Goal: Task Accomplishment & Management: Use online tool/utility

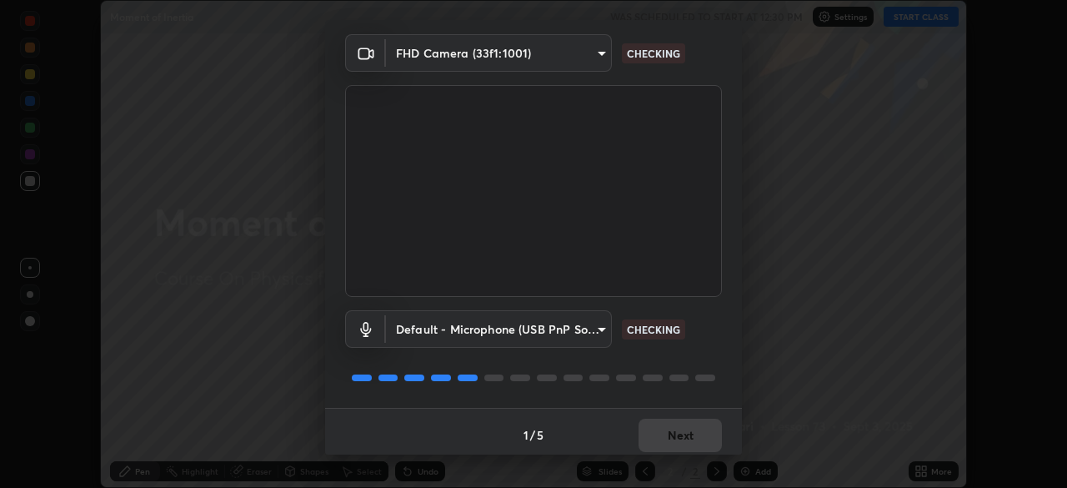
scroll to position [59, 0]
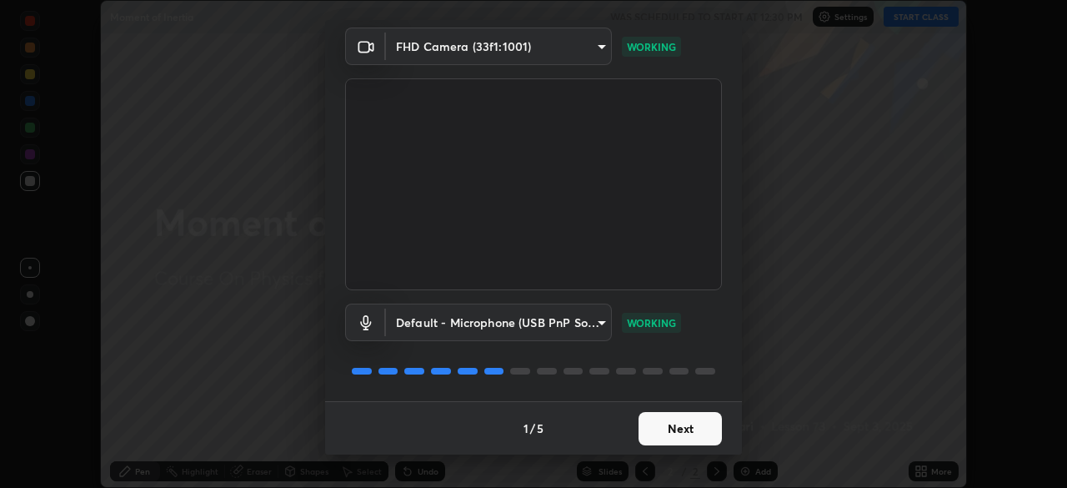
click at [680, 434] on button "Next" at bounding box center [680, 428] width 83 height 33
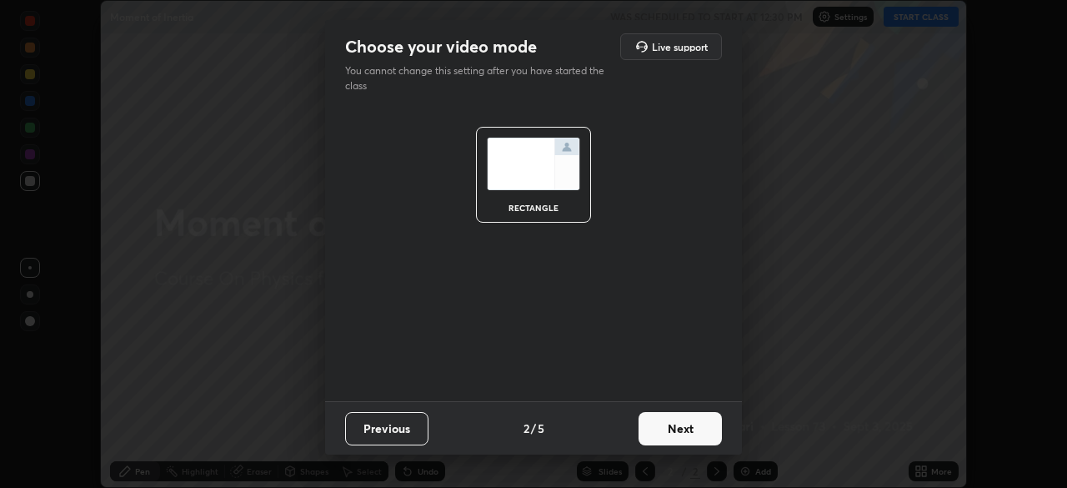
scroll to position [0, 0]
click at [690, 427] on button "Next" at bounding box center [680, 428] width 83 height 33
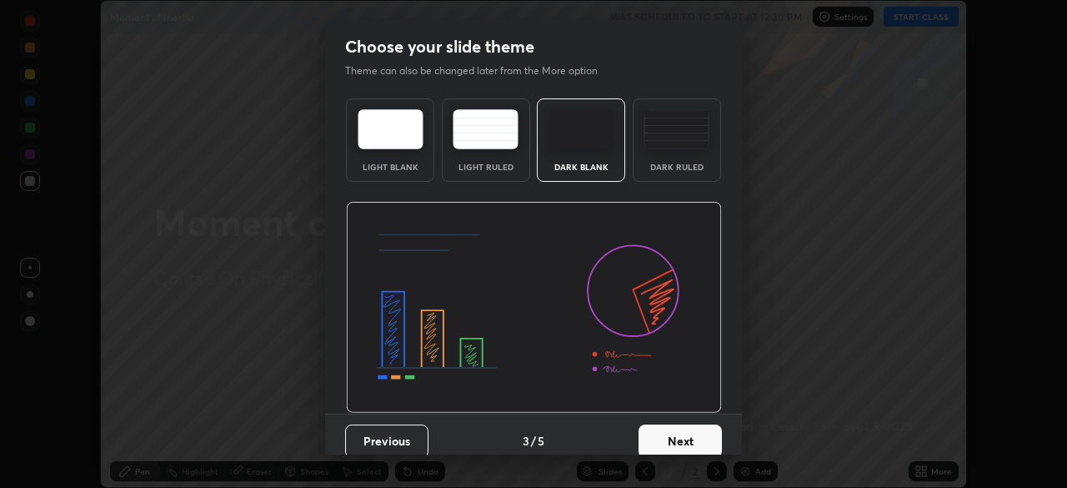
click at [674, 163] on div "Dark Ruled" at bounding box center [677, 167] width 67 height 8
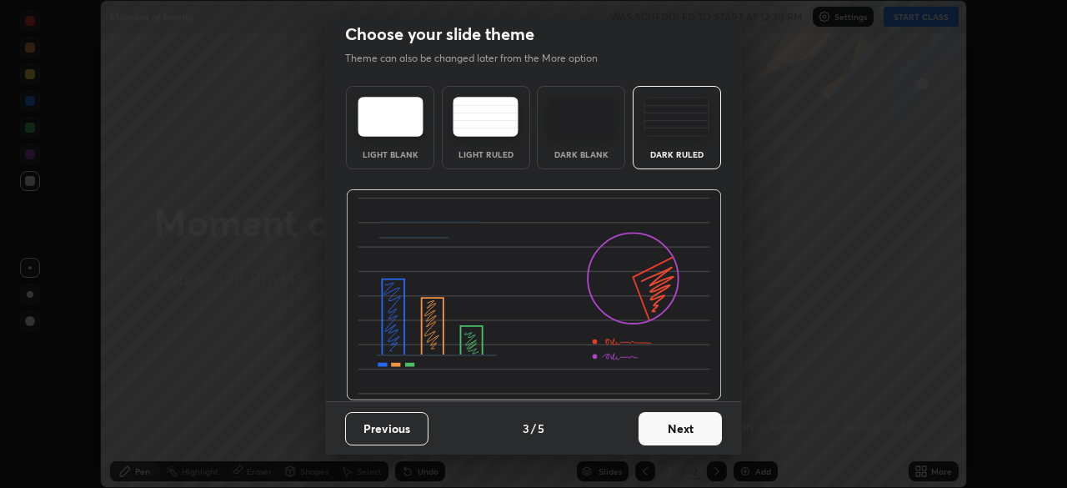
click at [691, 429] on button "Next" at bounding box center [680, 428] width 83 height 33
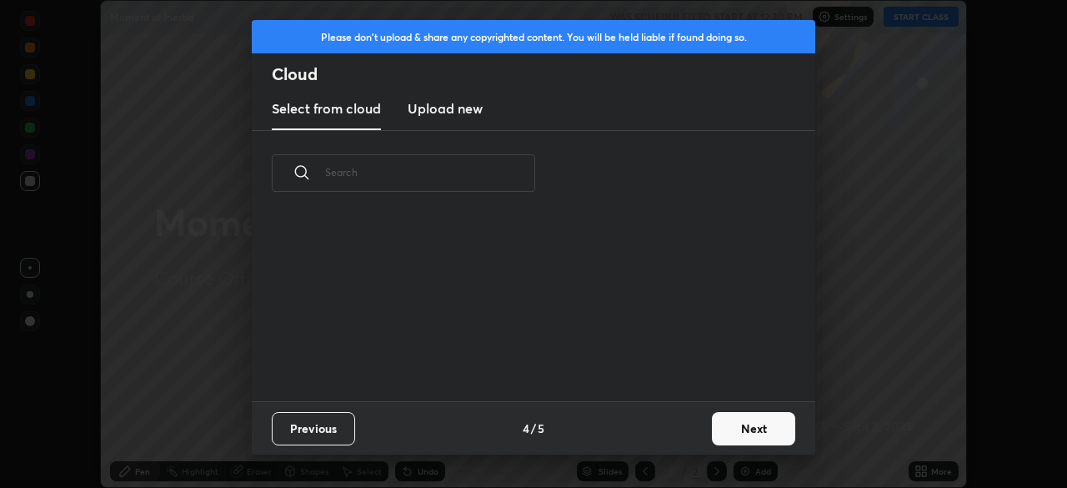
scroll to position [0, 0]
click at [722, 425] on button "Next" at bounding box center [753, 428] width 83 height 33
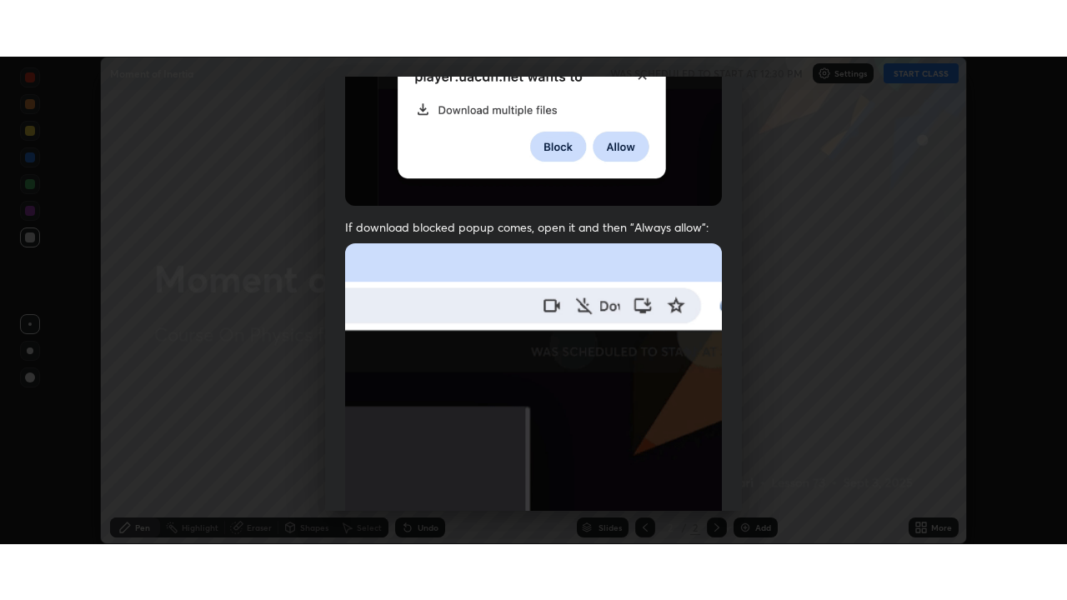
scroll to position [399, 0]
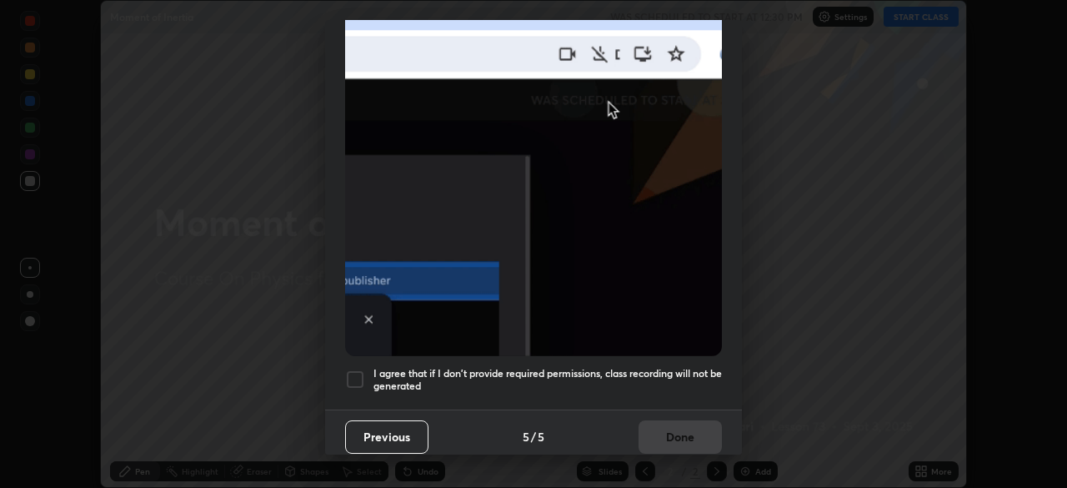
click at [364, 371] on div at bounding box center [355, 379] width 20 height 20
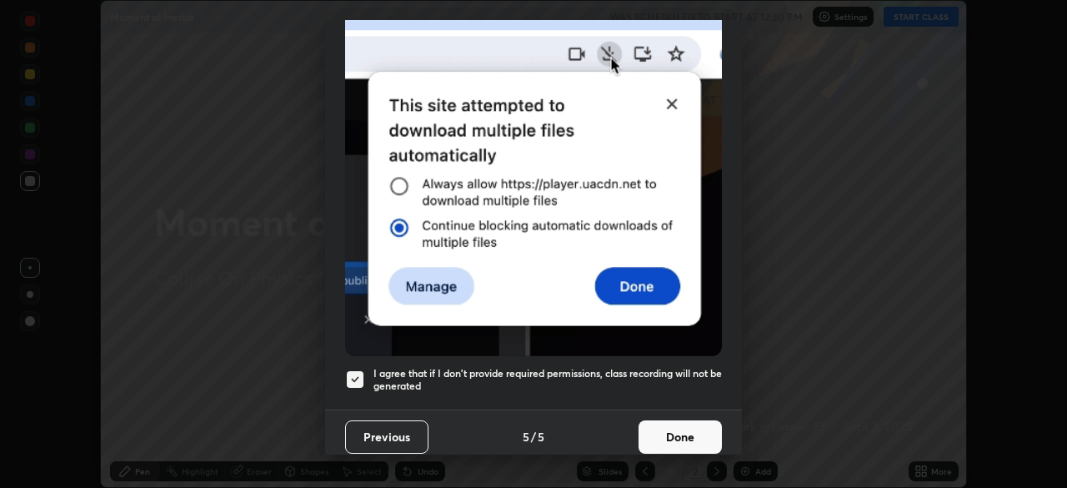
click at [678, 429] on button "Done" at bounding box center [680, 436] width 83 height 33
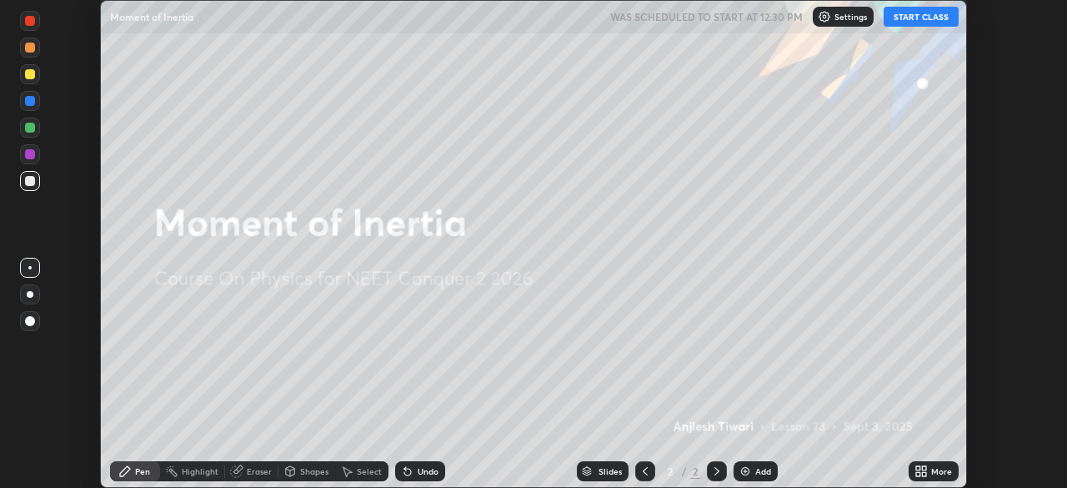
click at [750, 474] on img at bounding box center [745, 470] width 13 height 13
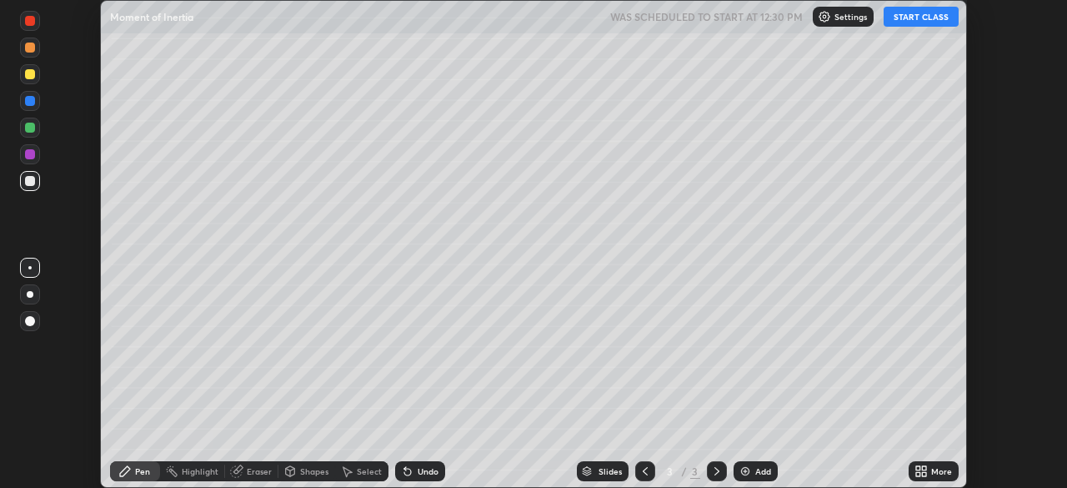
click at [924, 474] on icon at bounding box center [924, 474] width 4 height 4
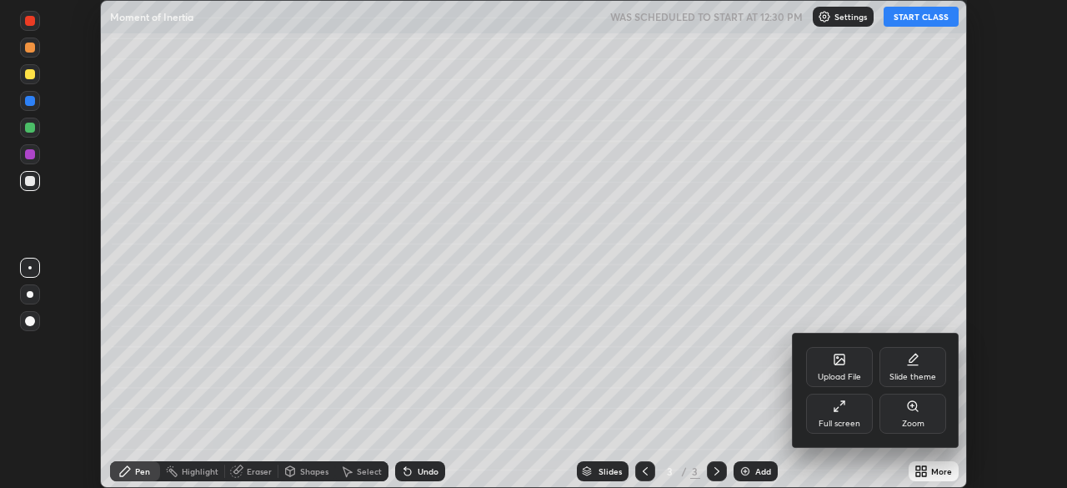
click at [854, 414] on div "Full screen" at bounding box center [839, 414] width 67 height 40
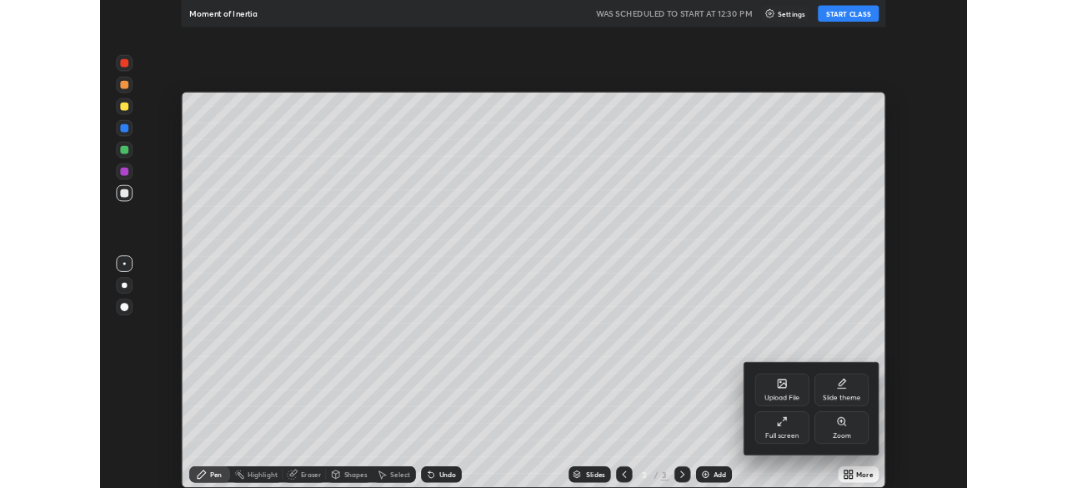
scroll to position [600, 1067]
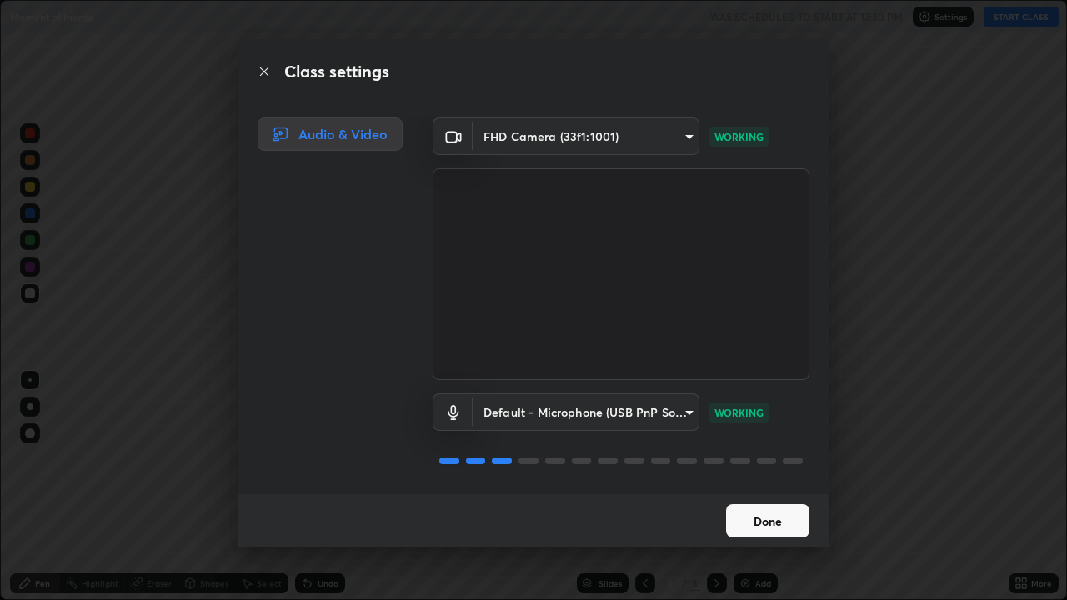
click at [759, 487] on button "Done" at bounding box center [767, 521] width 83 height 33
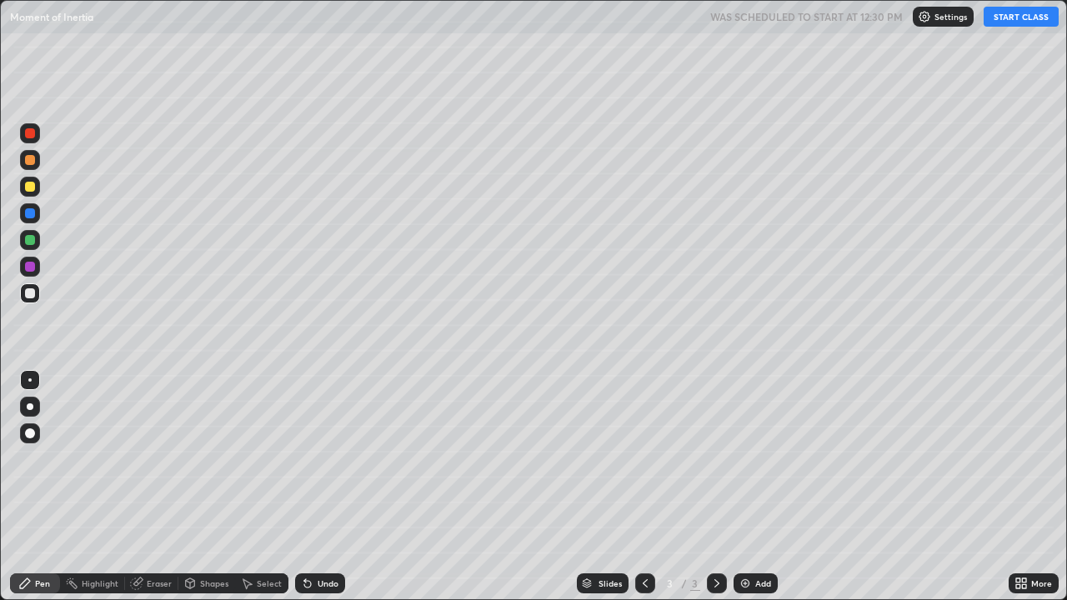
click at [1012, 23] on button "START CLASS" at bounding box center [1021, 17] width 75 height 20
click at [30, 407] on div at bounding box center [30, 407] width 7 height 7
click at [206, 487] on div "Shapes" at bounding box center [214, 584] width 28 height 8
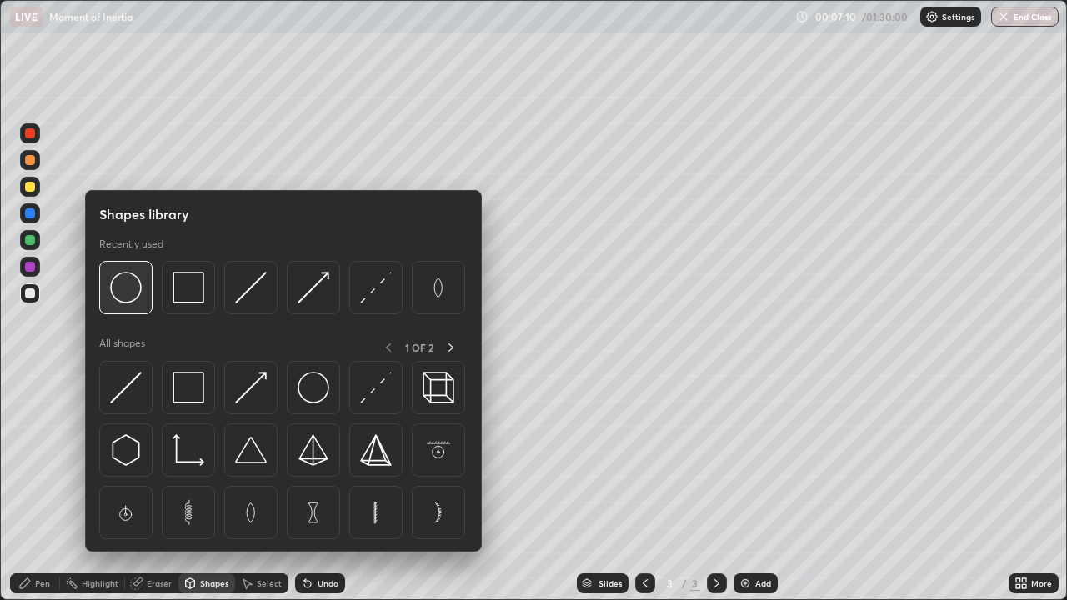
click at [136, 305] on div at bounding box center [125, 287] width 53 height 53
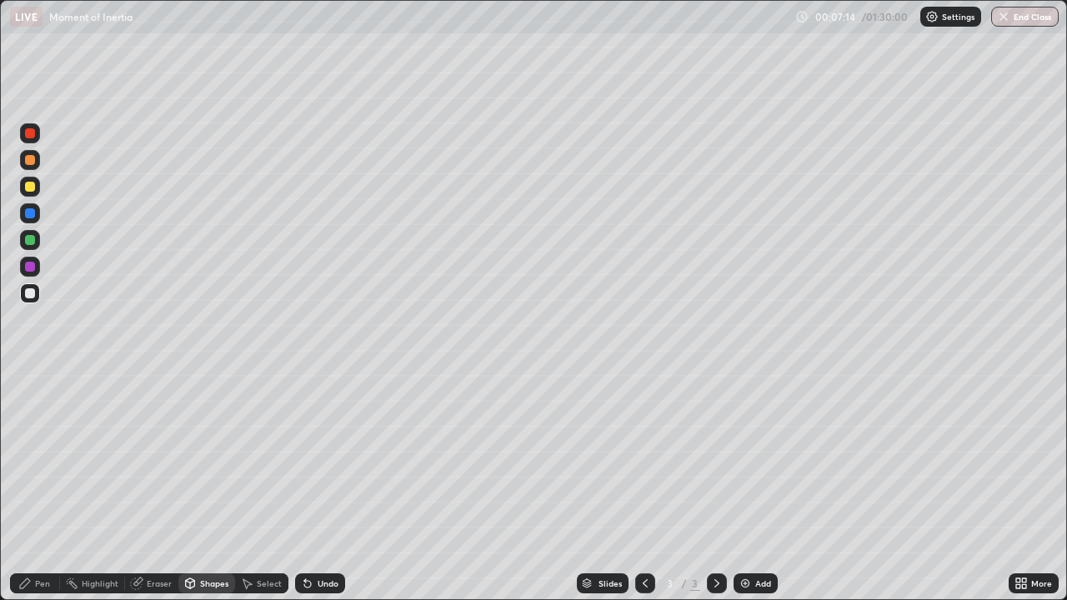
click at [41, 487] on div "Pen" at bounding box center [35, 584] width 50 height 20
click at [38, 164] on div at bounding box center [30, 160] width 20 height 20
click at [31, 191] on div at bounding box center [30, 187] width 10 height 10
click at [327, 487] on div "Undo" at bounding box center [328, 584] width 21 height 8
click at [318, 487] on div "Undo" at bounding box center [328, 584] width 21 height 8
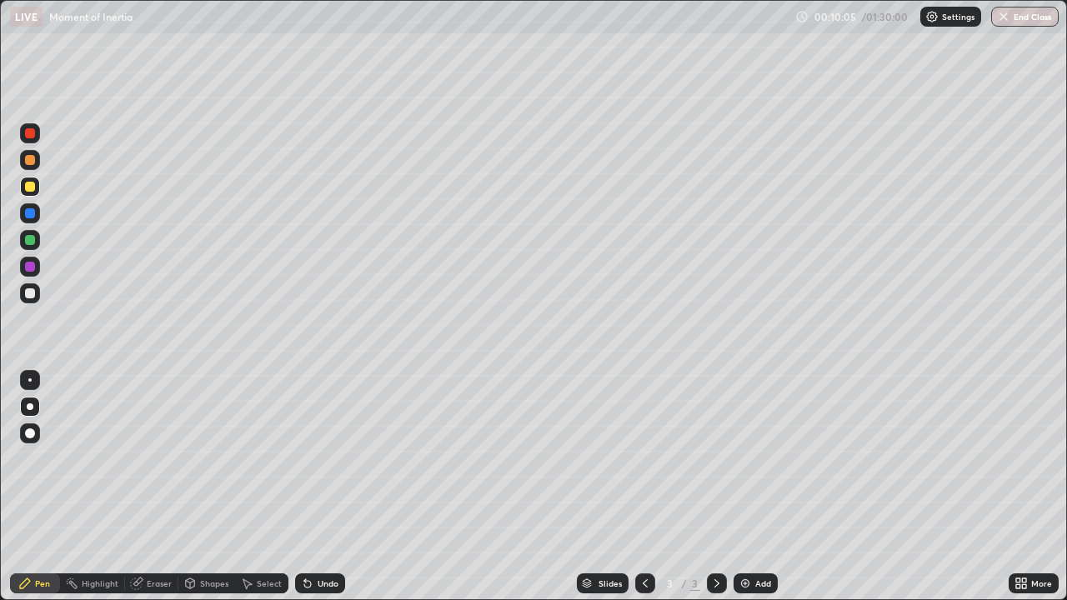
click at [33, 299] on div at bounding box center [30, 294] width 20 height 20
click at [329, 487] on div "Undo" at bounding box center [320, 584] width 50 height 20
click at [327, 487] on div "Undo" at bounding box center [328, 584] width 21 height 8
click at [329, 487] on div "Undo" at bounding box center [320, 584] width 50 height 20
click at [325, 487] on div "Undo" at bounding box center [320, 584] width 50 height 20
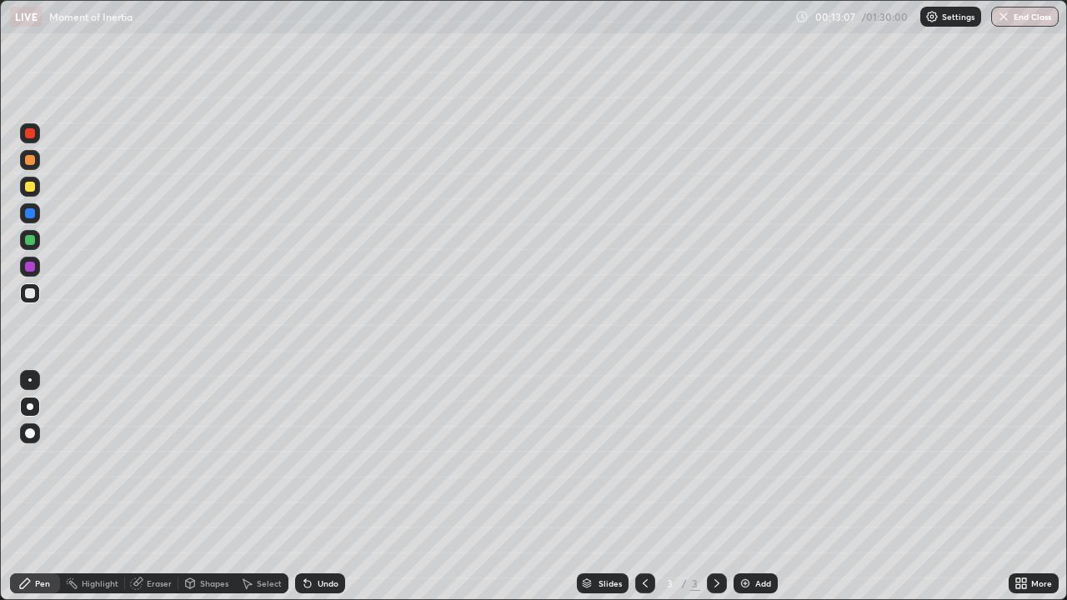
click at [31, 183] on div at bounding box center [30, 187] width 10 height 10
click at [30, 380] on div at bounding box center [29, 380] width 3 height 3
click at [30, 299] on div at bounding box center [30, 294] width 20 height 20
click at [749, 487] on div "Add" at bounding box center [756, 584] width 44 height 20
click at [204, 487] on div "Shapes" at bounding box center [214, 584] width 28 height 8
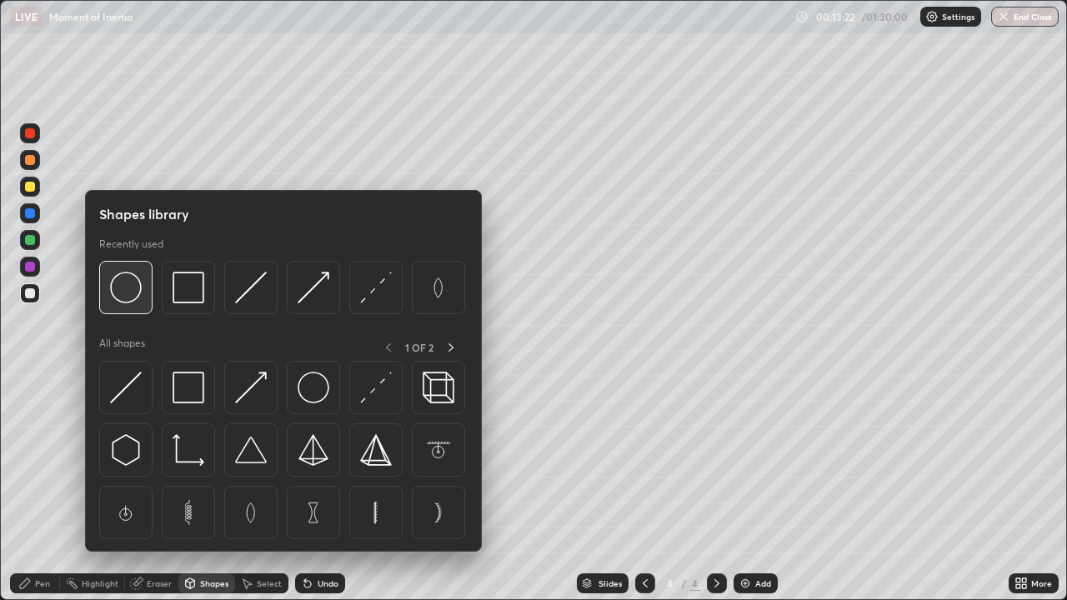
click at [133, 301] on img at bounding box center [126, 288] width 32 height 32
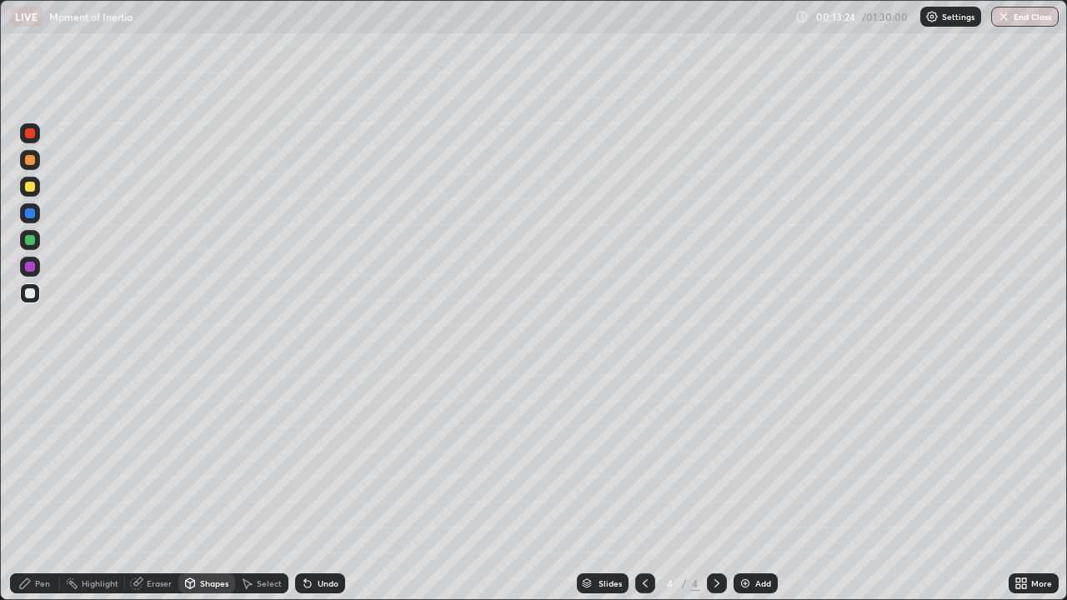
click at [31, 487] on div "Pen" at bounding box center [35, 584] width 50 height 20
click at [37, 161] on div at bounding box center [30, 160] width 20 height 20
click at [30, 188] on div at bounding box center [30, 187] width 10 height 10
click at [32, 301] on div at bounding box center [30, 294] width 20 height 20
click at [744, 487] on img at bounding box center [745, 583] width 13 height 13
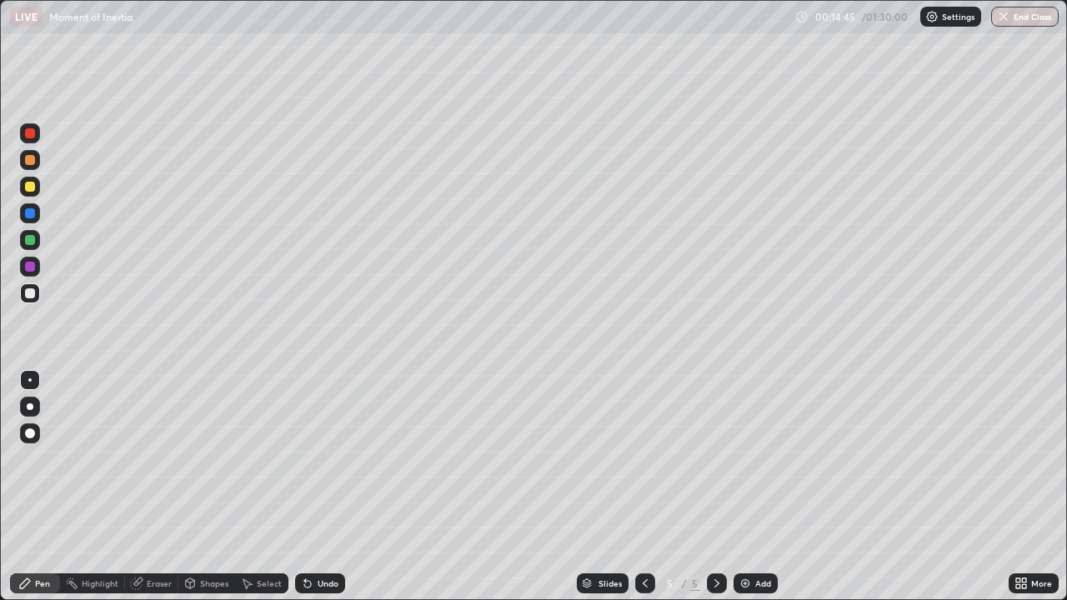
click at [206, 487] on div "Shapes" at bounding box center [214, 584] width 28 height 8
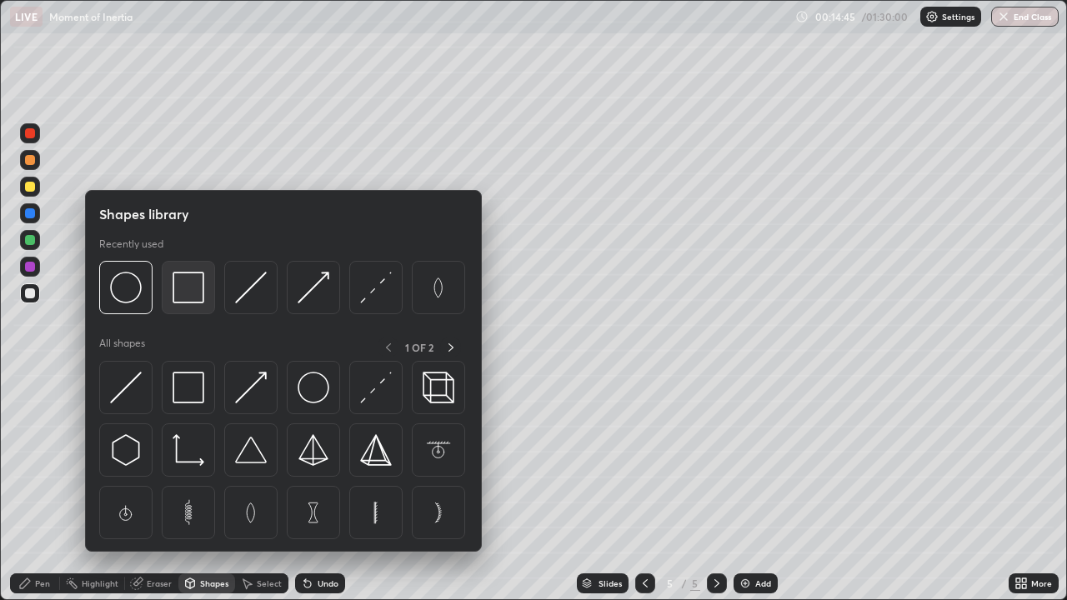
click at [197, 300] on img at bounding box center [189, 288] width 32 height 32
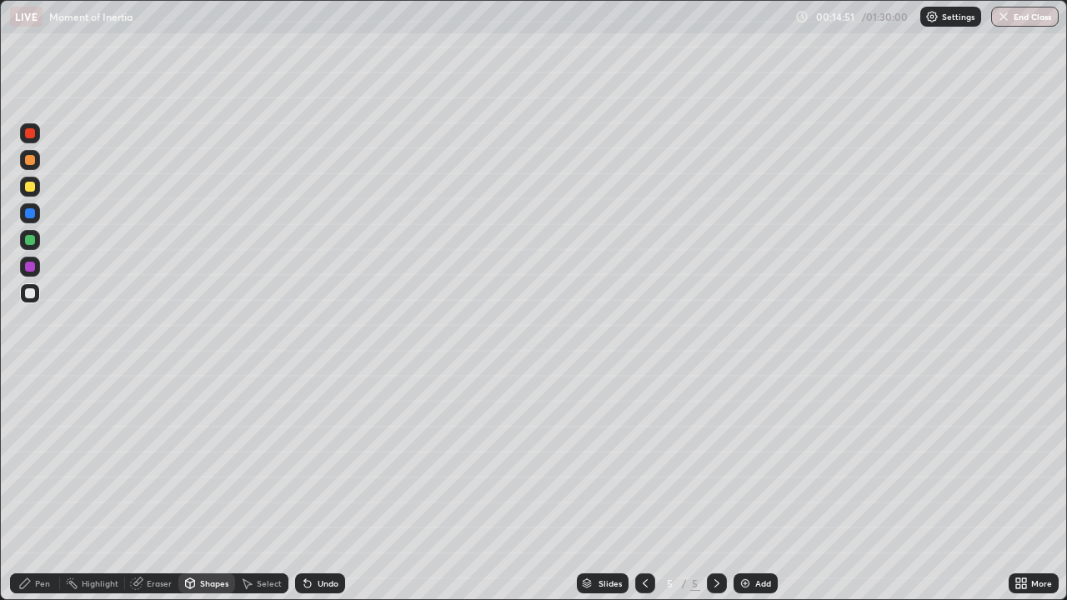
click at [42, 487] on div "Pen" at bounding box center [42, 584] width 15 height 8
click at [326, 487] on div "Undo" at bounding box center [328, 584] width 21 height 8
click at [208, 487] on div "Shapes" at bounding box center [214, 584] width 28 height 8
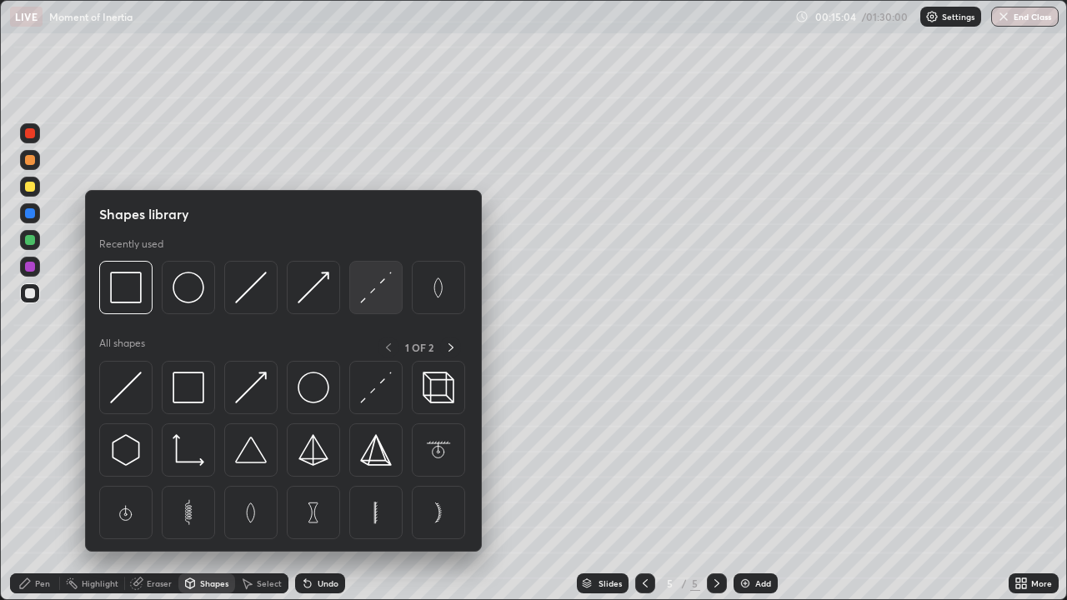
click at [371, 292] on img at bounding box center [376, 288] width 32 height 32
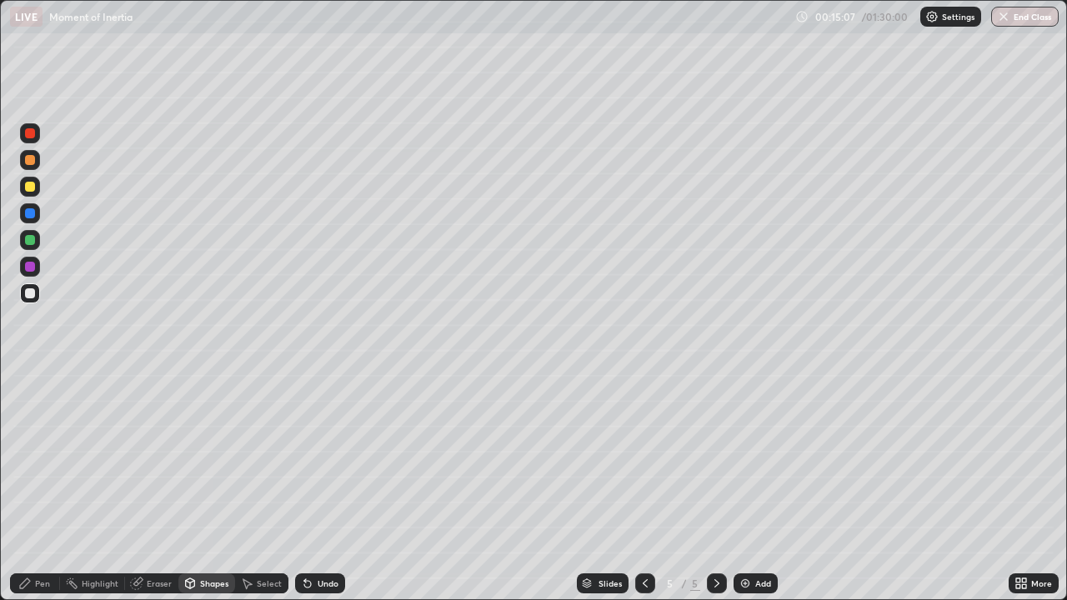
click at [316, 487] on div "Undo" at bounding box center [320, 584] width 50 height 20
click at [34, 193] on div at bounding box center [30, 187] width 20 height 20
click at [40, 487] on div "Pen" at bounding box center [42, 584] width 15 height 8
click at [31, 243] on div at bounding box center [30, 240] width 10 height 10
click at [324, 487] on div "Undo" at bounding box center [328, 584] width 21 height 8
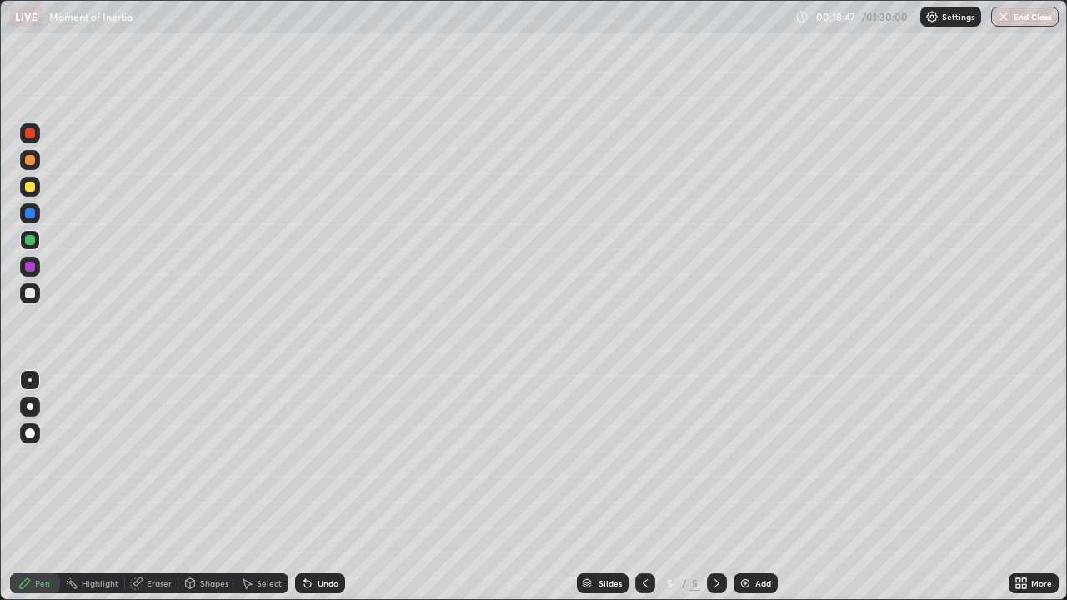
click at [323, 487] on div "Undo" at bounding box center [320, 584] width 50 height 20
click at [30, 218] on div at bounding box center [30, 213] width 10 height 10
click at [31, 293] on div at bounding box center [30, 294] width 10 height 10
click at [29, 296] on div at bounding box center [30, 294] width 10 height 10
click at [745, 487] on img at bounding box center [745, 583] width 13 height 13
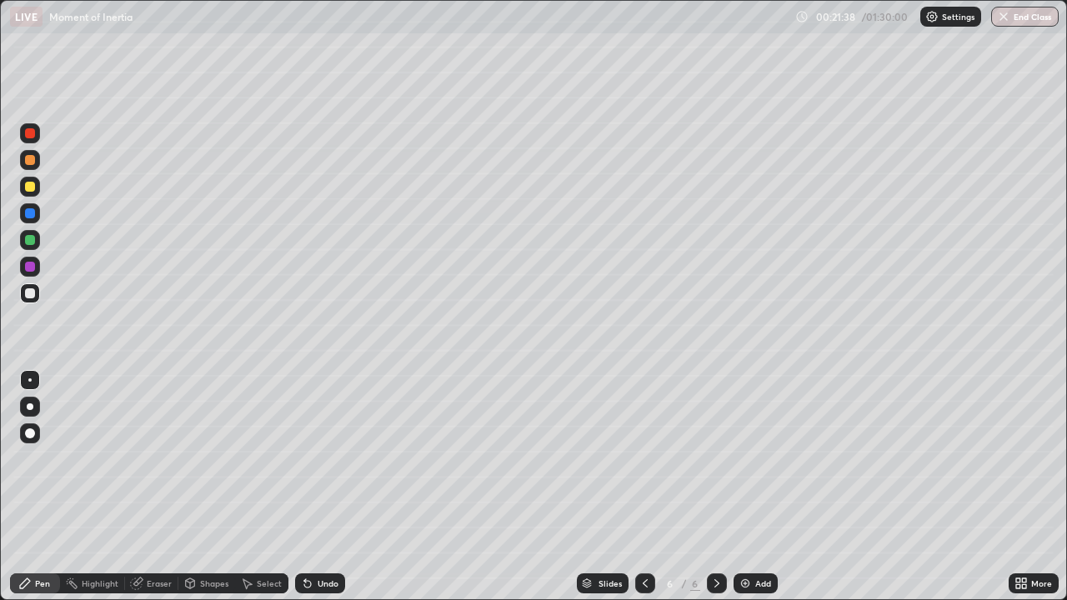
click at [198, 487] on div "Shapes" at bounding box center [206, 584] width 57 height 20
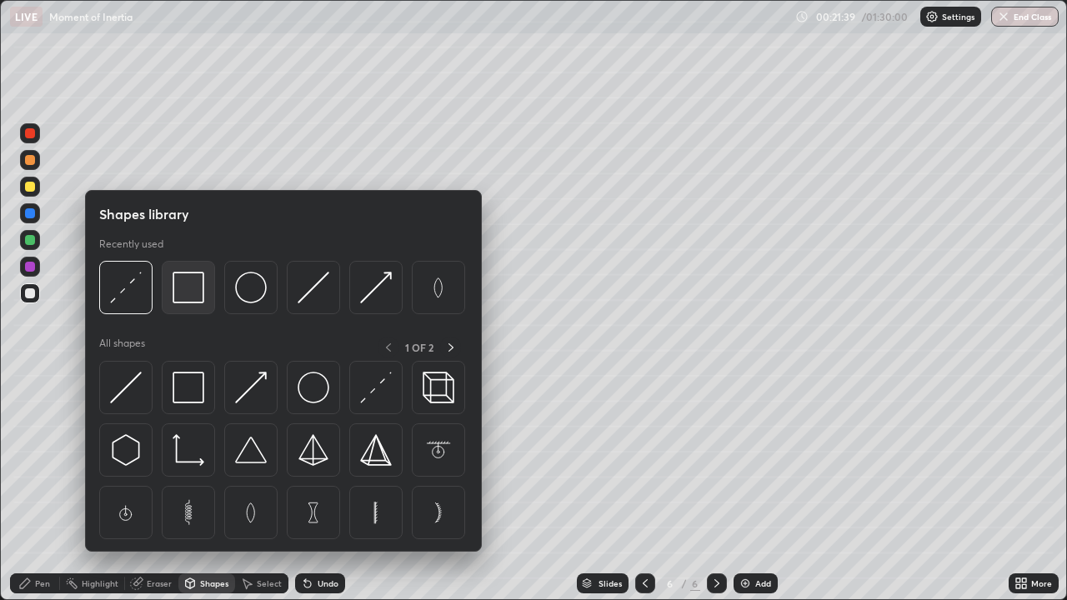
click at [198, 300] on img at bounding box center [189, 288] width 32 height 32
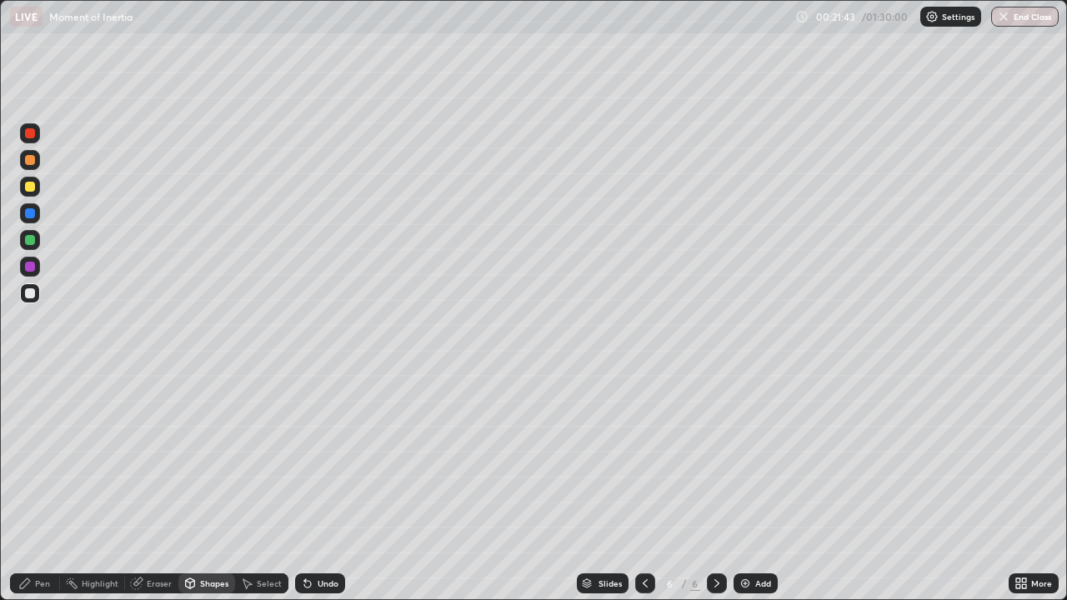
click at [38, 487] on div "Pen" at bounding box center [42, 584] width 15 height 8
click at [206, 487] on div "Shapes" at bounding box center [214, 584] width 28 height 8
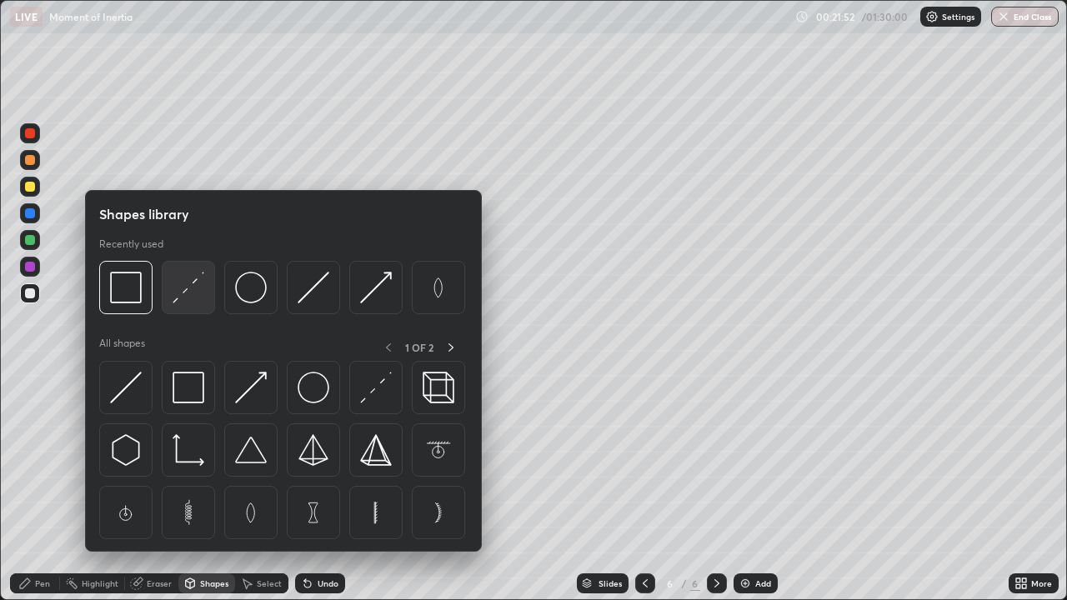
click at [194, 294] on img at bounding box center [189, 288] width 32 height 32
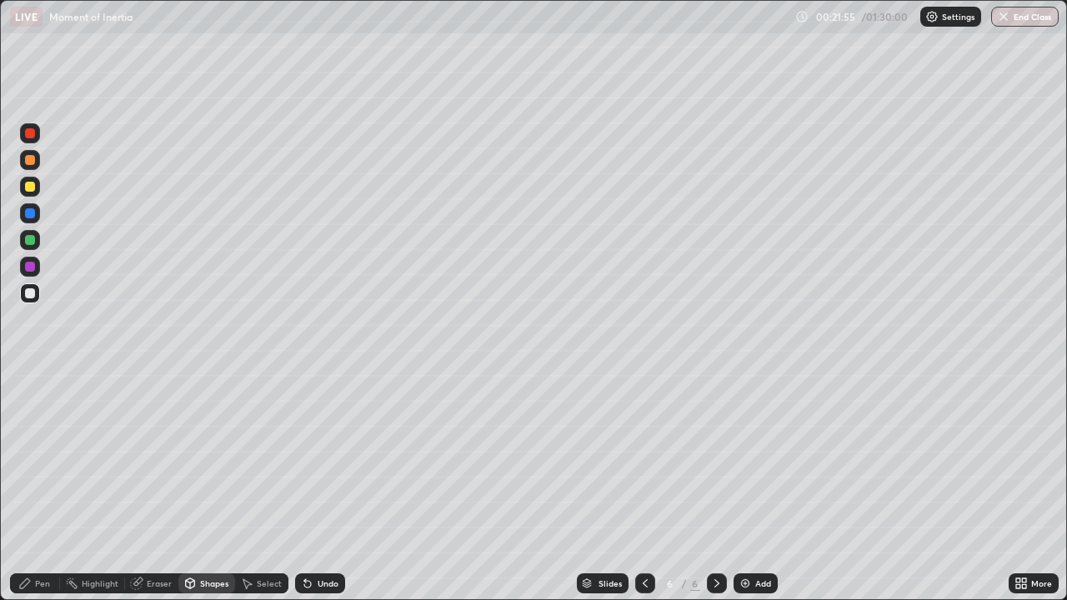
click at [319, 487] on div "Undo" at bounding box center [320, 584] width 50 height 20
click at [35, 487] on div "Pen" at bounding box center [42, 584] width 15 height 8
click at [36, 248] on div at bounding box center [30, 240] width 20 height 20
click at [197, 487] on div "Shapes" at bounding box center [206, 584] width 57 height 20
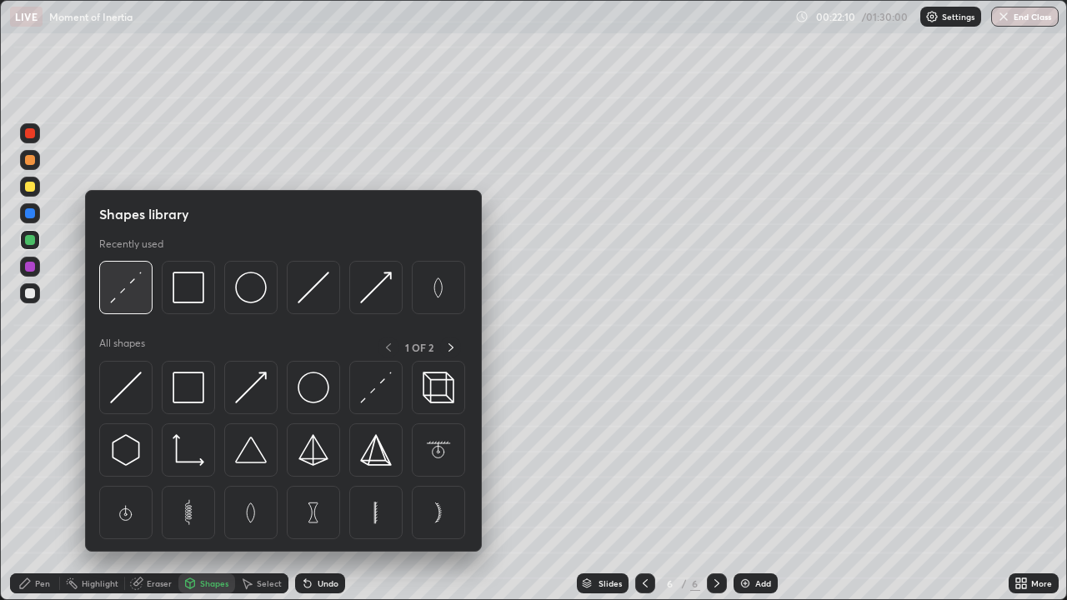
click at [130, 286] on img at bounding box center [126, 288] width 32 height 32
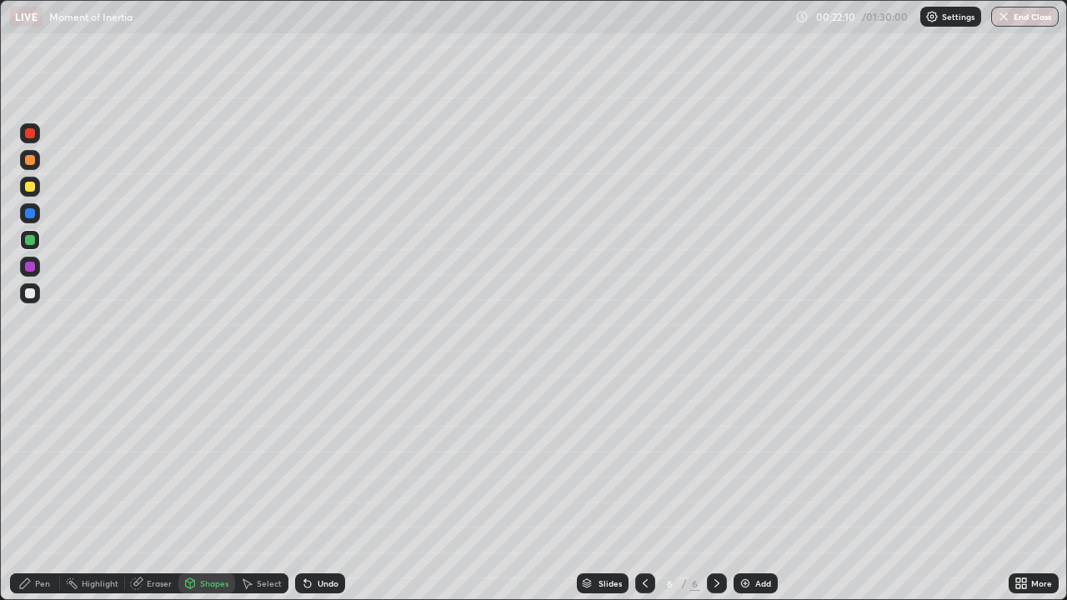
click at [33, 291] on div at bounding box center [30, 294] width 10 height 10
click at [38, 487] on div "Pen" at bounding box center [42, 584] width 15 height 8
click at [32, 239] on div at bounding box center [30, 240] width 10 height 10
click at [28, 189] on div at bounding box center [30, 187] width 10 height 10
click at [35, 300] on div at bounding box center [30, 294] width 20 height 20
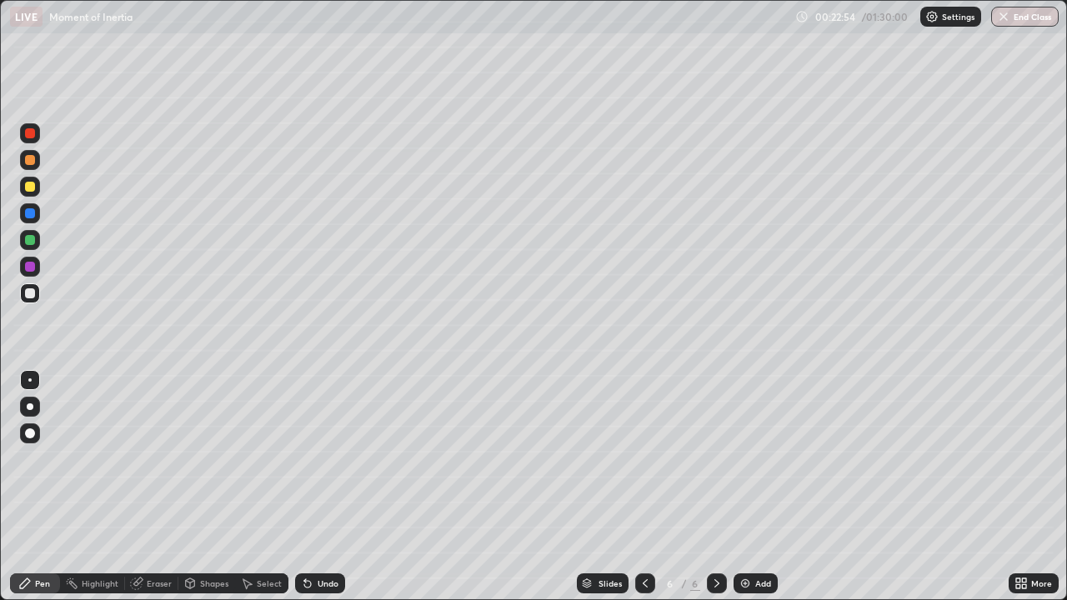
click at [216, 487] on div "Shapes" at bounding box center [214, 584] width 28 height 8
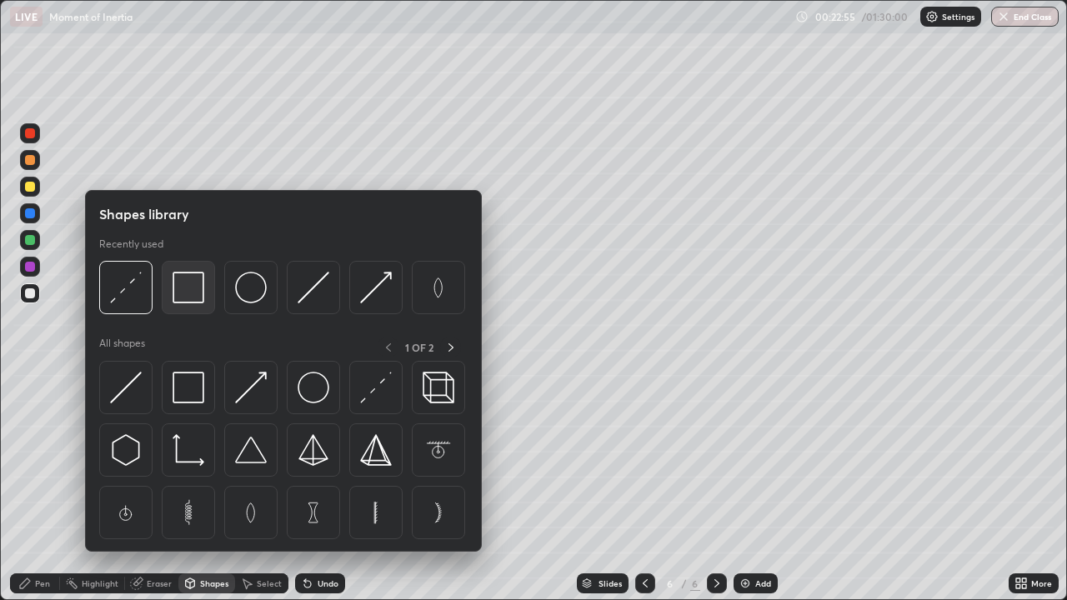
click at [205, 294] on div at bounding box center [188, 287] width 53 height 53
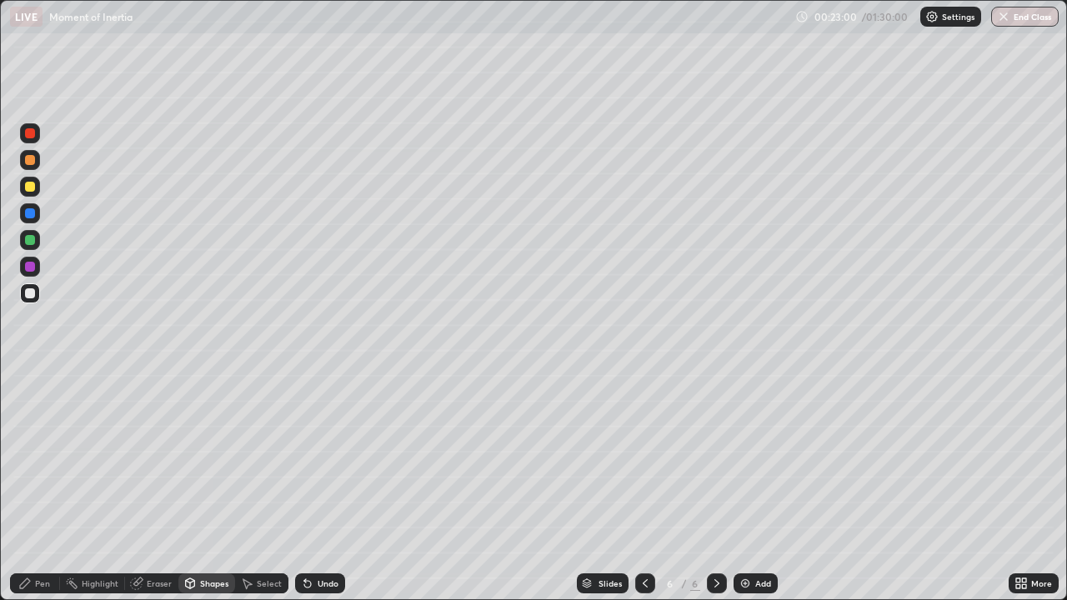
click at [198, 487] on div "Shapes" at bounding box center [206, 584] width 57 height 20
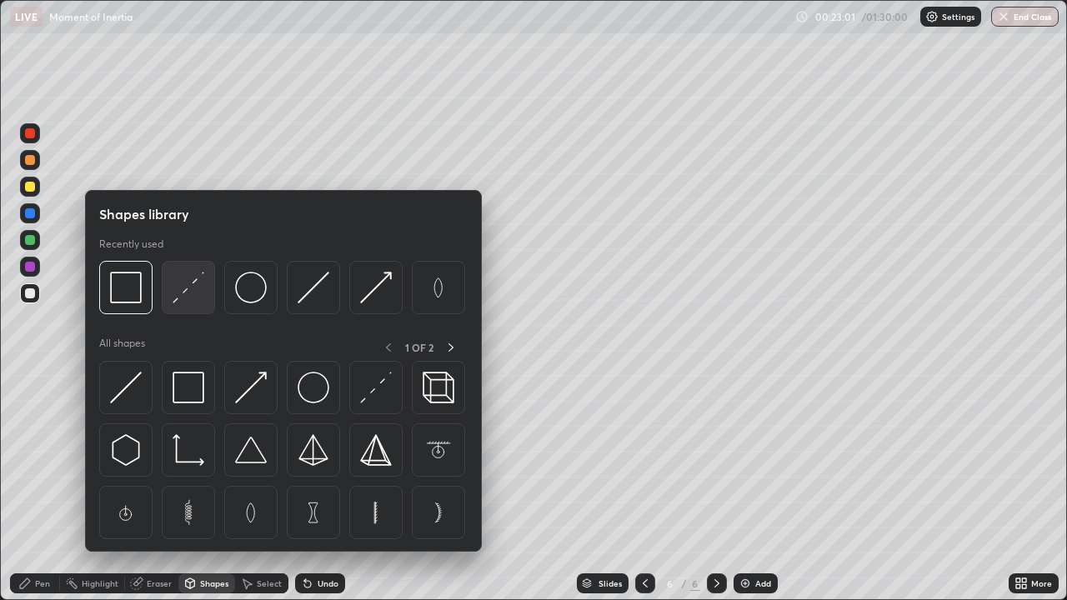
click at [192, 291] on img at bounding box center [189, 288] width 32 height 32
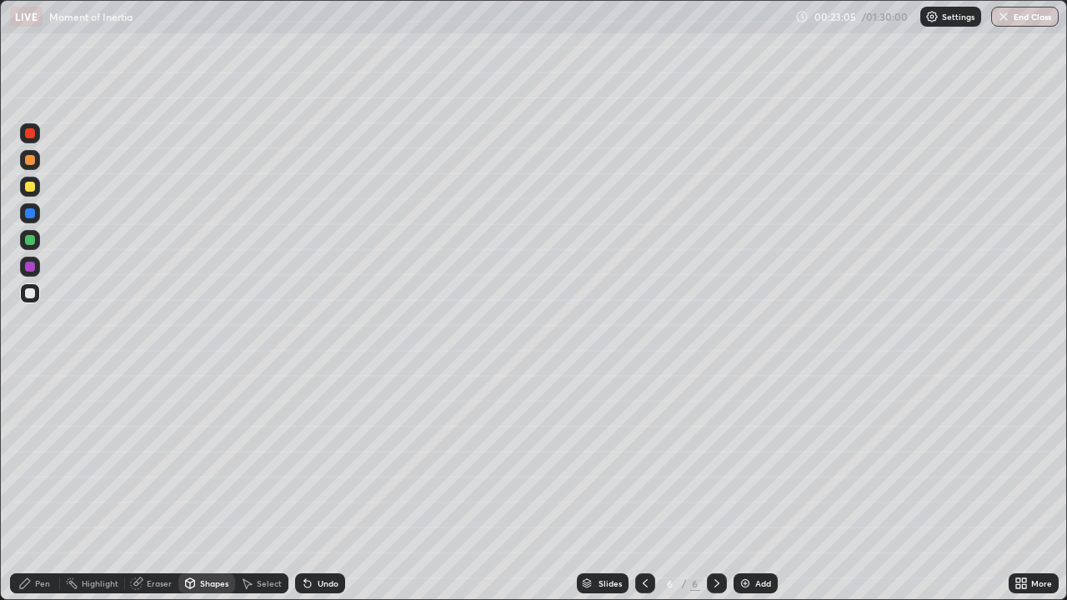
click at [33, 487] on div "Pen" at bounding box center [35, 584] width 50 height 20
click at [305, 487] on icon at bounding box center [307, 584] width 7 height 7
click at [309, 487] on div "Undo" at bounding box center [320, 584] width 50 height 20
click at [205, 487] on div "Shapes" at bounding box center [214, 584] width 28 height 8
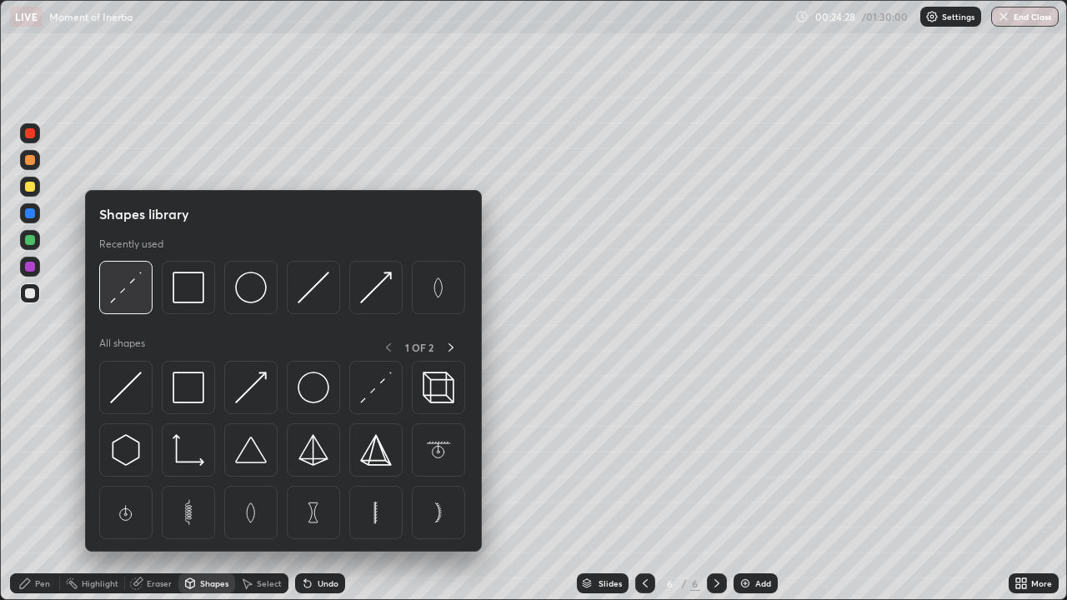
click at [133, 292] on img at bounding box center [126, 288] width 32 height 32
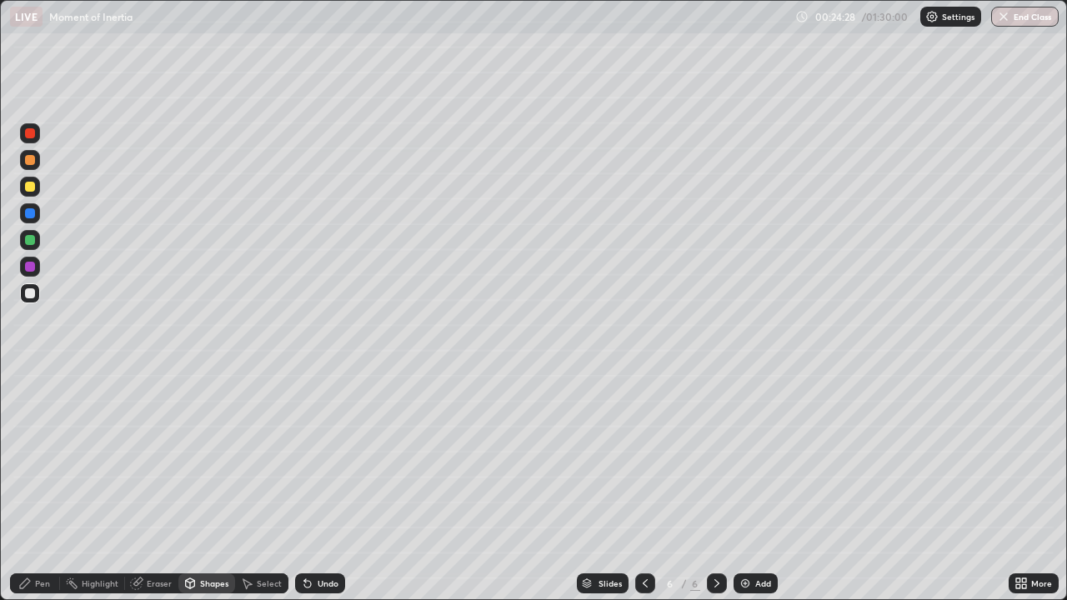
click at [27, 242] on div at bounding box center [30, 240] width 10 height 10
click at [39, 487] on div "Pen" at bounding box center [42, 584] width 15 height 8
click at [275, 487] on div "Select" at bounding box center [269, 584] width 25 height 8
click at [319, 487] on div "Undo" at bounding box center [328, 584] width 21 height 8
click at [320, 487] on div "Undo" at bounding box center [328, 584] width 21 height 8
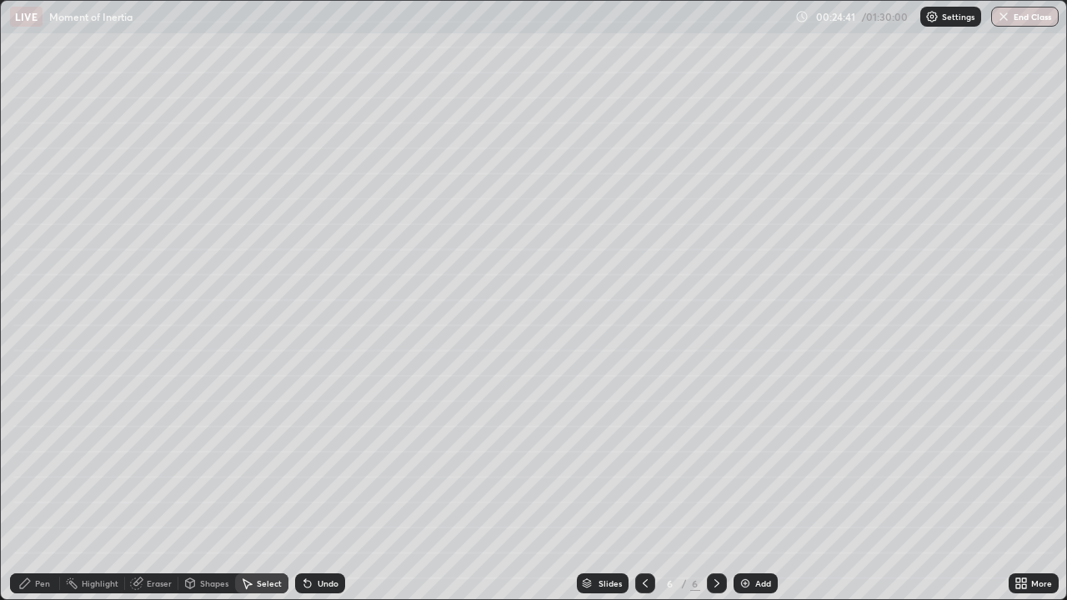
click at [326, 487] on div "Undo" at bounding box center [328, 584] width 21 height 8
click at [331, 487] on div "Undo" at bounding box center [328, 584] width 21 height 8
click at [334, 487] on div "Undo" at bounding box center [328, 584] width 21 height 8
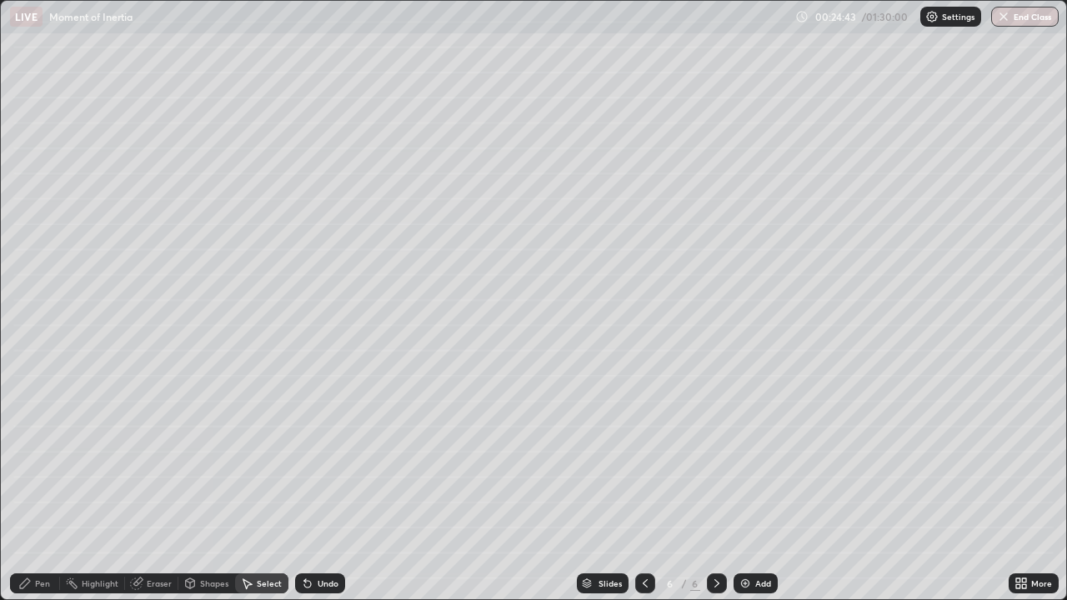
click at [334, 487] on div "Undo" at bounding box center [328, 584] width 21 height 8
click at [332, 487] on div "Undo" at bounding box center [328, 584] width 21 height 8
click at [333, 487] on div "Undo" at bounding box center [328, 584] width 21 height 8
click at [334, 487] on div "Undo" at bounding box center [328, 584] width 21 height 8
click at [340, 487] on div "Undo" at bounding box center [320, 584] width 50 height 20
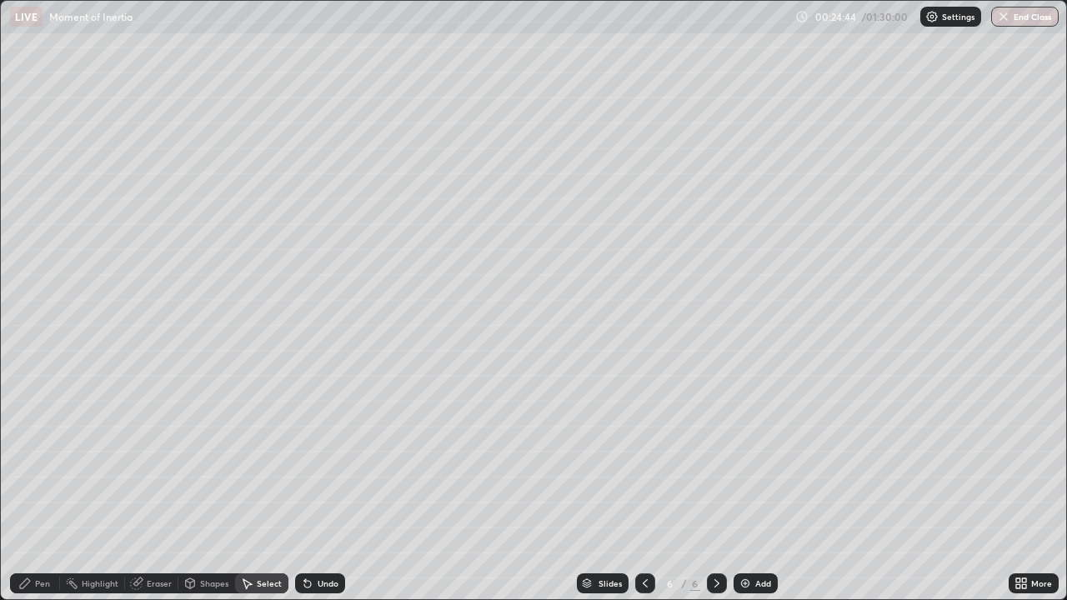
click at [339, 487] on div "Undo" at bounding box center [320, 584] width 50 height 20
click at [342, 487] on div "Undo" at bounding box center [320, 584] width 50 height 20
click at [340, 487] on div "Undo" at bounding box center [320, 584] width 50 height 20
click at [333, 487] on div "Undo" at bounding box center [328, 584] width 21 height 8
click at [337, 487] on div "Undo" at bounding box center [320, 584] width 50 height 20
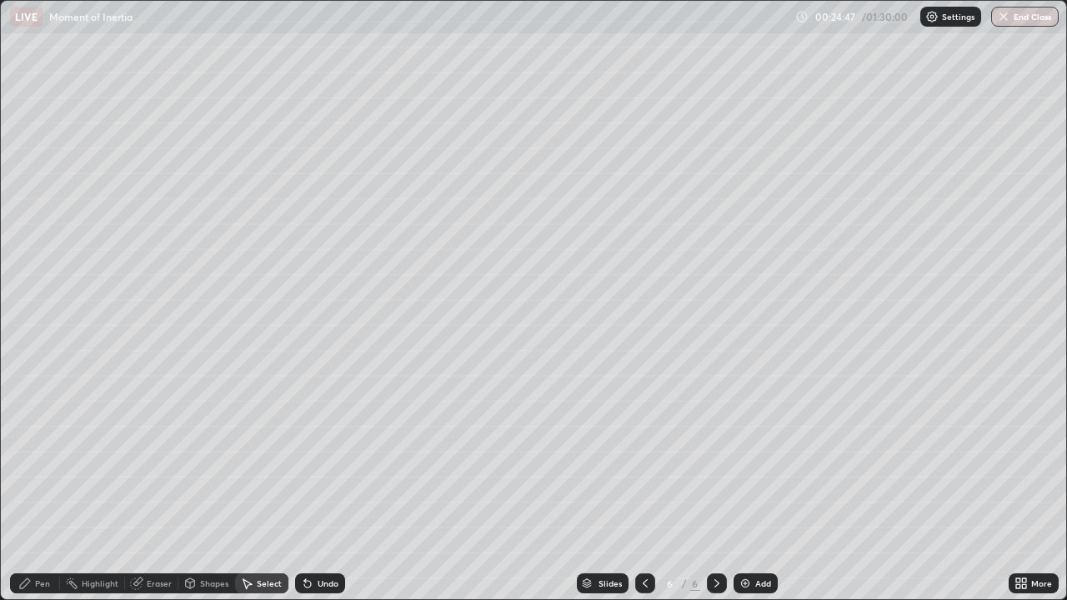
click at [337, 487] on div "Undo" at bounding box center [320, 584] width 50 height 20
click at [338, 487] on div "Undo" at bounding box center [320, 584] width 50 height 20
click at [339, 487] on div "Undo" at bounding box center [320, 584] width 50 height 20
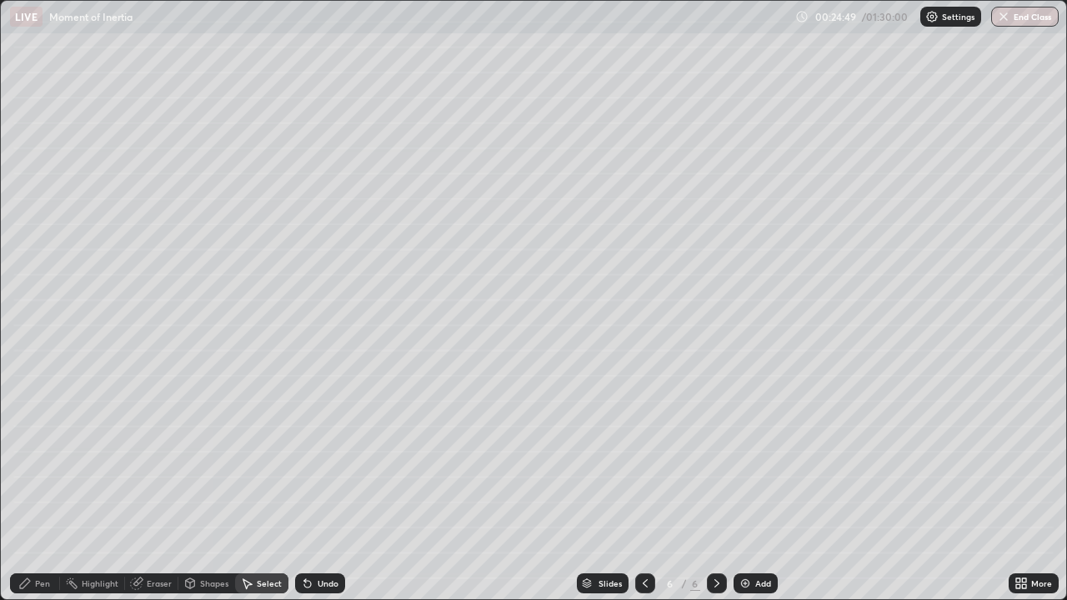
click at [340, 487] on div "Undo" at bounding box center [320, 584] width 50 height 20
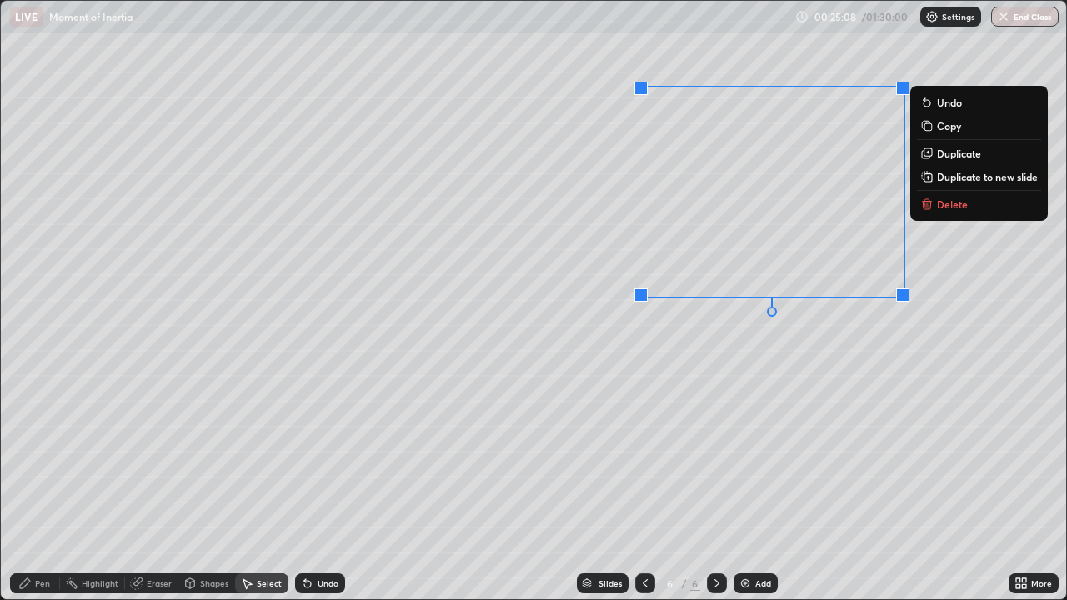
click at [953, 157] on p "Duplicate" at bounding box center [959, 153] width 44 height 13
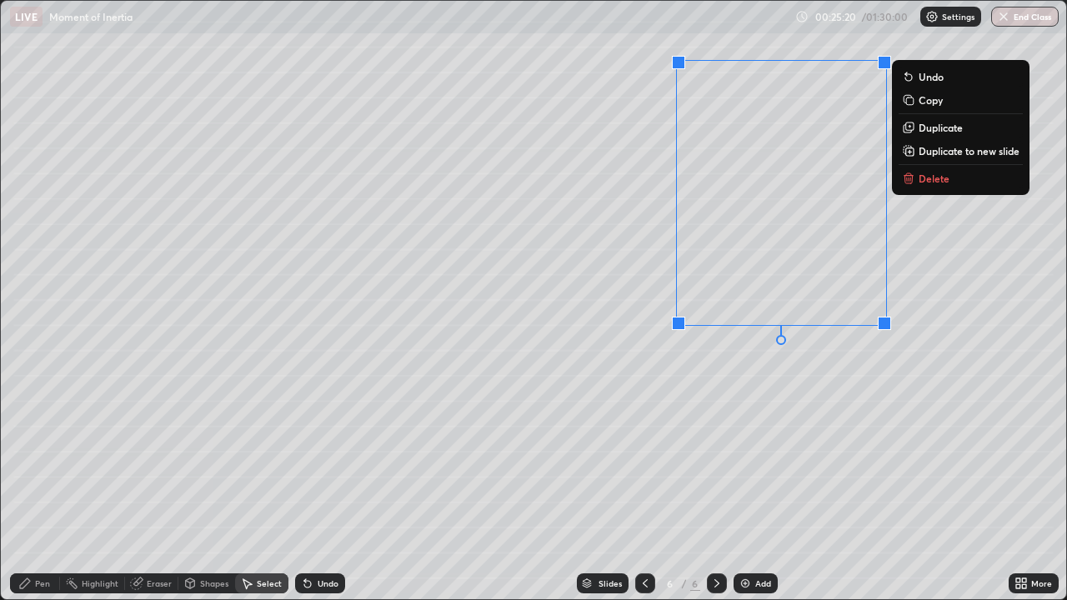
click at [936, 178] on p "Delete" at bounding box center [934, 178] width 31 height 13
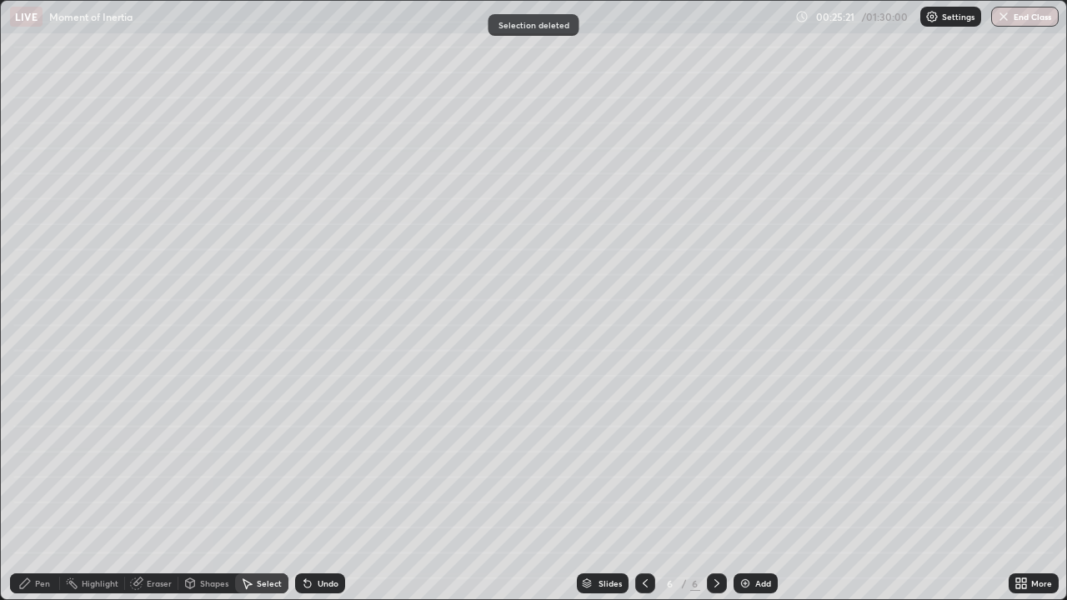
click at [43, 487] on div "Pen" at bounding box center [42, 584] width 15 height 8
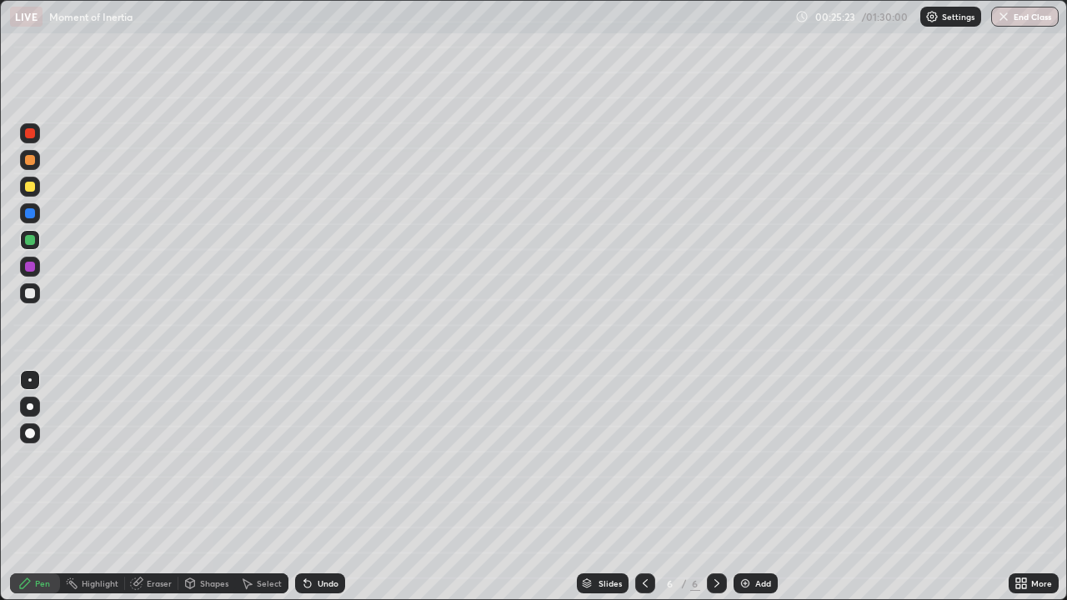
click at [207, 487] on div "Shapes" at bounding box center [214, 584] width 28 height 8
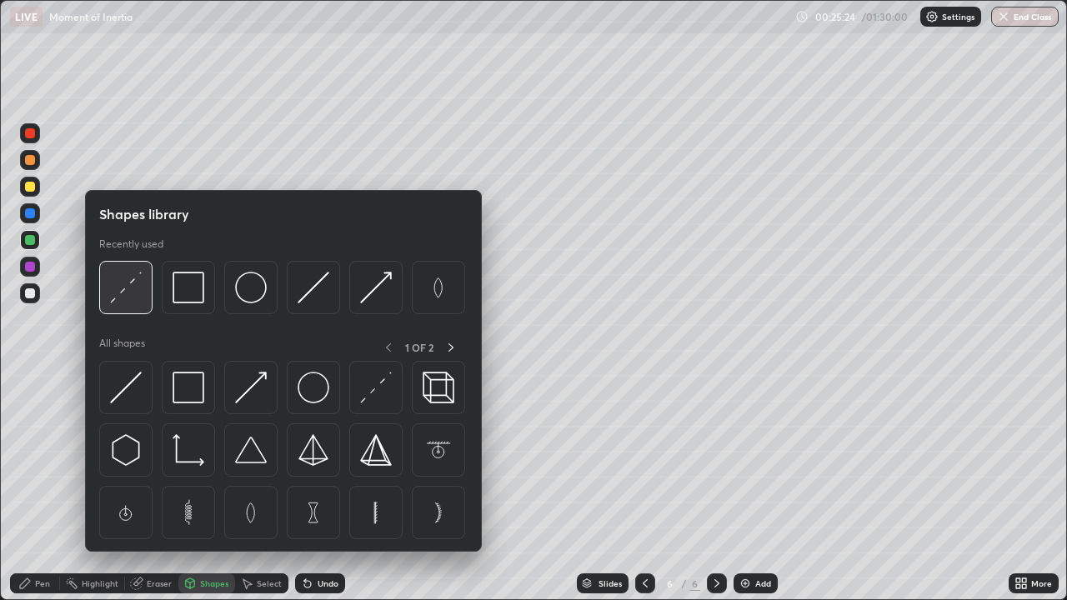
click at [134, 294] on img at bounding box center [126, 288] width 32 height 32
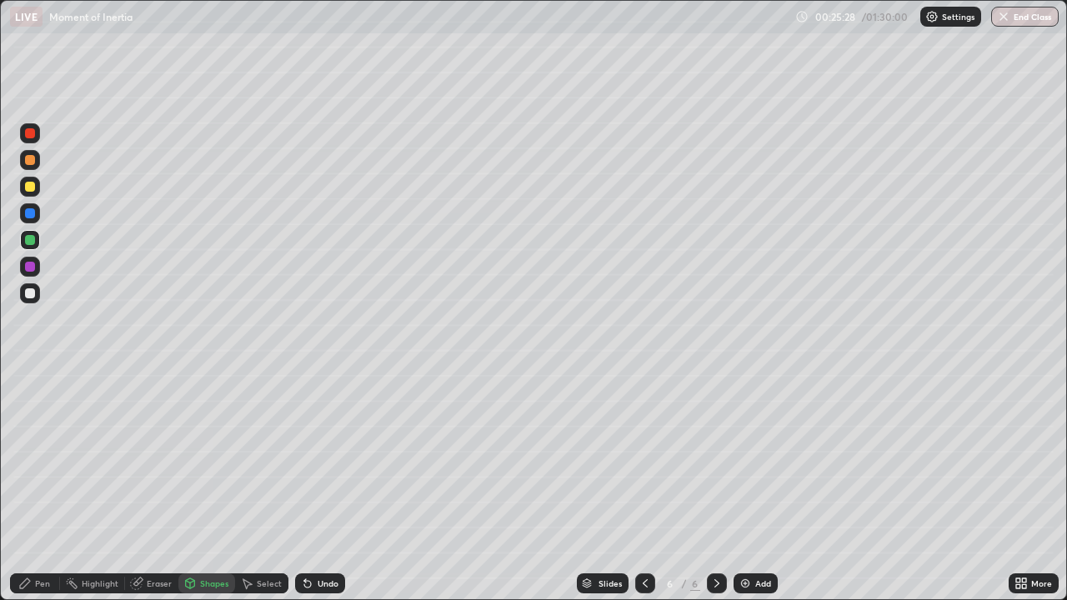
click at [44, 487] on div "Pen" at bounding box center [35, 584] width 50 height 20
click at [1031, 487] on div "More" at bounding box center [1034, 584] width 50 height 20
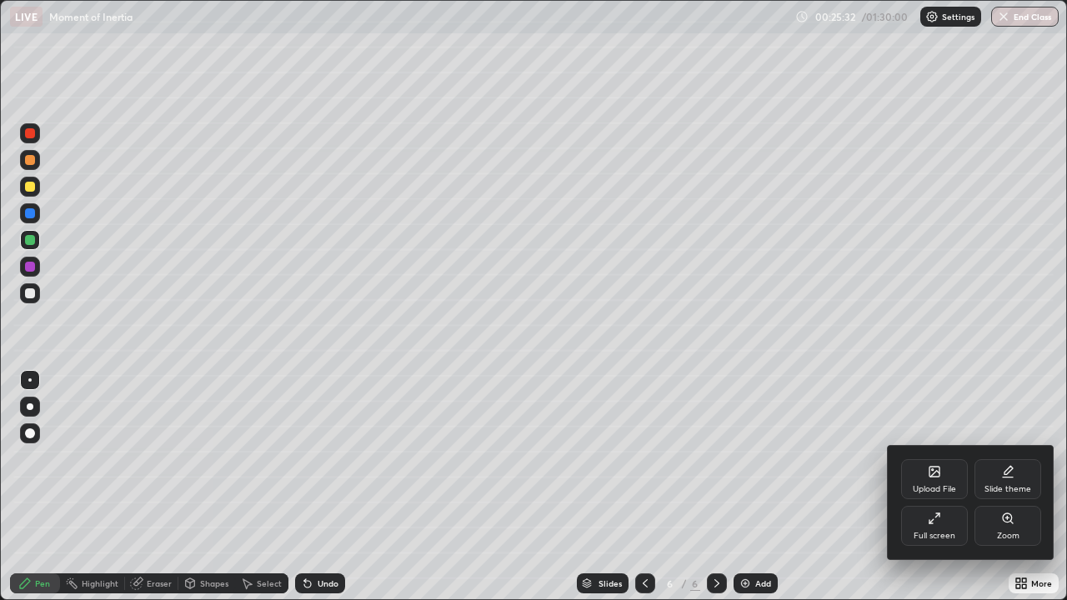
click at [936, 487] on div "Full screen" at bounding box center [934, 526] width 67 height 40
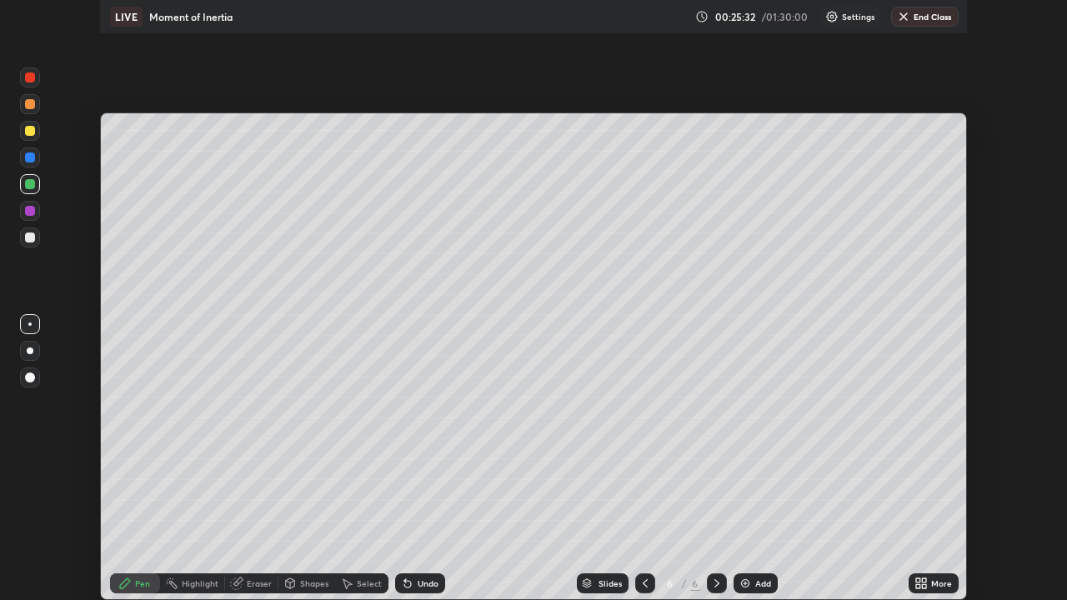
scroll to position [82901, 82322]
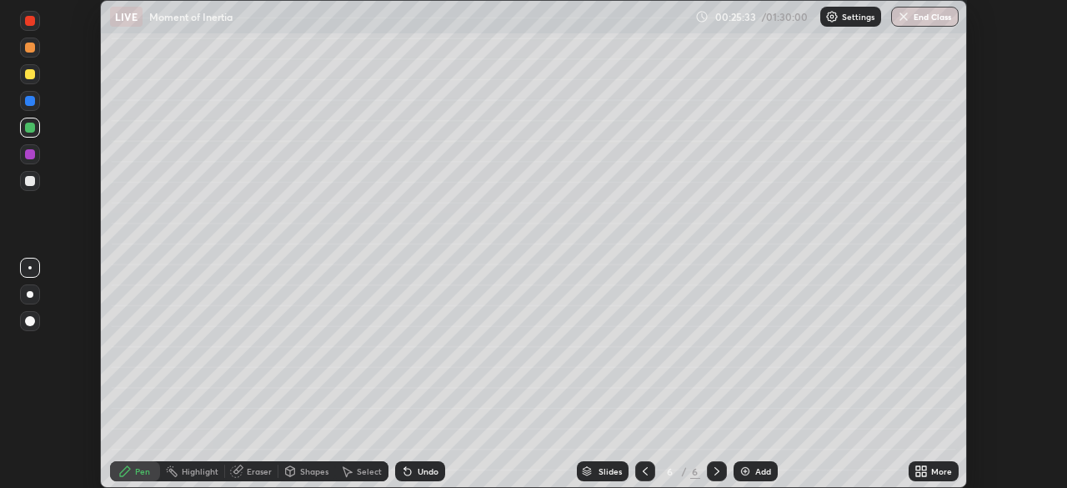
click at [933, 475] on div "More" at bounding box center [941, 471] width 21 height 8
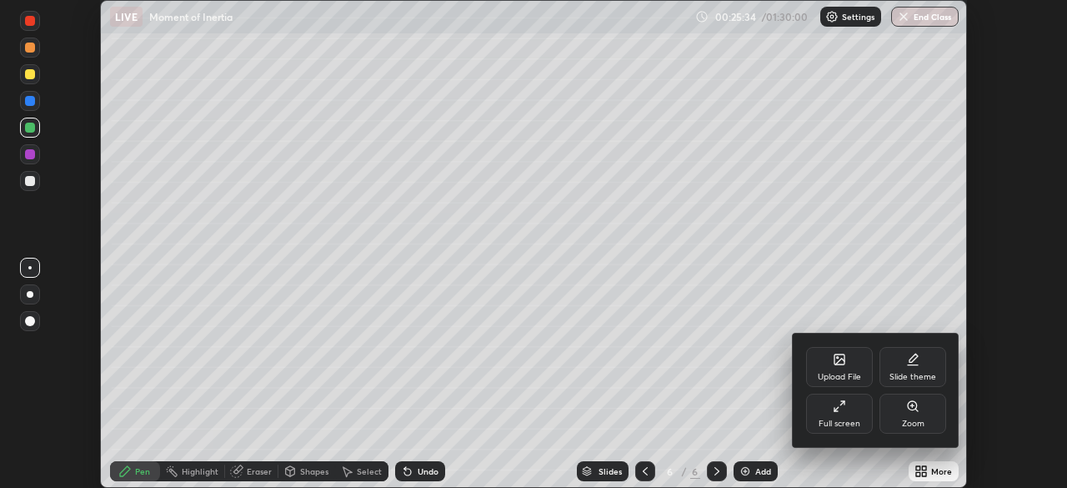
click at [851, 424] on div "Full screen" at bounding box center [840, 423] width 42 height 8
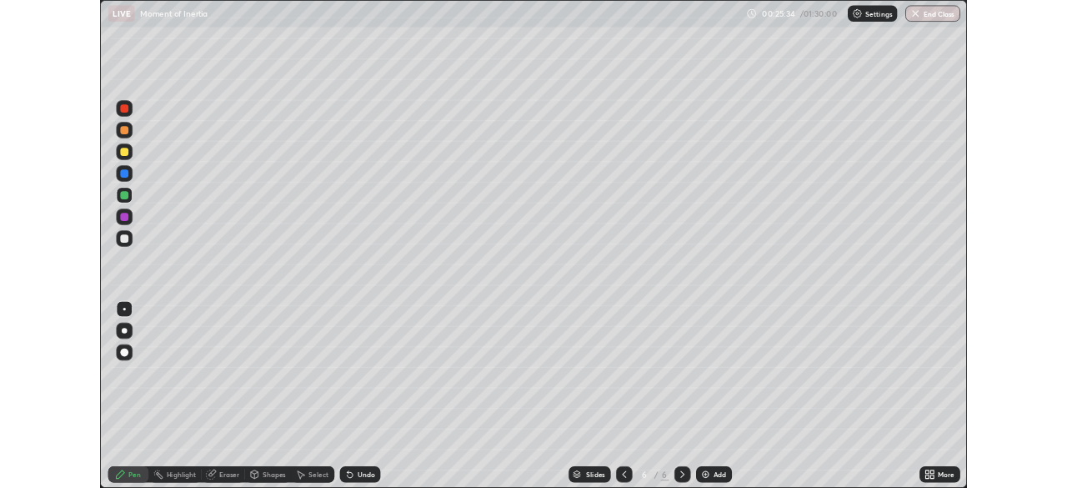
scroll to position [600, 1067]
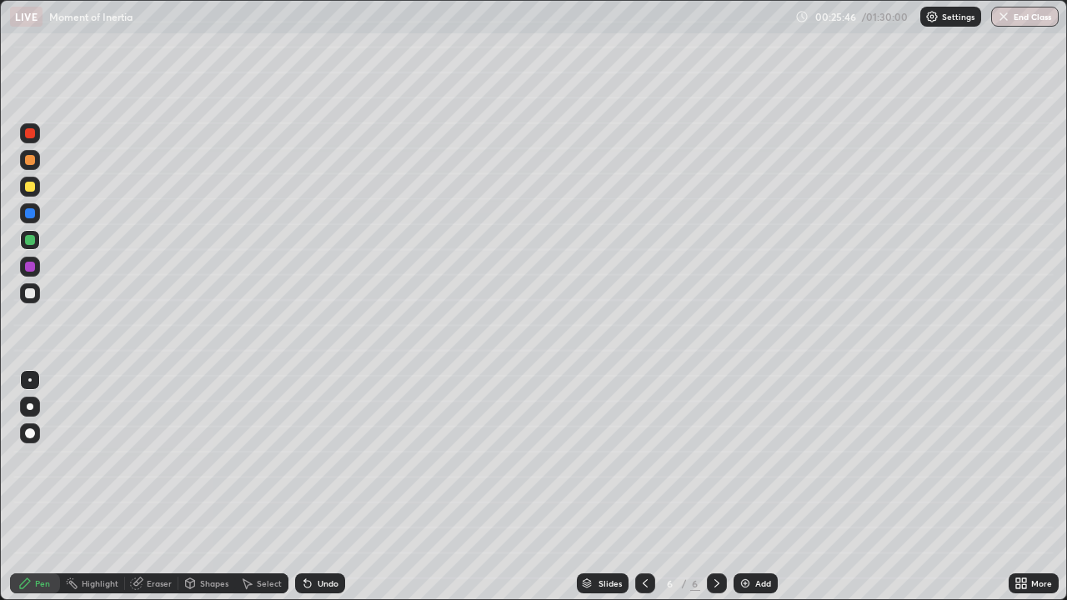
click at [38, 183] on div at bounding box center [30, 187] width 20 height 20
click at [38, 300] on div at bounding box center [30, 294] width 20 height 20
click at [748, 487] on img at bounding box center [745, 583] width 13 height 13
click at [30, 407] on div at bounding box center [30, 407] width 7 height 7
click at [211, 487] on div "Shapes" at bounding box center [214, 584] width 28 height 8
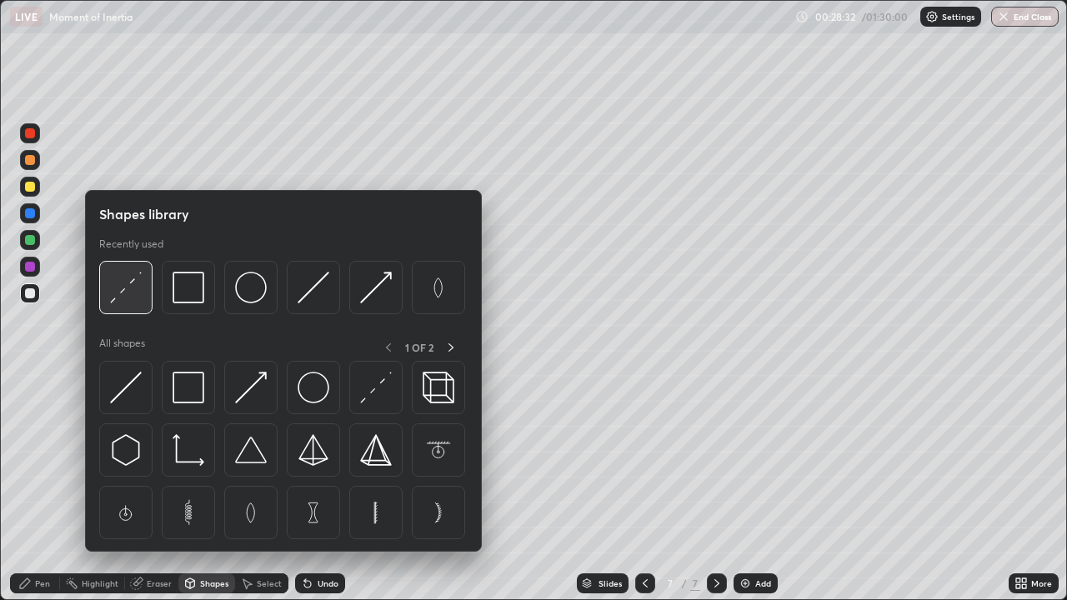
click at [131, 296] on img at bounding box center [126, 288] width 32 height 32
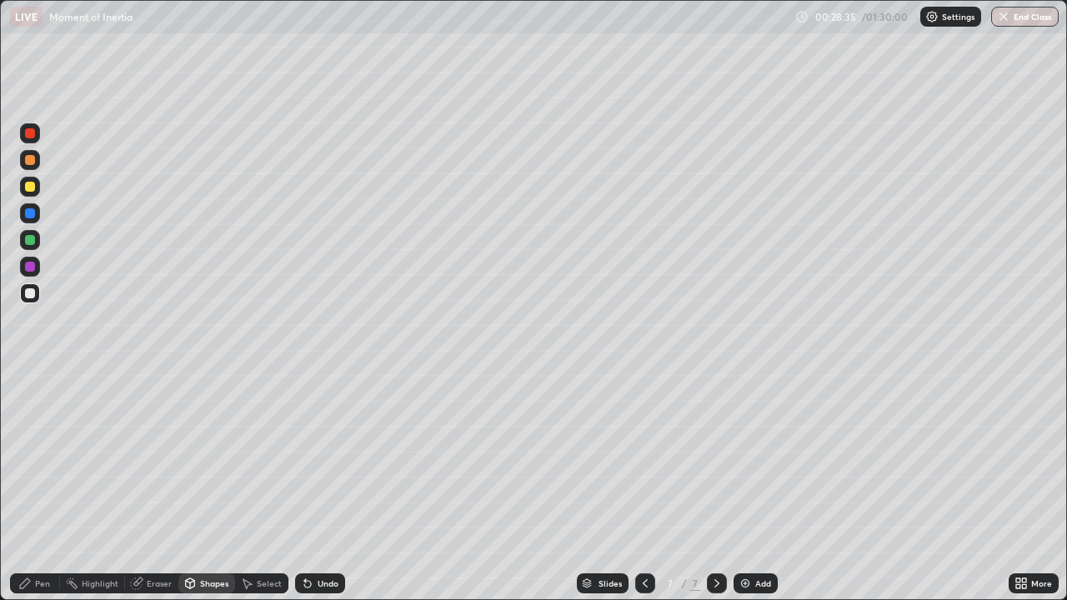
click at [41, 487] on div "Pen" at bounding box center [35, 584] width 50 height 20
click at [30, 380] on div at bounding box center [29, 380] width 3 height 3
click at [198, 487] on div "Shapes" at bounding box center [206, 584] width 57 height 20
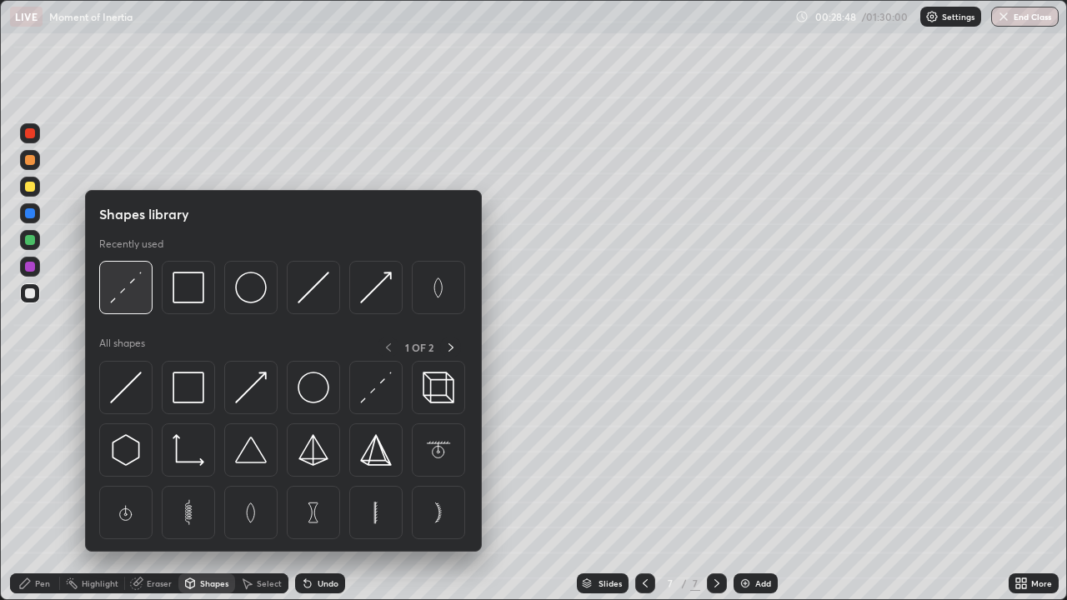
click at [133, 299] on img at bounding box center [126, 288] width 32 height 32
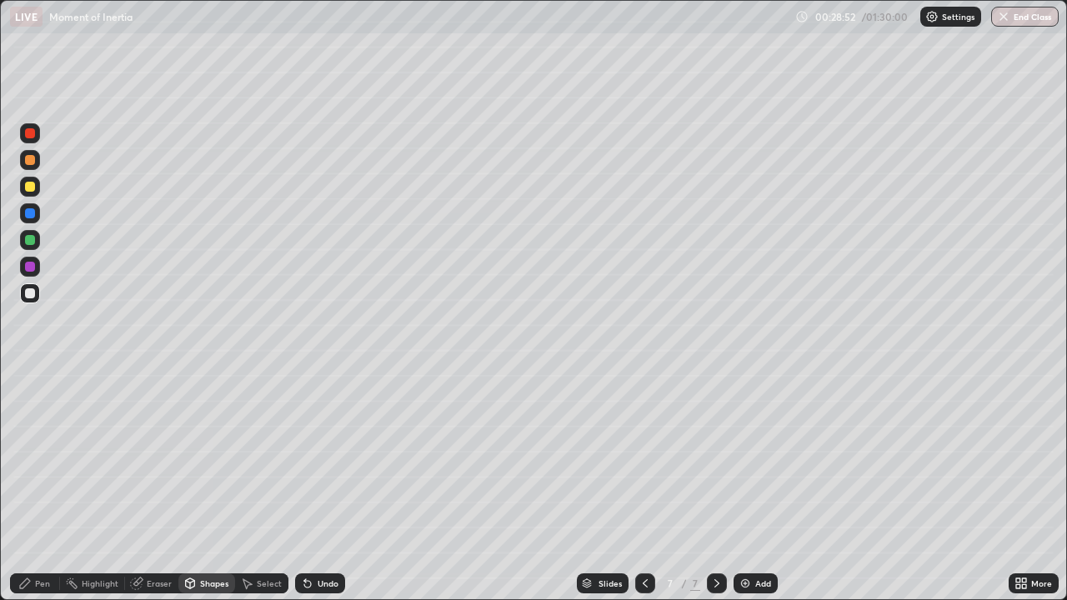
click at [33, 487] on div "Pen" at bounding box center [35, 584] width 50 height 20
click at [30, 407] on div at bounding box center [30, 407] width 7 height 7
click at [33, 194] on div at bounding box center [30, 187] width 20 height 20
click at [30, 294] on div at bounding box center [30, 294] width 10 height 10
click at [746, 487] on img at bounding box center [745, 583] width 13 height 13
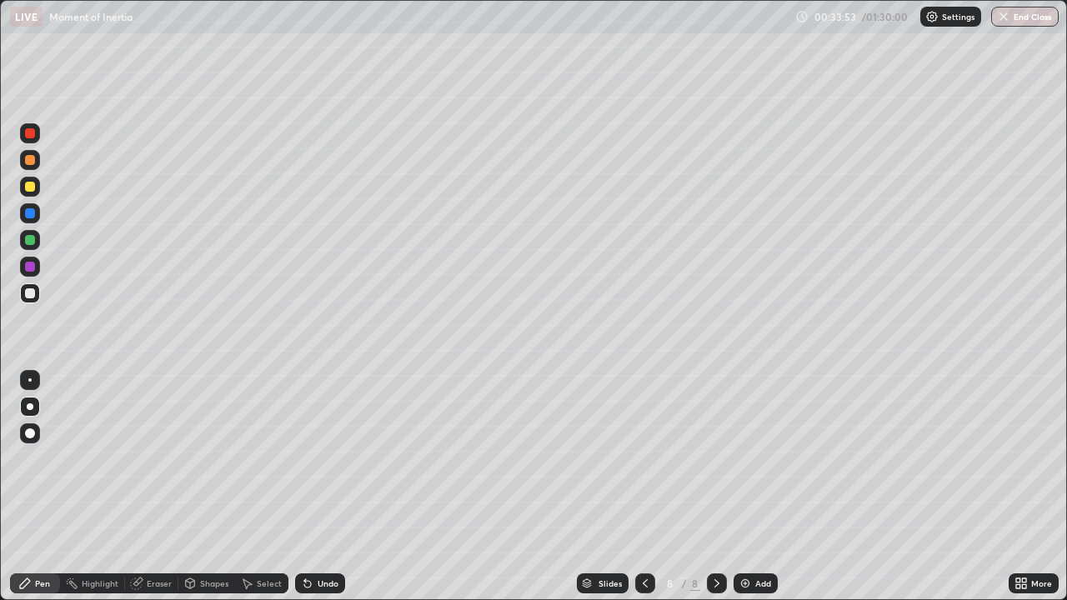
click at [210, 487] on div "Shapes" at bounding box center [214, 584] width 28 height 8
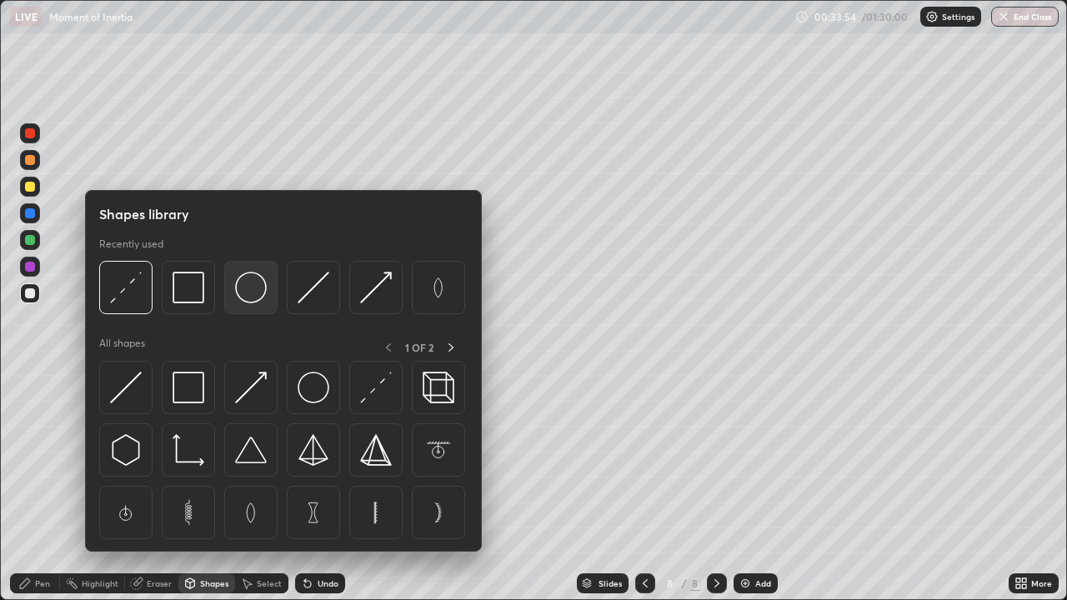
click at [253, 295] on img at bounding box center [251, 288] width 32 height 32
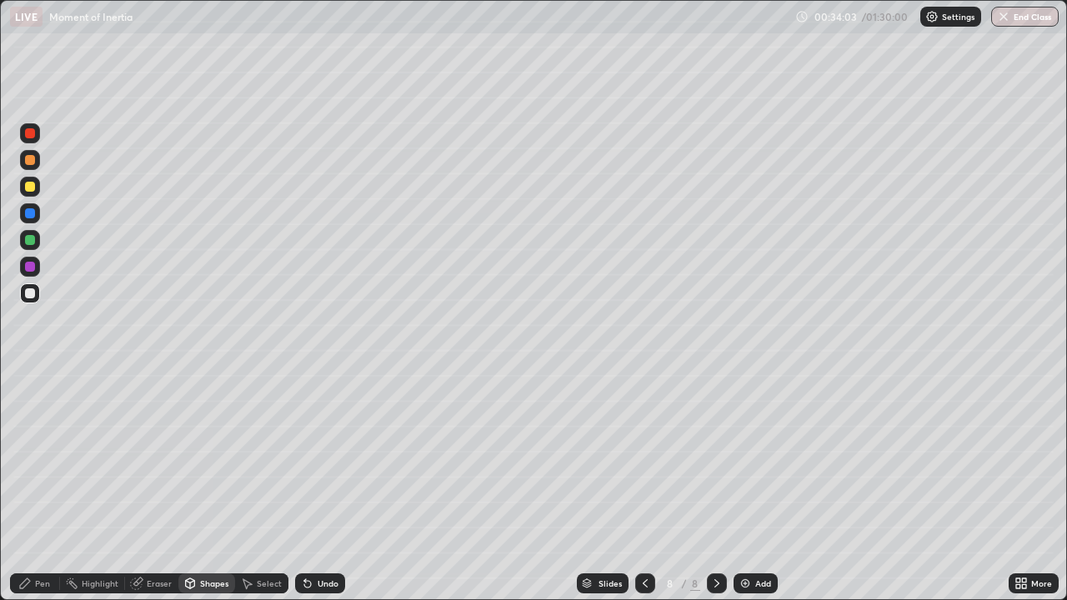
click at [261, 487] on div "Select" at bounding box center [269, 584] width 25 height 8
click at [46, 487] on div "Pen" at bounding box center [42, 584] width 15 height 8
click at [253, 487] on div "Select" at bounding box center [261, 584] width 53 height 20
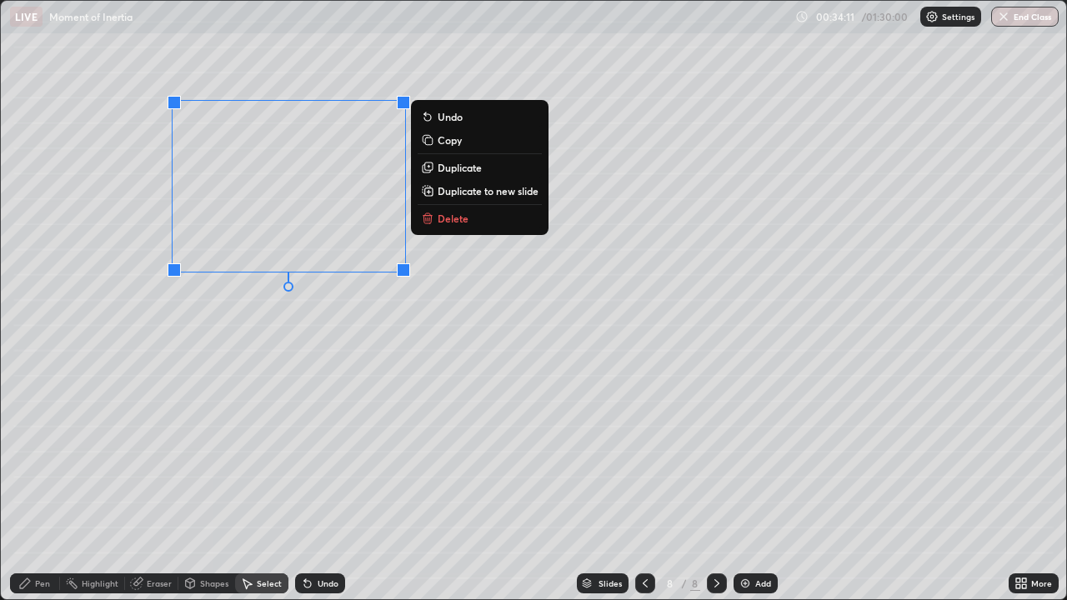
click at [471, 167] on p "Duplicate" at bounding box center [460, 167] width 44 height 13
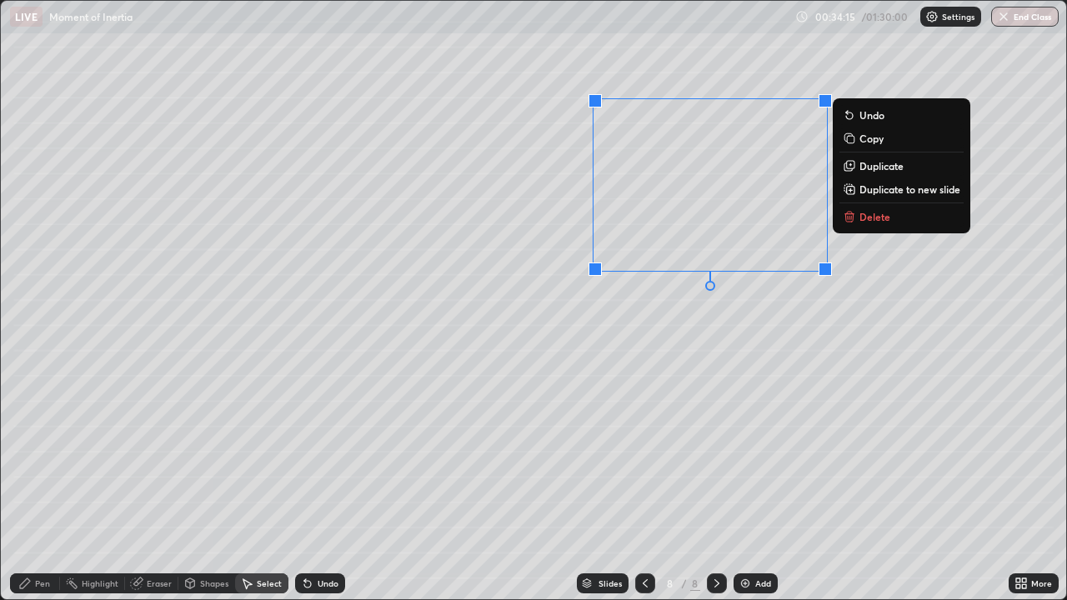
click at [40, 487] on div "Pen" at bounding box center [42, 584] width 15 height 8
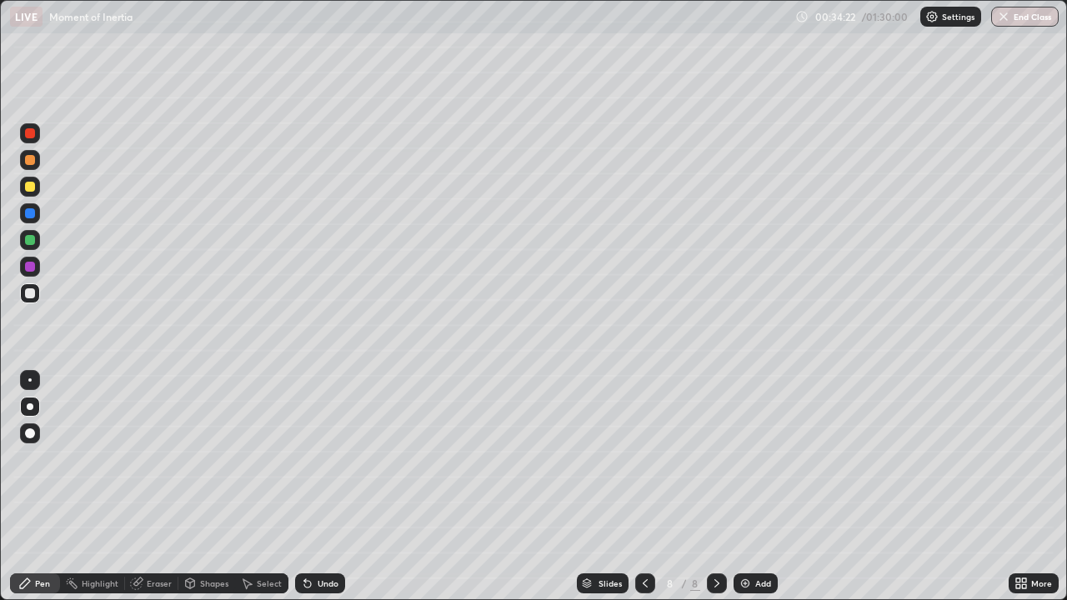
click at [305, 487] on icon at bounding box center [307, 584] width 7 height 7
click at [318, 487] on div "Undo" at bounding box center [328, 584] width 21 height 8
click at [321, 487] on div "Undo" at bounding box center [328, 584] width 21 height 8
click at [320, 487] on div "Undo" at bounding box center [328, 584] width 21 height 8
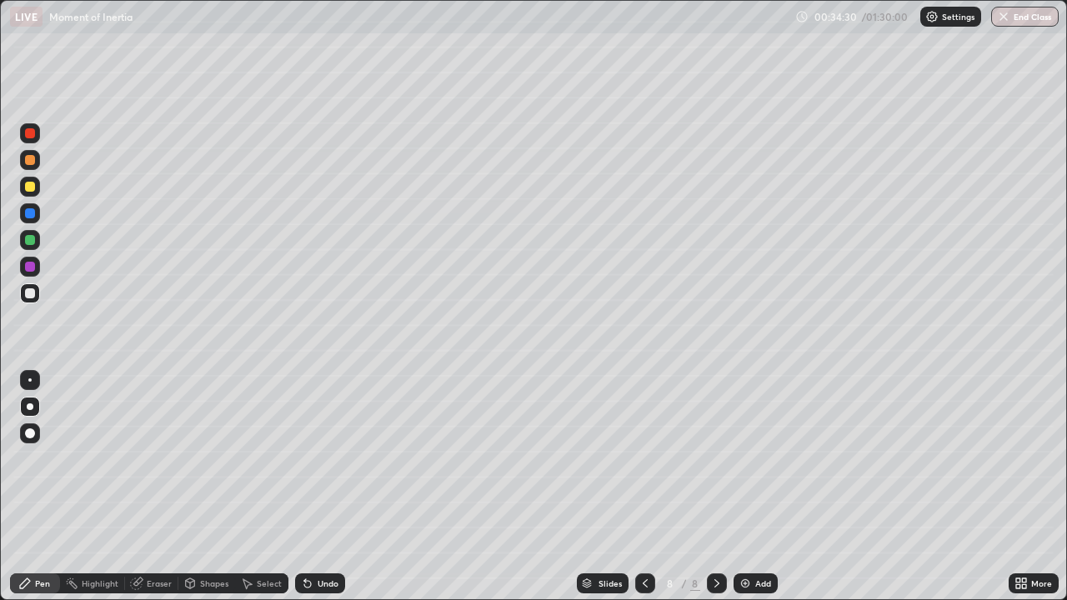
click at [215, 487] on div "Shapes" at bounding box center [214, 584] width 28 height 8
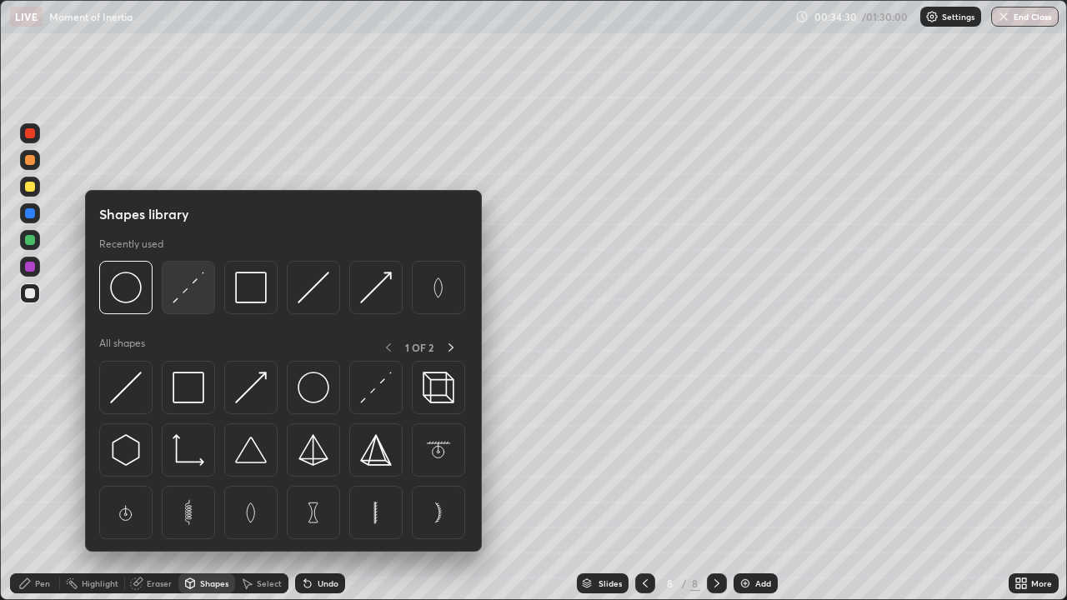
click at [183, 307] on div at bounding box center [188, 287] width 53 height 53
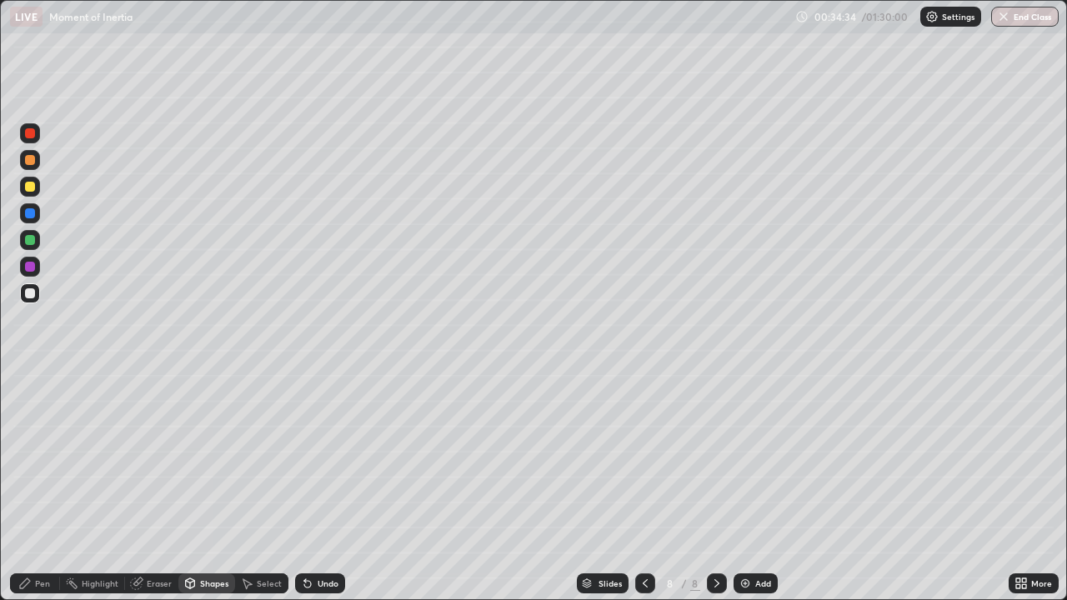
click at [38, 487] on div "Pen" at bounding box center [42, 584] width 15 height 8
click at [263, 487] on div "Select" at bounding box center [269, 584] width 25 height 8
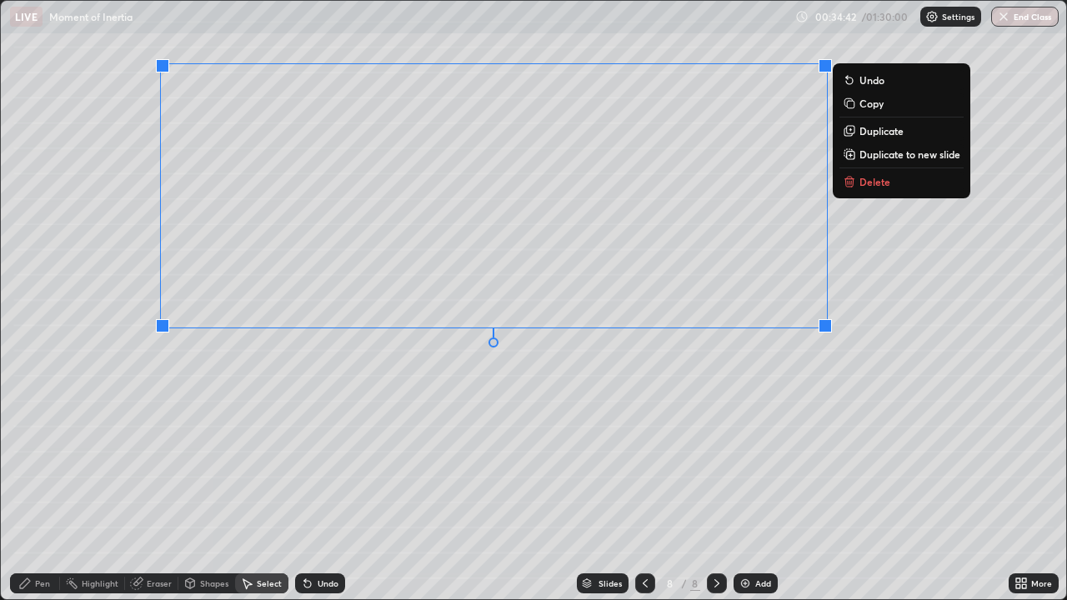
click at [872, 158] on p "Duplicate to new slide" at bounding box center [910, 154] width 101 height 13
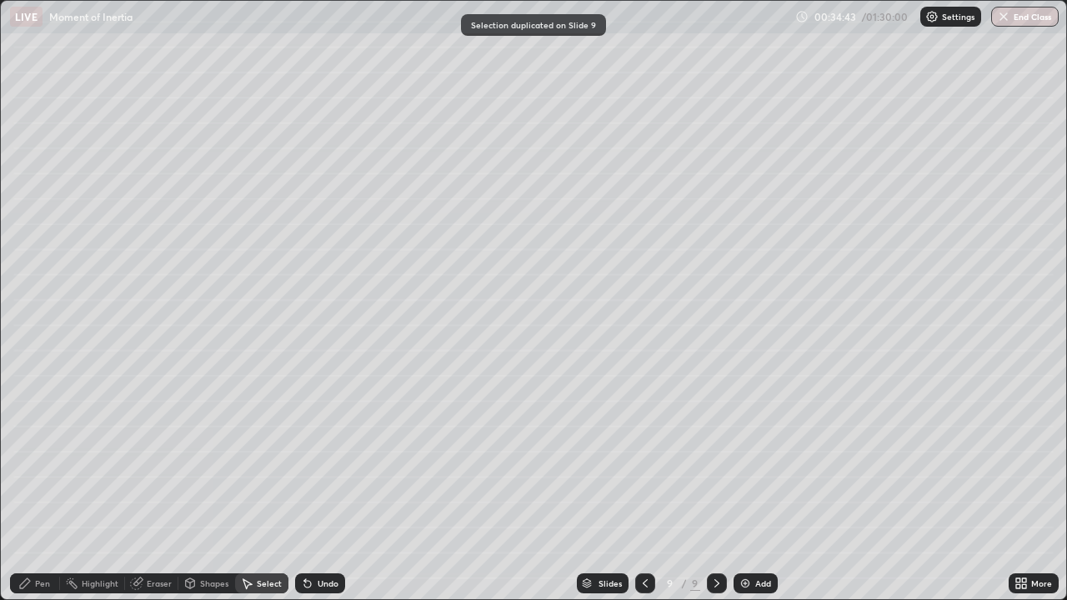
click at [643, 487] on icon at bounding box center [645, 583] width 13 height 13
click at [29, 487] on icon at bounding box center [24, 583] width 13 height 13
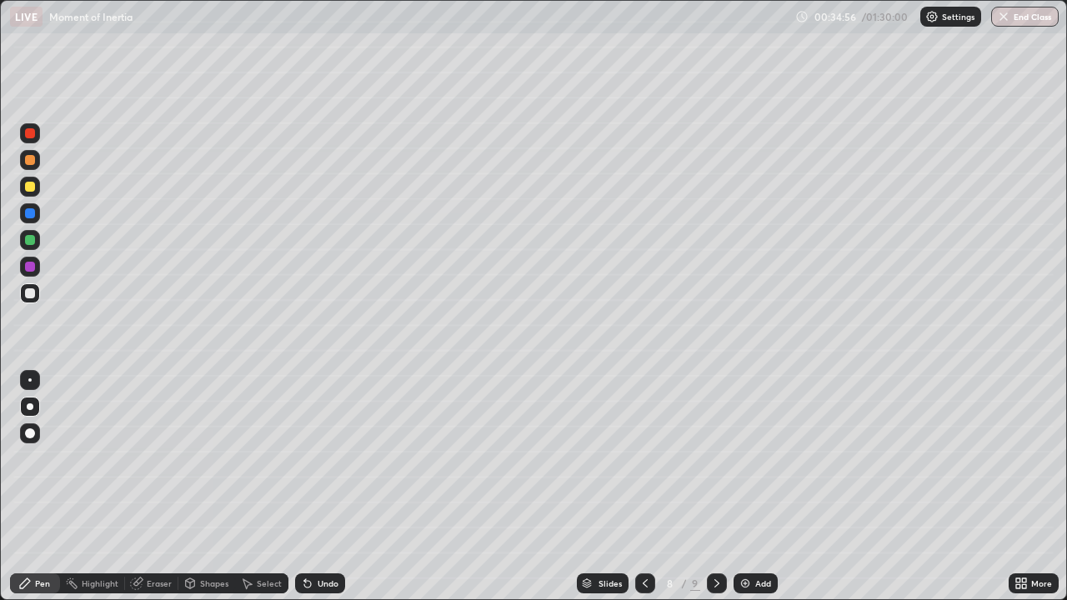
click at [1024, 487] on icon at bounding box center [1024, 587] width 4 height 4
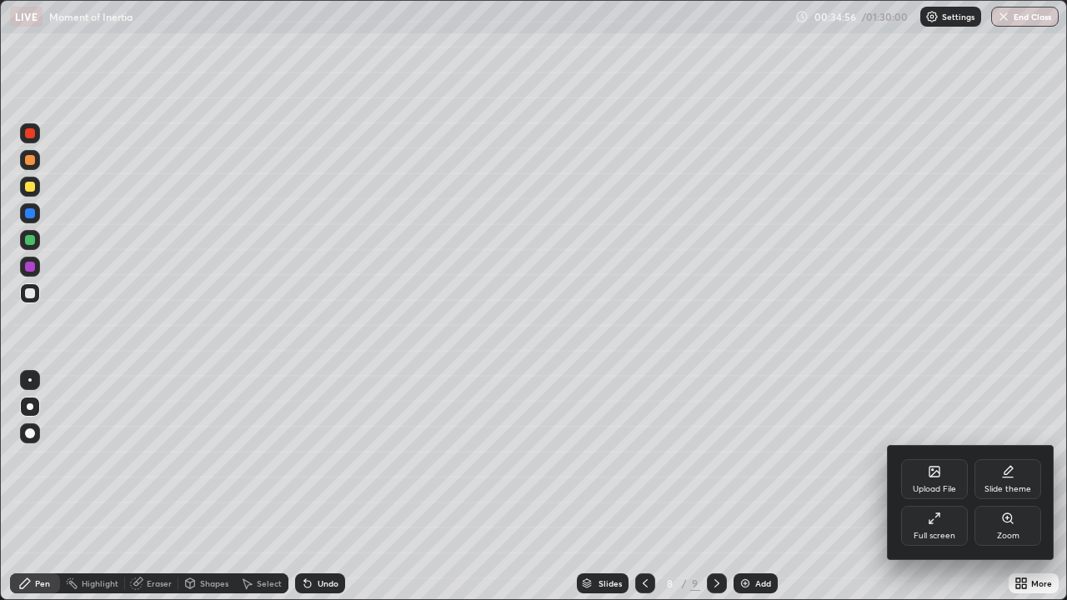
click at [928, 487] on div "Full screen" at bounding box center [934, 526] width 67 height 40
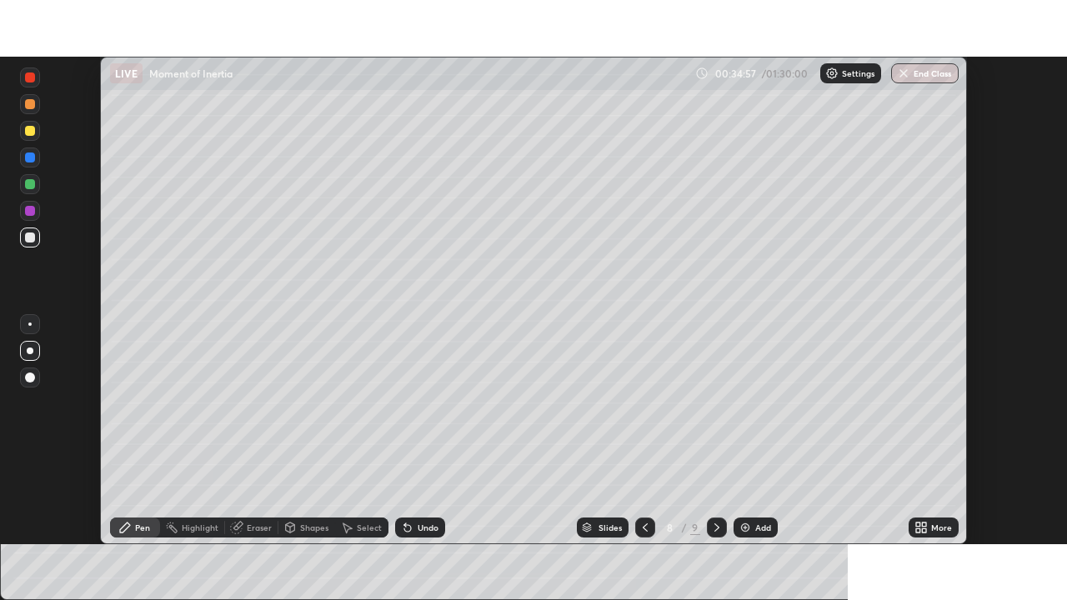
scroll to position [82901, 82322]
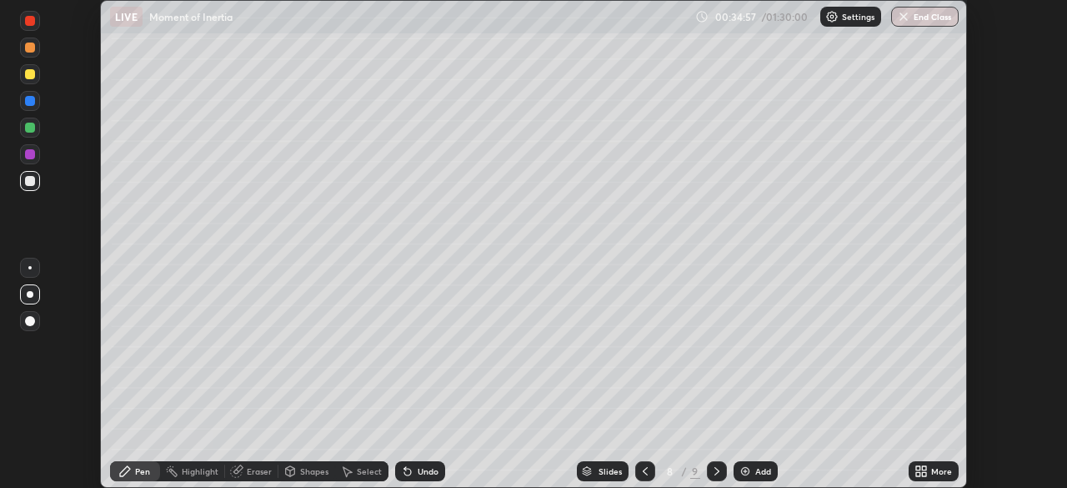
click at [933, 468] on div "More" at bounding box center [941, 471] width 21 height 8
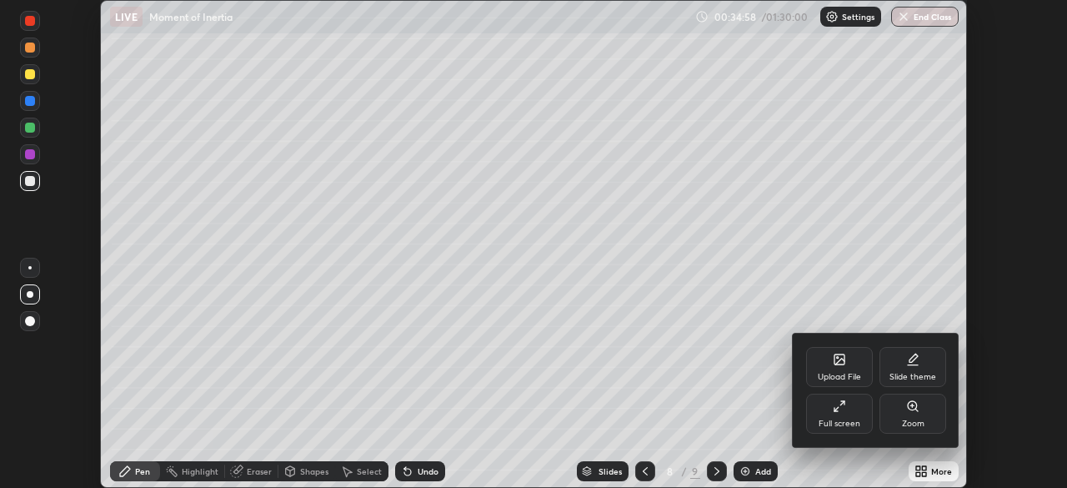
click at [856, 417] on div "Full screen" at bounding box center [839, 414] width 67 height 40
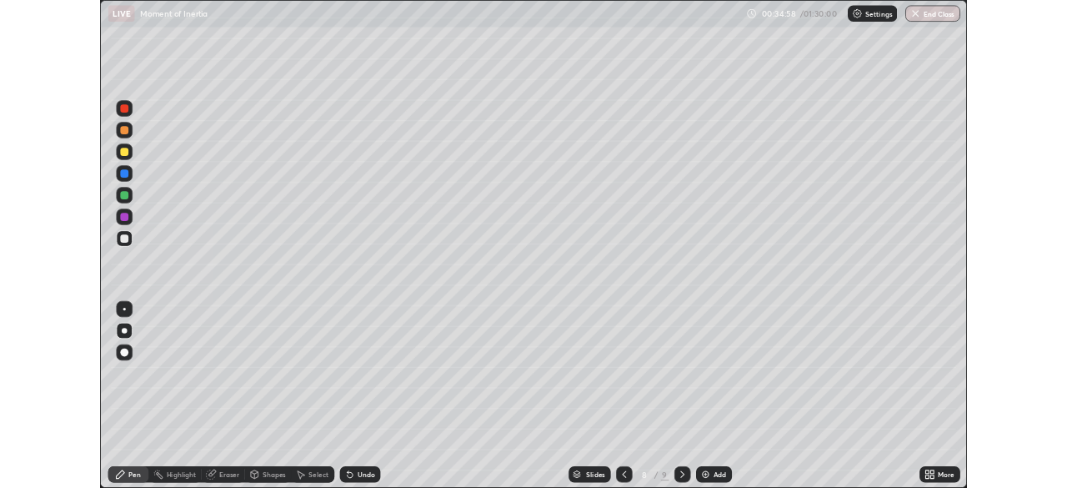
scroll to position [600, 1067]
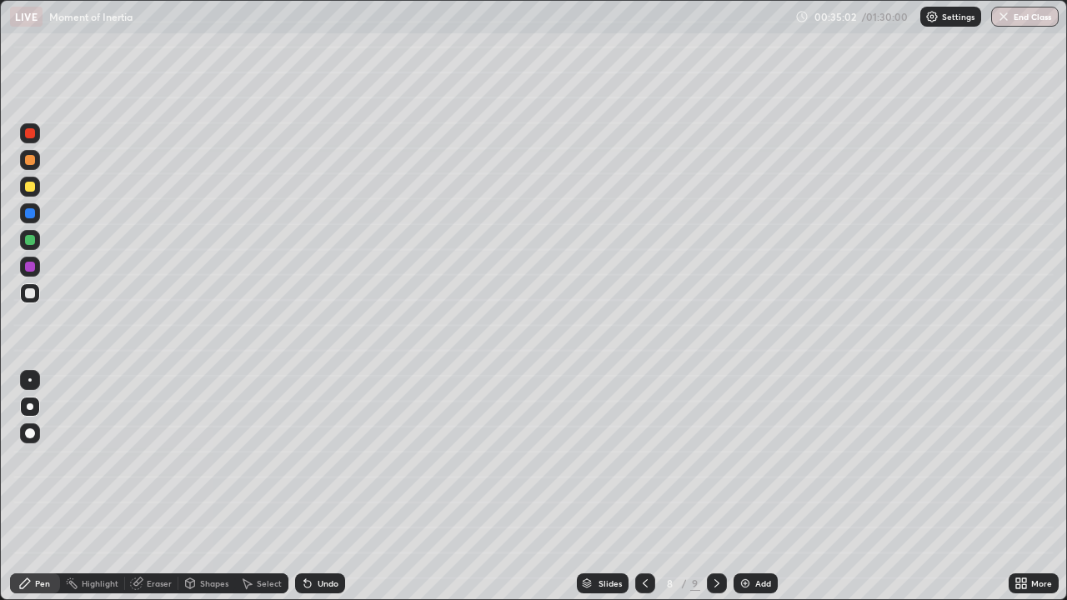
click at [32, 196] on div at bounding box center [30, 187] width 20 height 20
click at [30, 380] on div at bounding box center [29, 380] width 3 height 3
click at [32, 211] on div at bounding box center [30, 213] width 10 height 10
click at [318, 487] on div "Undo" at bounding box center [328, 584] width 21 height 8
click at [313, 487] on div "Undo" at bounding box center [320, 584] width 50 height 20
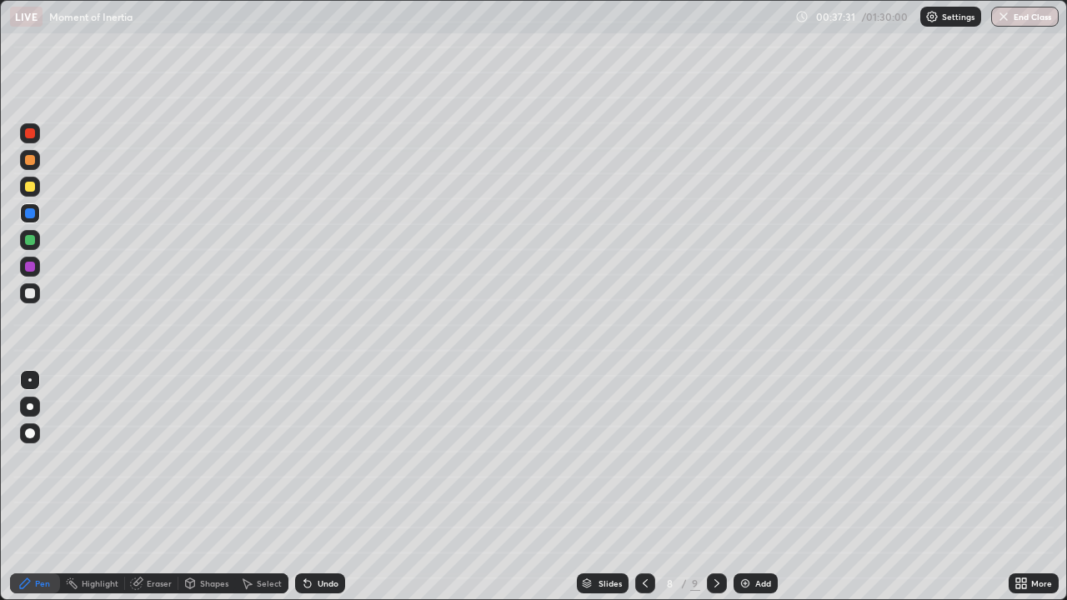
click at [312, 487] on div "Undo" at bounding box center [320, 584] width 50 height 20
click at [309, 487] on icon at bounding box center [307, 584] width 7 height 7
click at [32, 191] on div at bounding box center [30, 187] width 10 height 10
click at [31, 294] on div at bounding box center [30, 294] width 10 height 10
click at [36, 213] on div at bounding box center [30, 213] width 20 height 20
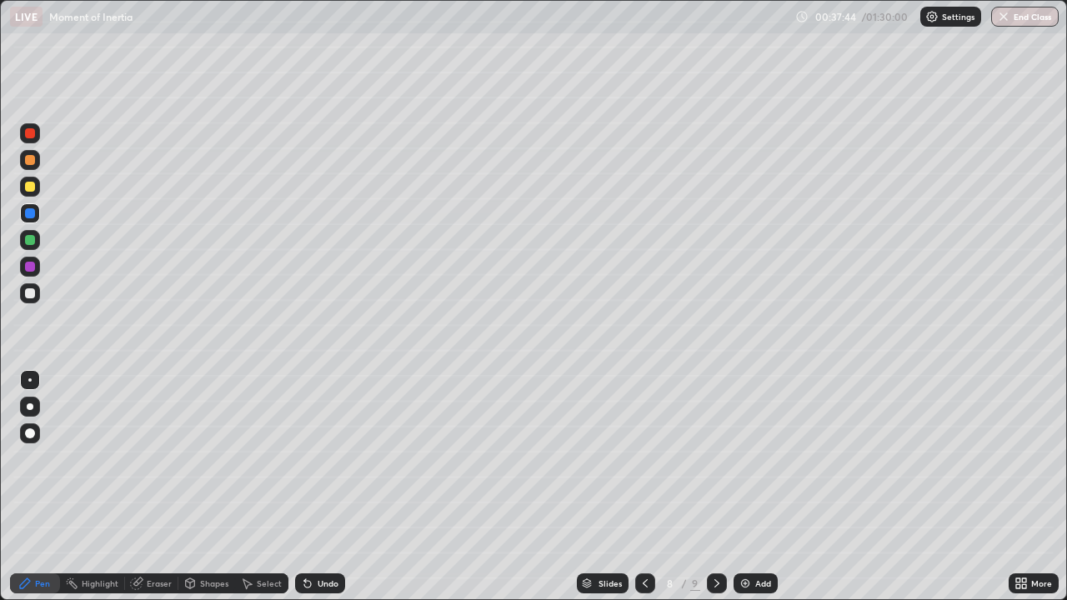
click at [30, 295] on div at bounding box center [30, 294] width 10 height 10
click at [29, 188] on div at bounding box center [30, 187] width 10 height 10
click at [33, 291] on div at bounding box center [30, 294] width 10 height 10
click at [715, 487] on icon at bounding box center [716, 583] width 13 height 13
click at [644, 487] on icon at bounding box center [645, 583] width 13 height 13
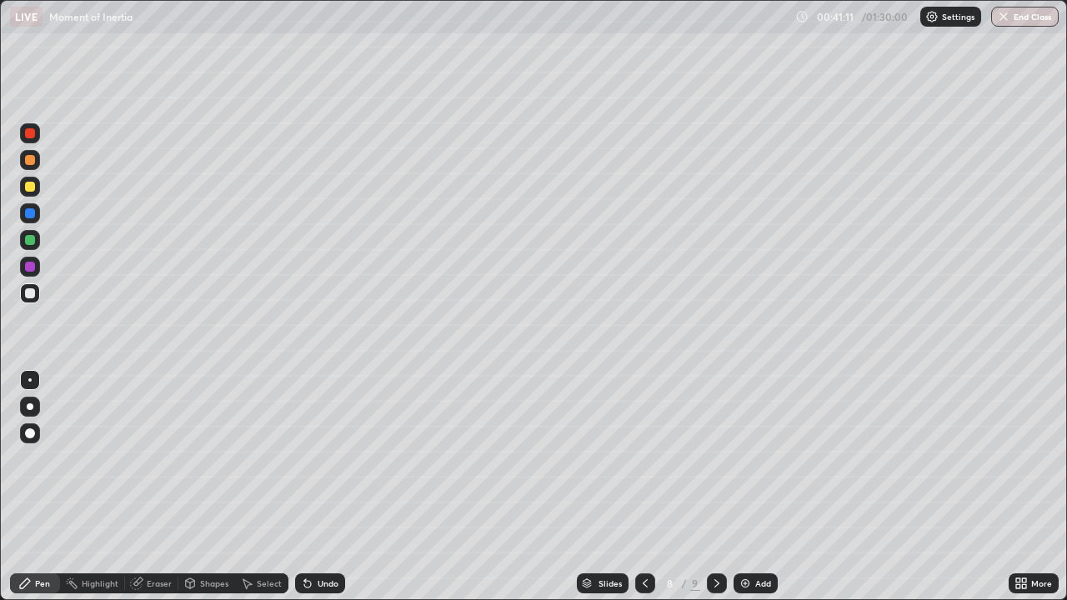
click at [747, 487] on img at bounding box center [745, 583] width 13 height 13
click at [205, 487] on div "Shapes" at bounding box center [214, 584] width 28 height 8
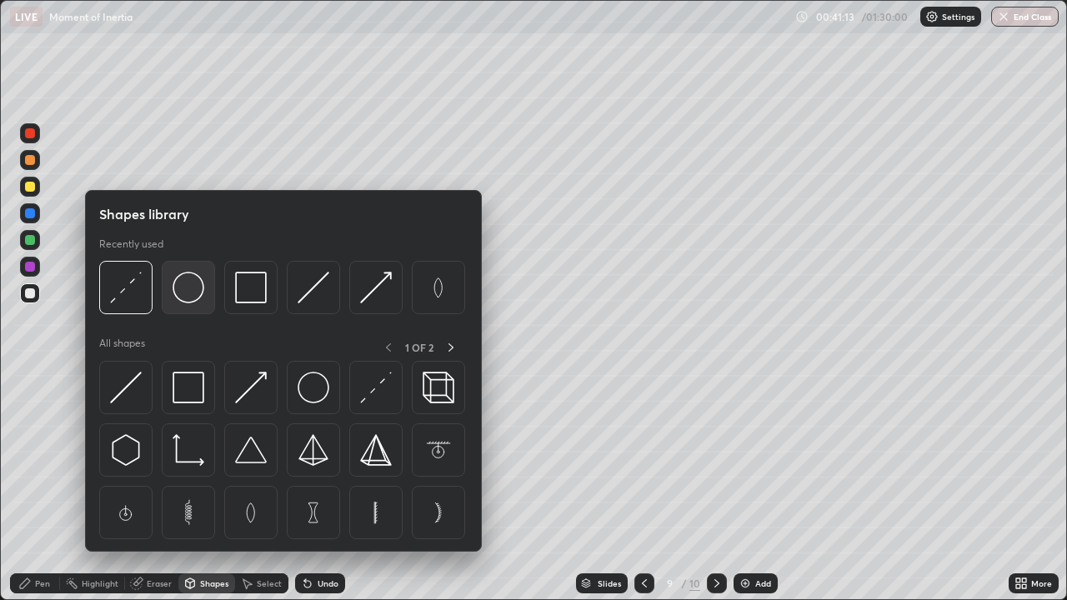
click at [199, 306] on div at bounding box center [188, 287] width 53 height 53
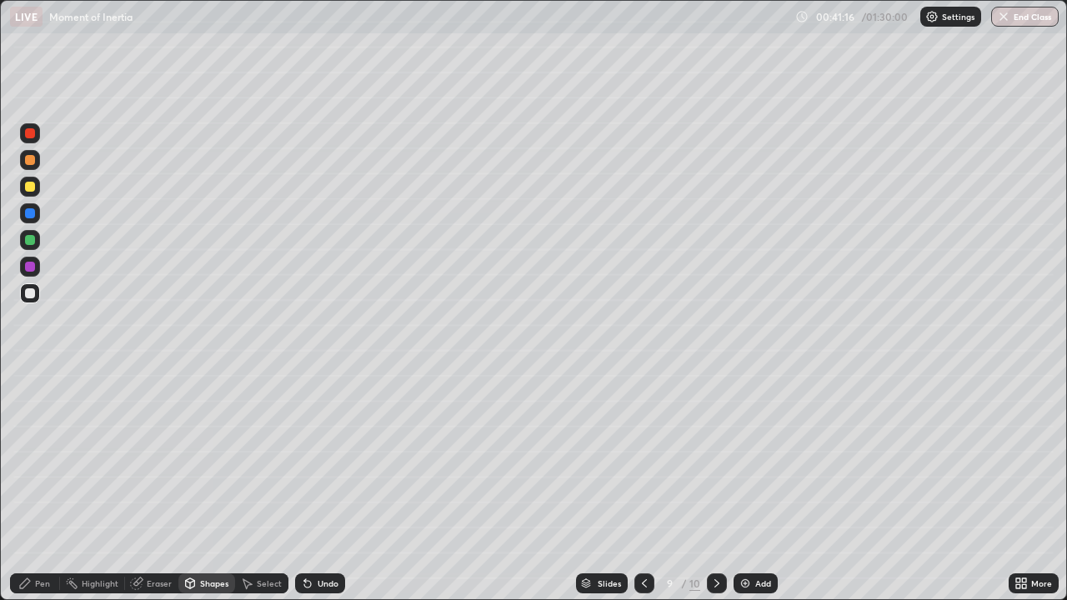
click at [35, 487] on div "Pen" at bounding box center [42, 584] width 15 height 8
click at [208, 487] on div "Shapes" at bounding box center [214, 584] width 28 height 8
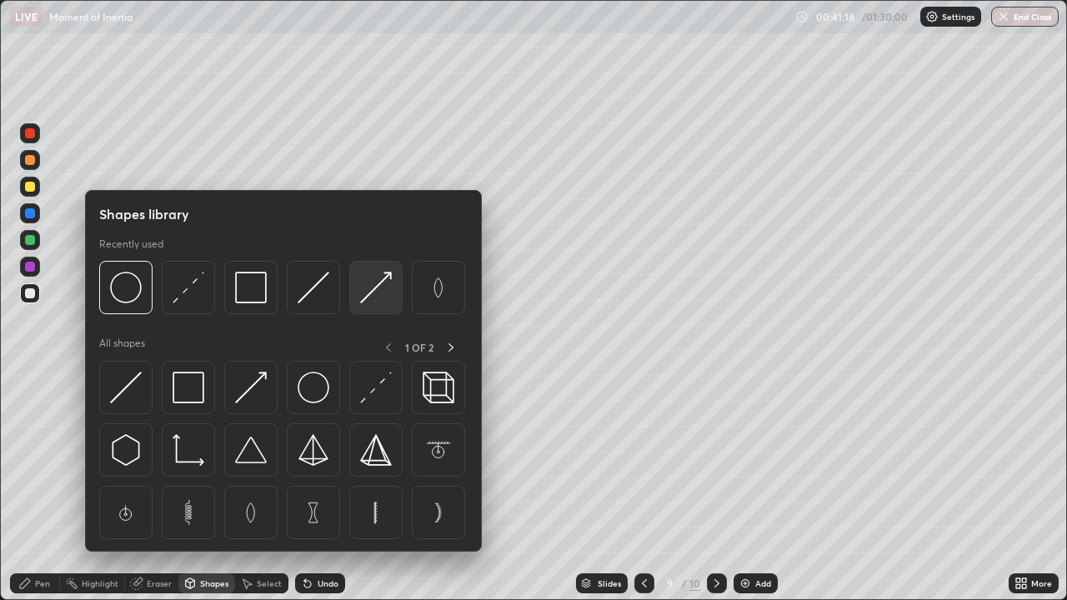
click at [374, 288] on img at bounding box center [376, 288] width 32 height 32
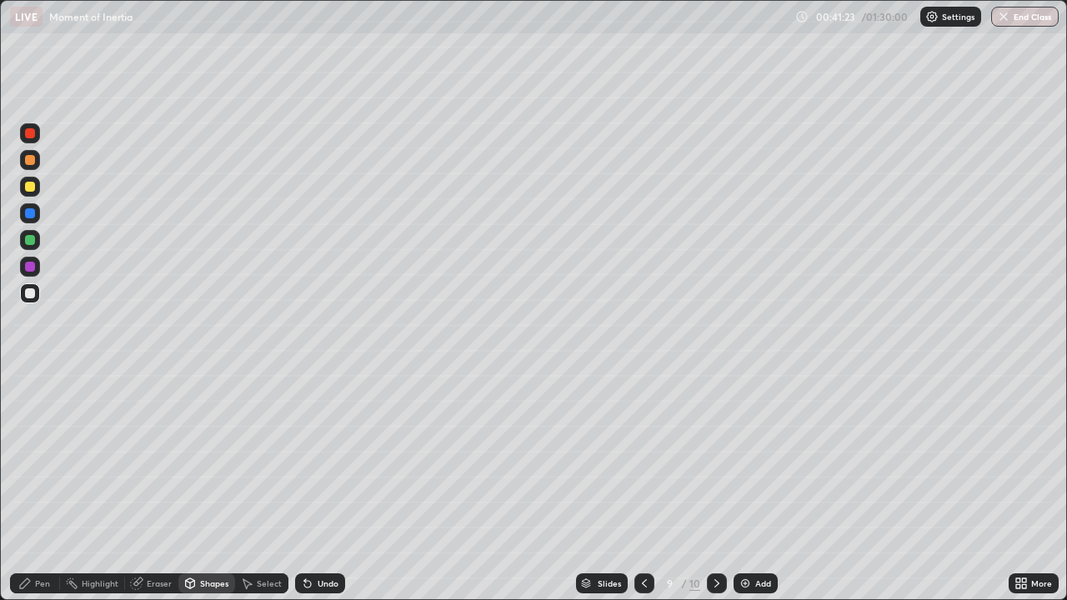
click at [36, 487] on div "Pen" at bounding box center [42, 584] width 15 height 8
click at [200, 487] on div "Shapes" at bounding box center [214, 584] width 28 height 8
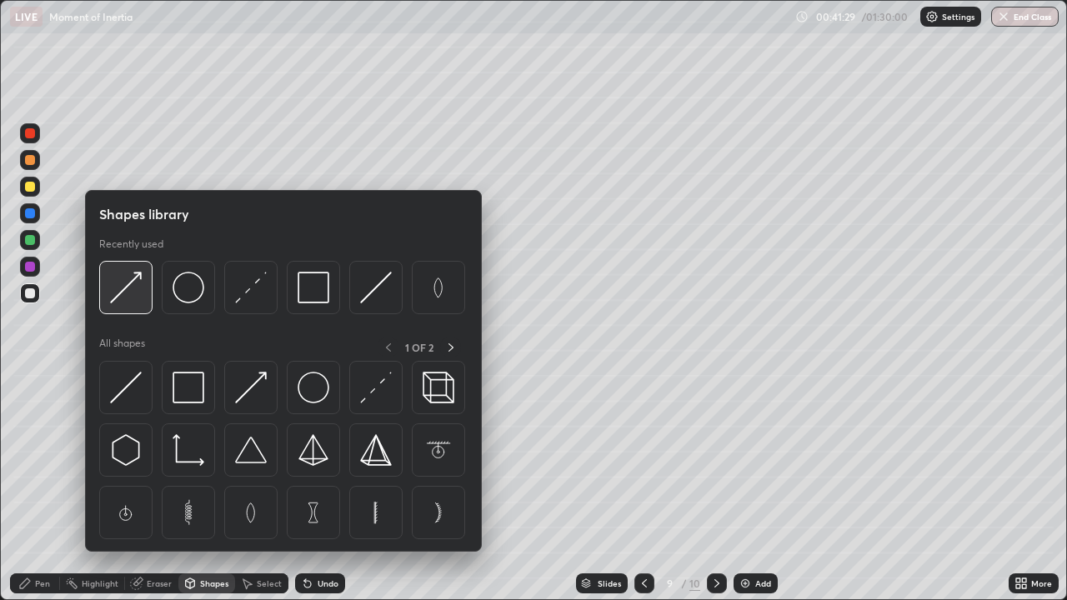
click at [144, 299] on div at bounding box center [125, 287] width 53 height 53
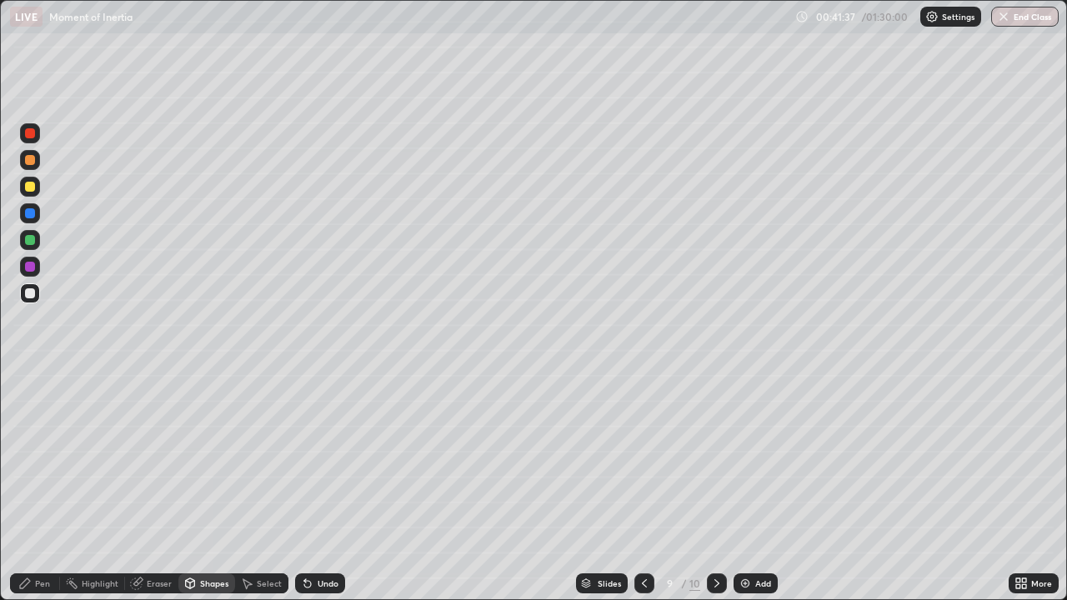
click at [33, 487] on div "Pen" at bounding box center [35, 584] width 50 height 20
click at [34, 190] on div at bounding box center [30, 187] width 10 height 10
click at [31, 296] on div at bounding box center [30, 294] width 10 height 10
click at [714, 487] on icon at bounding box center [716, 583] width 13 height 13
click at [32, 195] on div at bounding box center [30, 187] width 20 height 20
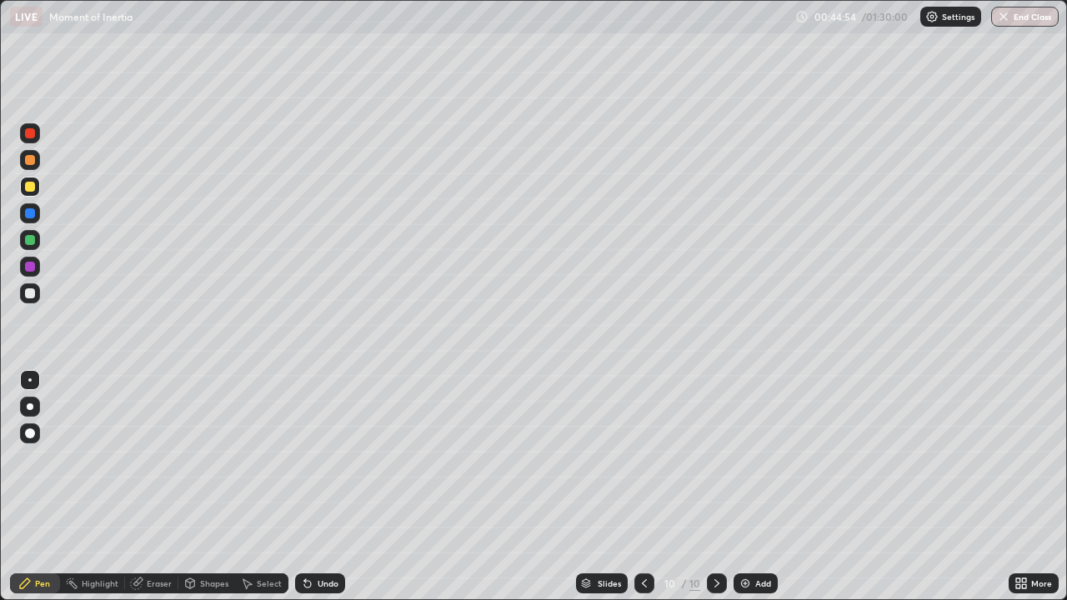
click at [32, 296] on div at bounding box center [30, 294] width 10 height 10
click at [39, 404] on div at bounding box center [30, 407] width 20 height 20
click at [745, 487] on img at bounding box center [745, 583] width 13 height 13
click at [207, 487] on div "Shapes" at bounding box center [214, 584] width 28 height 8
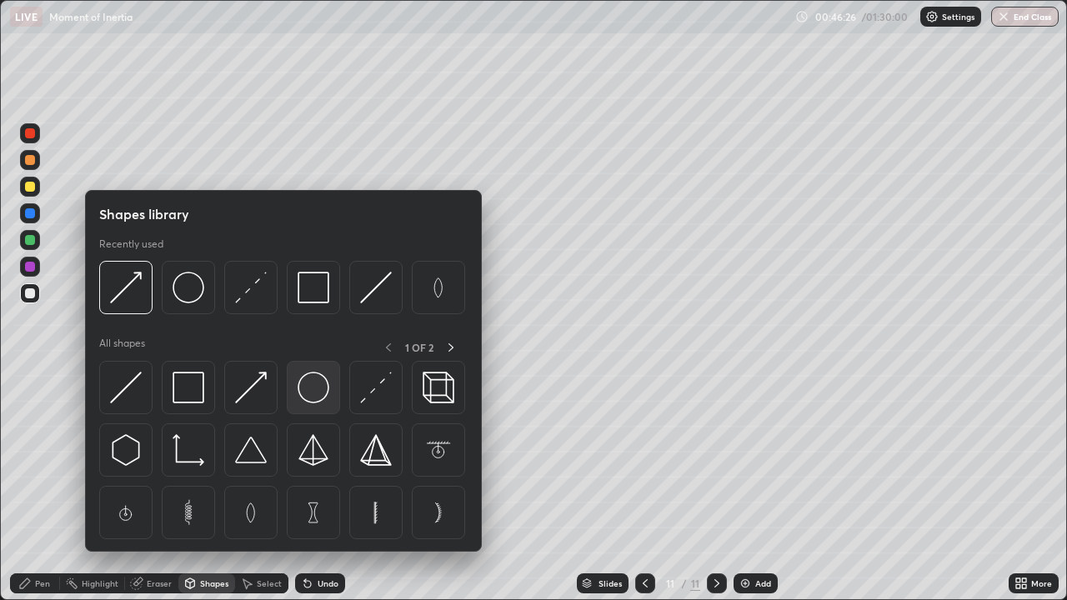
click at [325, 387] on img at bounding box center [314, 388] width 32 height 32
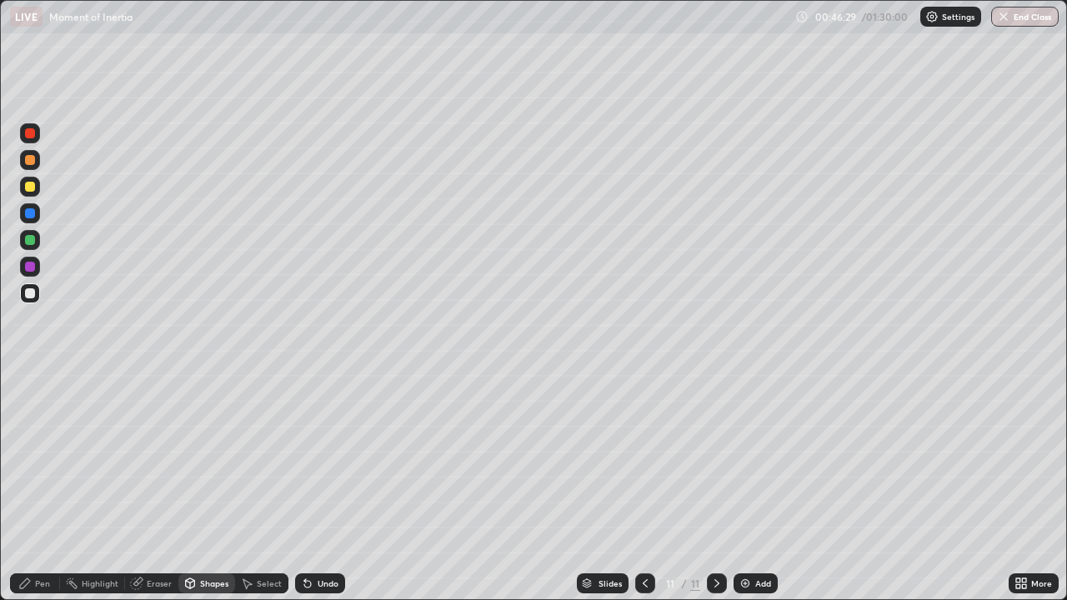
click at [43, 487] on div "Pen" at bounding box center [42, 584] width 15 height 8
click at [33, 243] on div at bounding box center [30, 240] width 10 height 10
click at [213, 487] on div "Shapes" at bounding box center [214, 584] width 28 height 8
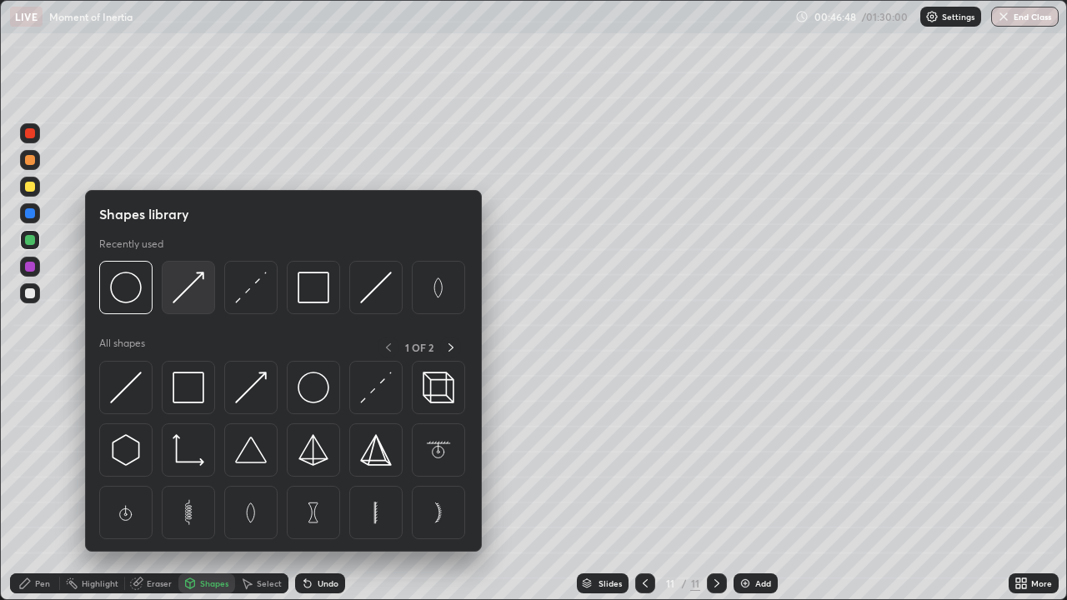
click at [197, 304] on img at bounding box center [189, 288] width 32 height 32
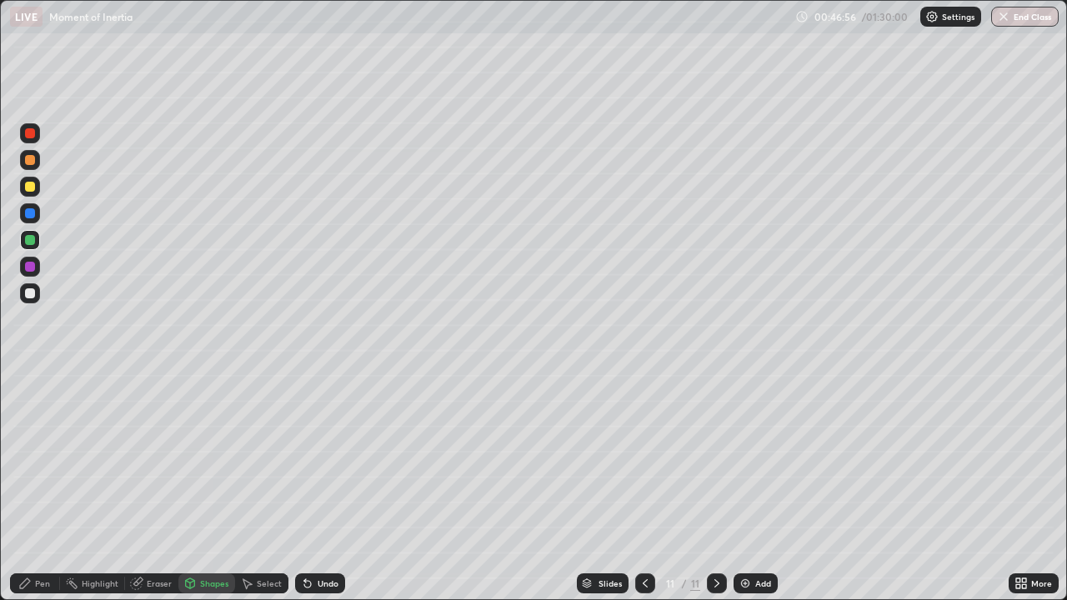
click at [29, 487] on div "Pen" at bounding box center [35, 584] width 50 height 20
click at [32, 294] on div at bounding box center [30, 294] width 10 height 10
click at [645, 487] on icon at bounding box center [645, 583] width 13 height 13
click at [715, 487] on icon at bounding box center [716, 583] width 13 height 13
click at [28, 289] on div at bounding box center [30, 294] width 10 height 10
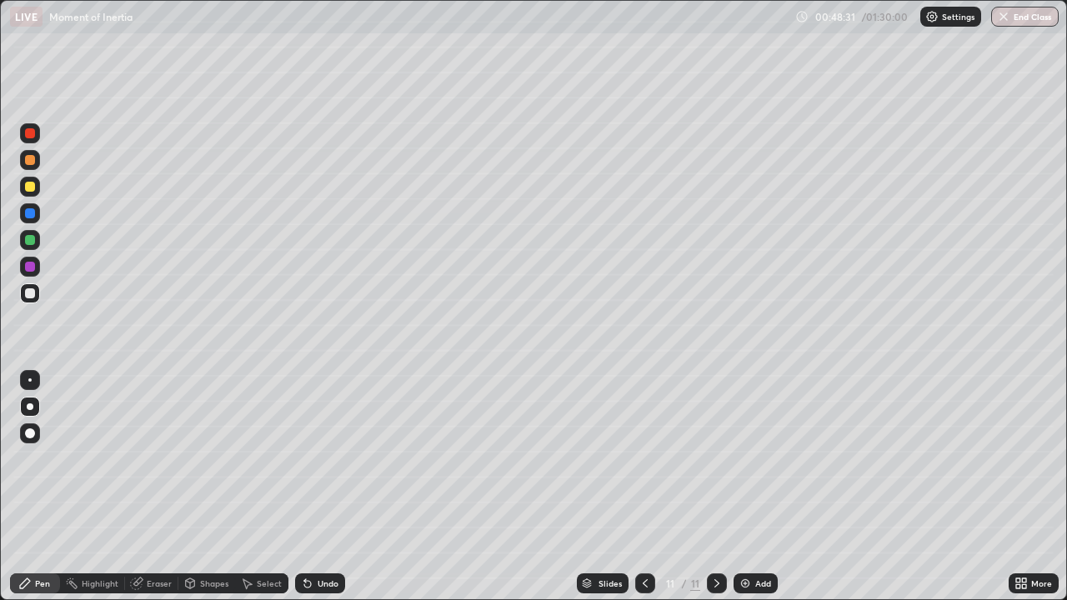
click at [756, 487] on div "Add" at bounding box center [764, 584] width 16 height 8
click at [208, 487] on div "Shapes" at bounding box center [206, 584] width 57 height 20
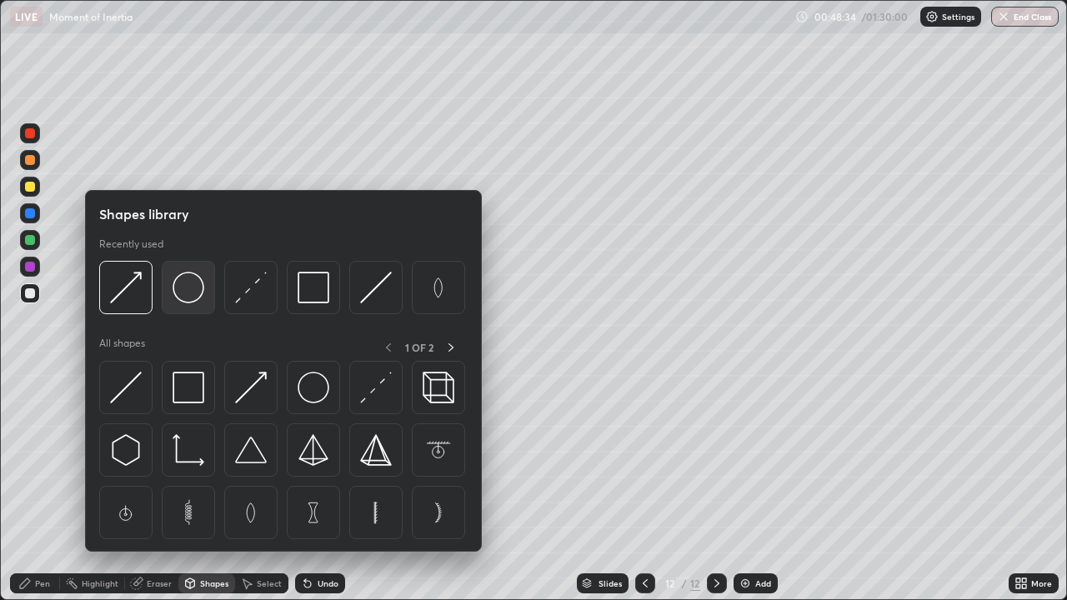
click at [192, 300] on img at bounding box center [189, 288] width 32 height 32
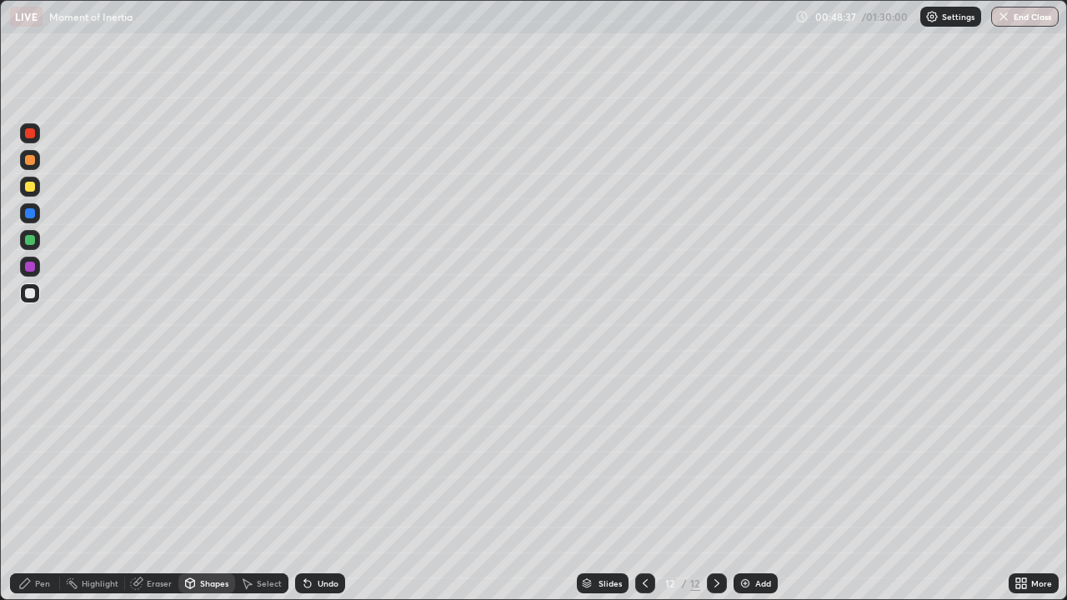
click at [31, 487] on icon at bounding box center [24, 583] width 13 height 13
click at [30, 380] on div at bounding box center [29, 380] width 3 height 3
click at [33, 188] on div at bounding box center [30, 187] width 10 height 10
click at [29, 133] on div at bounding box center [30, 133] width 10 height 10
click at [760, 487] on div "Add" at bounding box center [764, 584] width 16 height 8
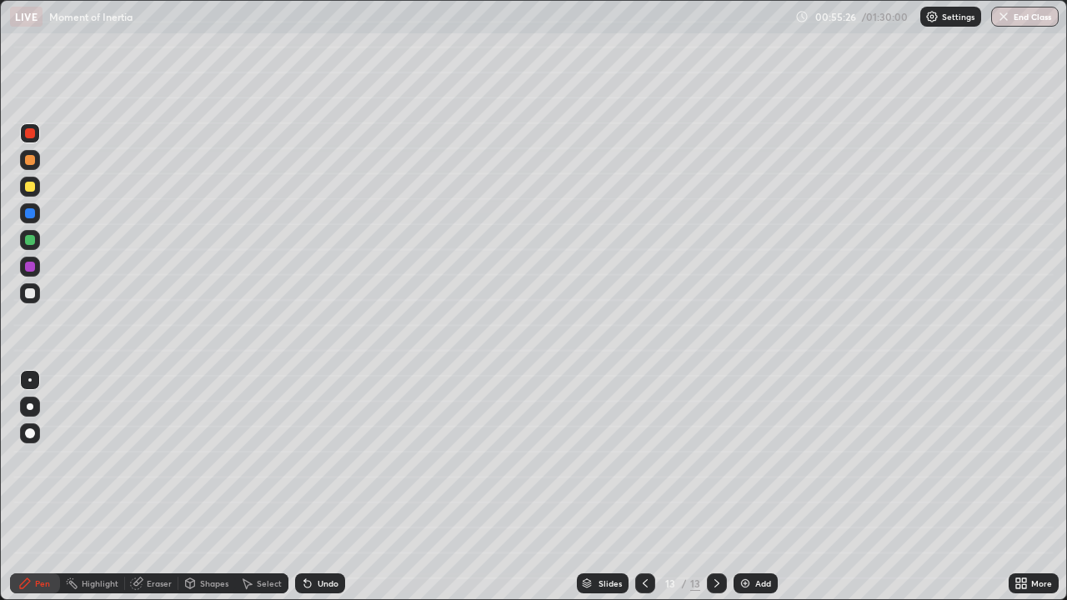
click at [208, 487] on div "Shapes" at bounding box center [214, 584] width 28 height 8
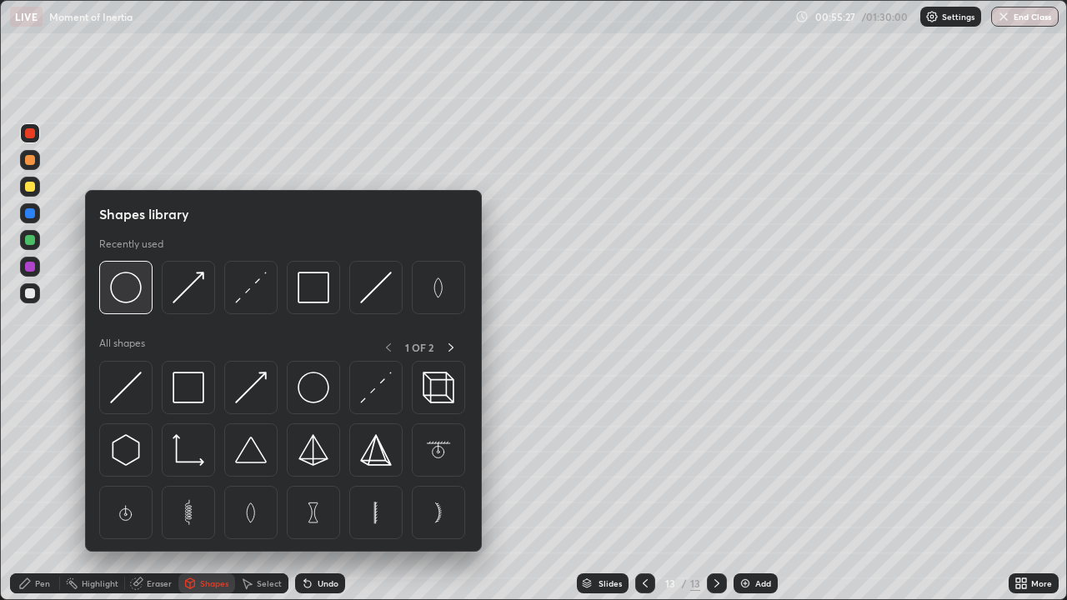
click at [138, 308] on div at bounding box center [125, 287] width 53 height 53
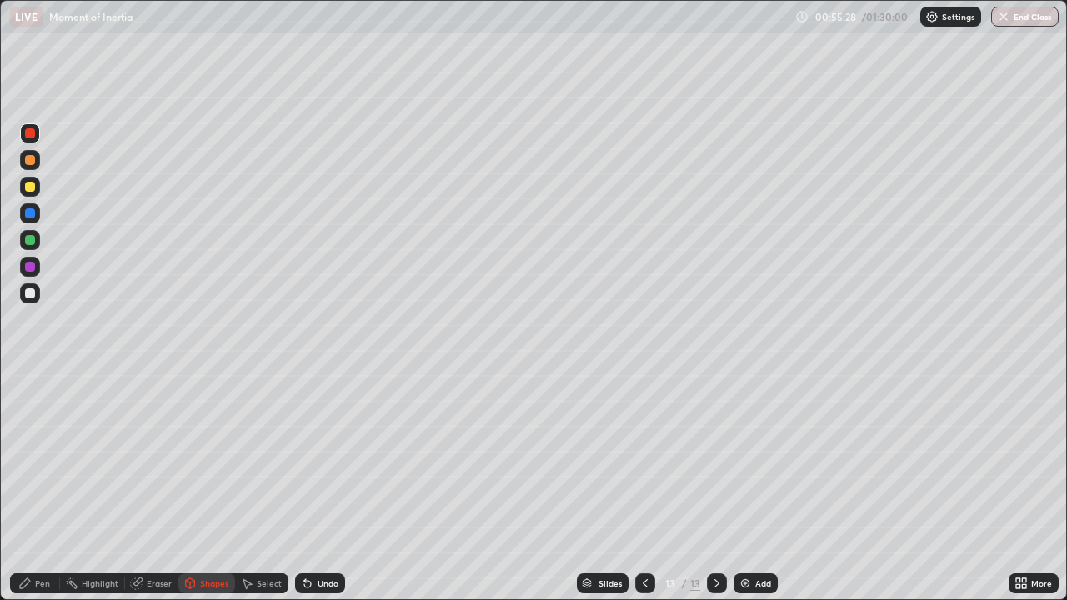
click at [31, 299] on div at bounding box center [30, 294] width 20 height 20
click at [38, 487] on div "Pen" at bounding box center [42, 584] width 15 height 8
click at [200, 487] on div "Shapes" at bounding box center [214, 584] width 28 height 8
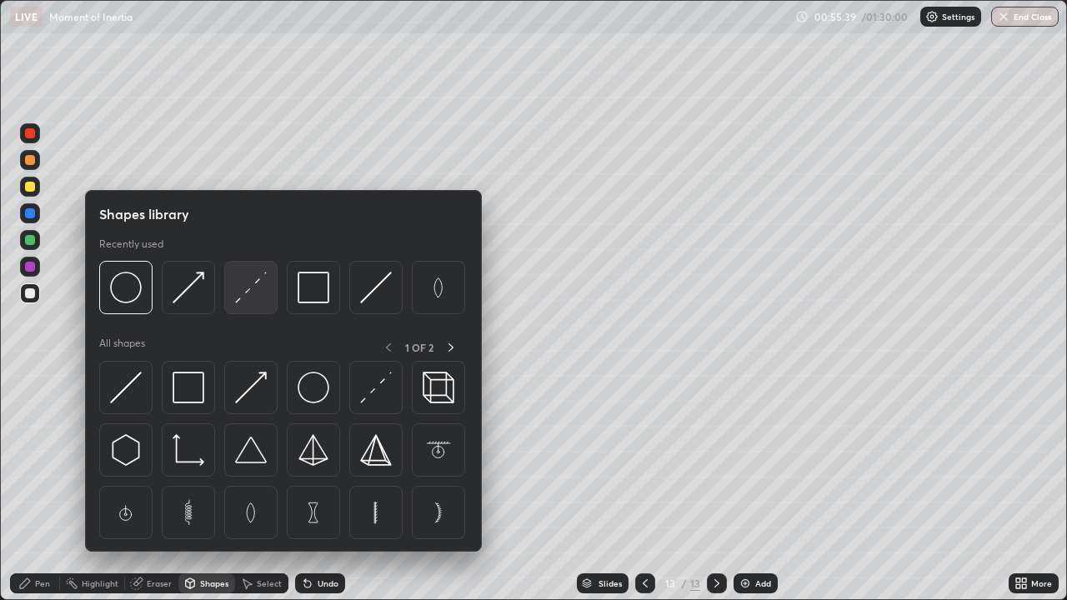
click at [253, 293] on img at bounding box center [251, 288] width 32 height 32
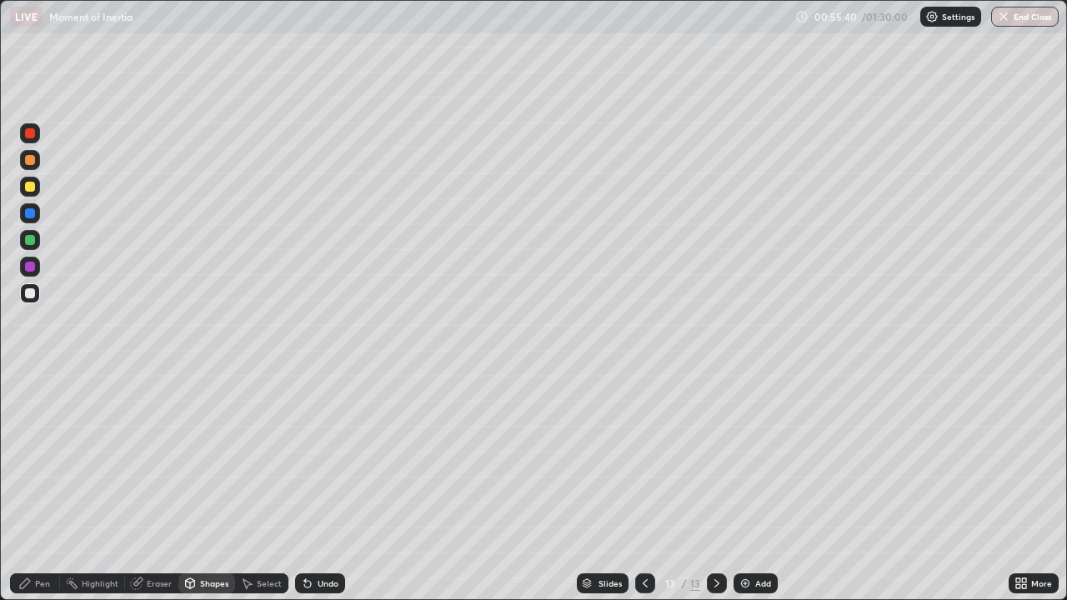
click at [36, 246] on div at bounding box center [30, 240] width 20 height 20
click at [35, 487] on div "Pen" at bounding box center [35, 584] width 50 height 20
click at [33, 298] on div at bounding box center [30, 294] width 10 height 10
click at [35, 196] on div at bounding box center [30, 187] width 20 height 20
click at [38, 290] on div at bounding box center [30, 294] width 20 height 20
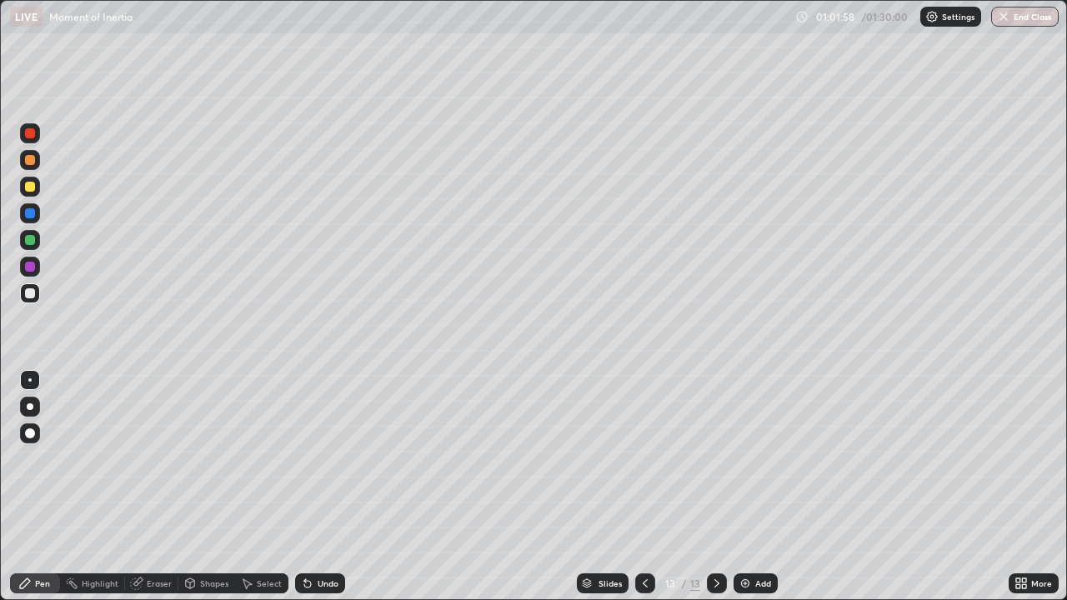
click at [30, 188] on div at bounding box center [30, 187] width 10 height 10
click at [38, 299] on div at bounding box center [30, 294] width 20 height 20
click at [745, 487] on img at bounding box center [745, 583] width 13 height 13
click at [214, 487] on div "Shapes" at bounding box center [206, 584] width 57 height 20
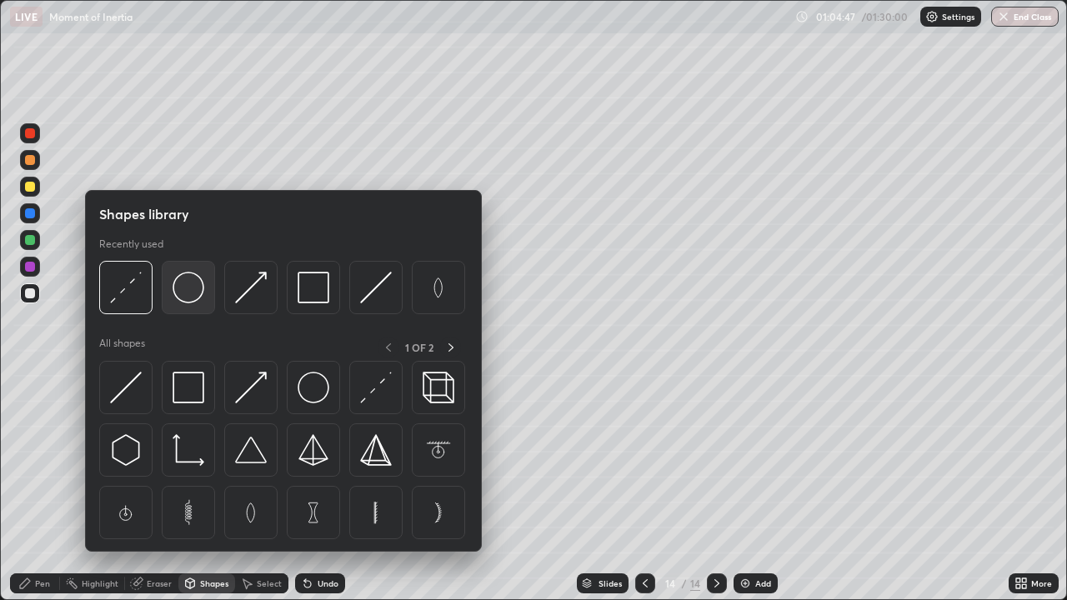
click at [191, 293] on img at bounding box center [189, 288] width 32 height 32
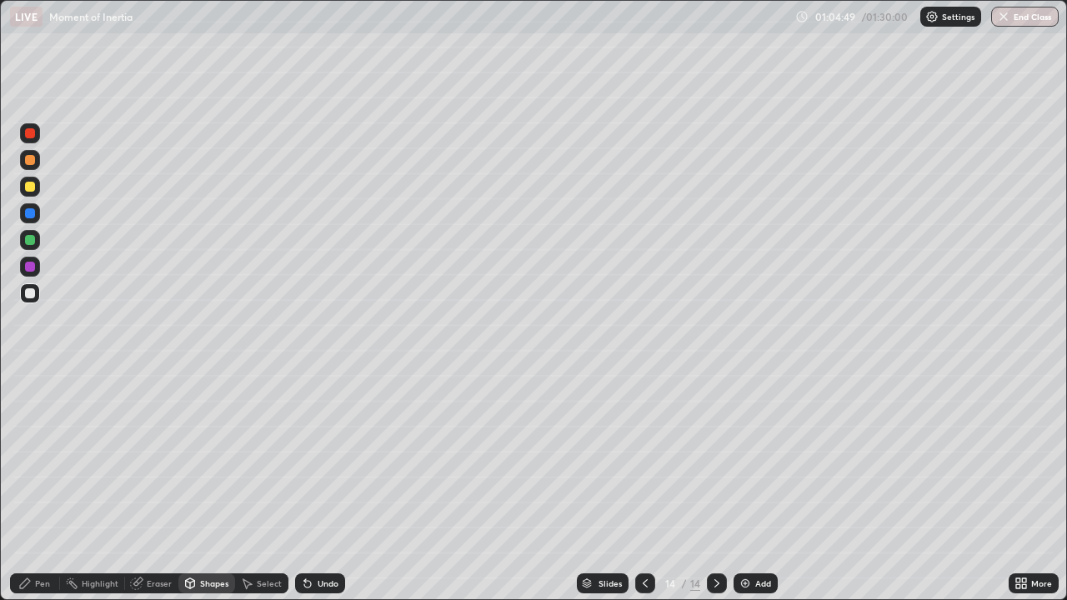
click at [212, 487] on div "Shapes" at bounding box center [206, 584] width 57 height 20
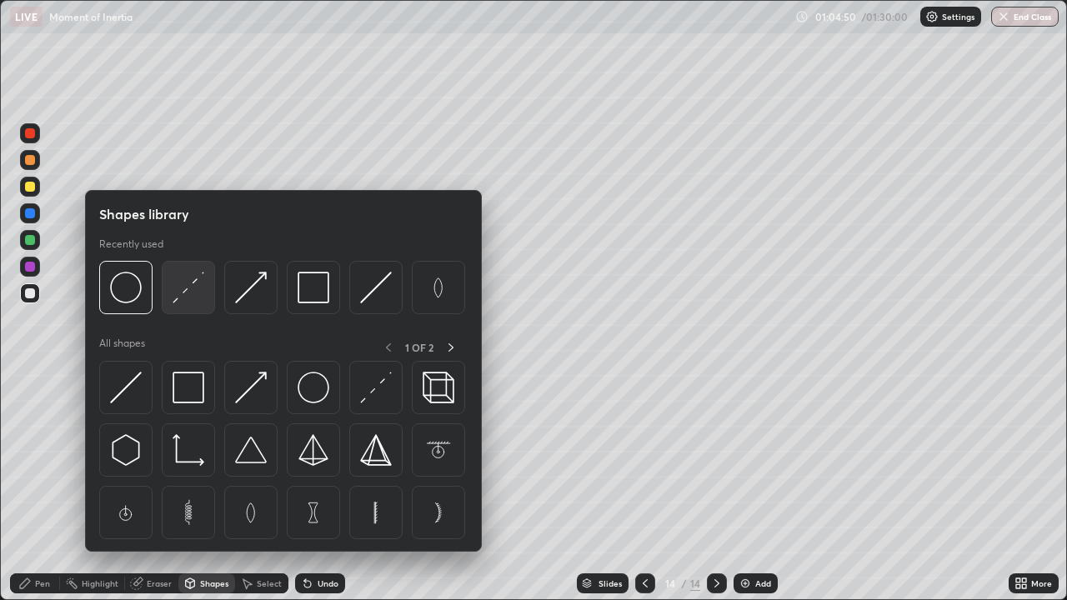
click at [181, 288] on img at bounding box center [189, 288] width 32 height 32
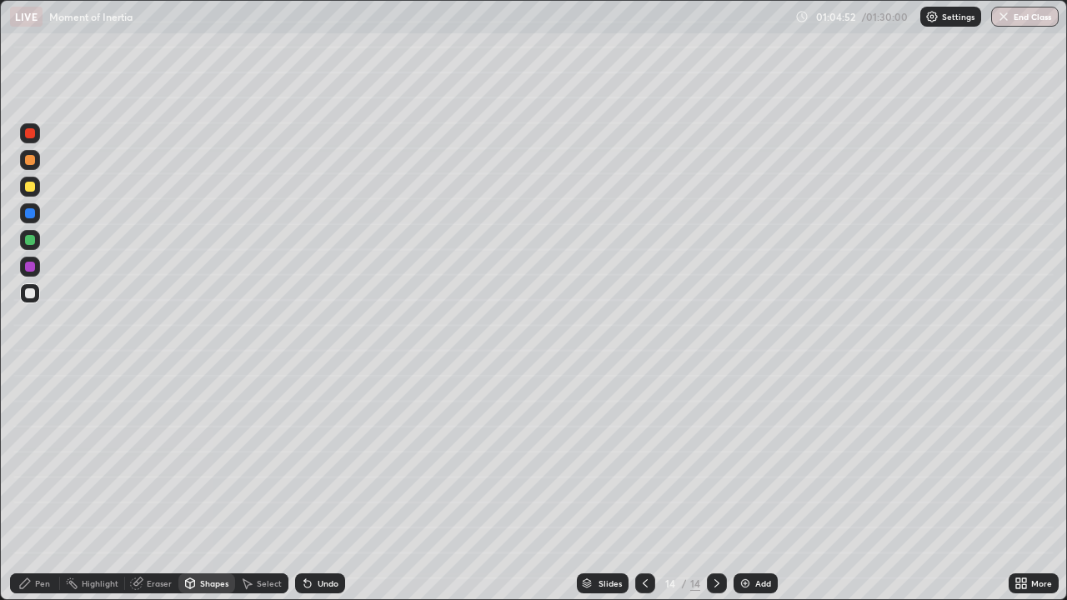
click at [36, 487] on div "Pen" at bounding box center [42, 584] width 15 height 8
click at [34, 189] on div at bounding box center [30, 187] width 20 height 20
click at [323, 487] on div "Undo" at bounding box center [328, 584] width 21 height 8
click at [203, 487] on div "Shapes" at bounding box center [206, 584] width 57 height 20
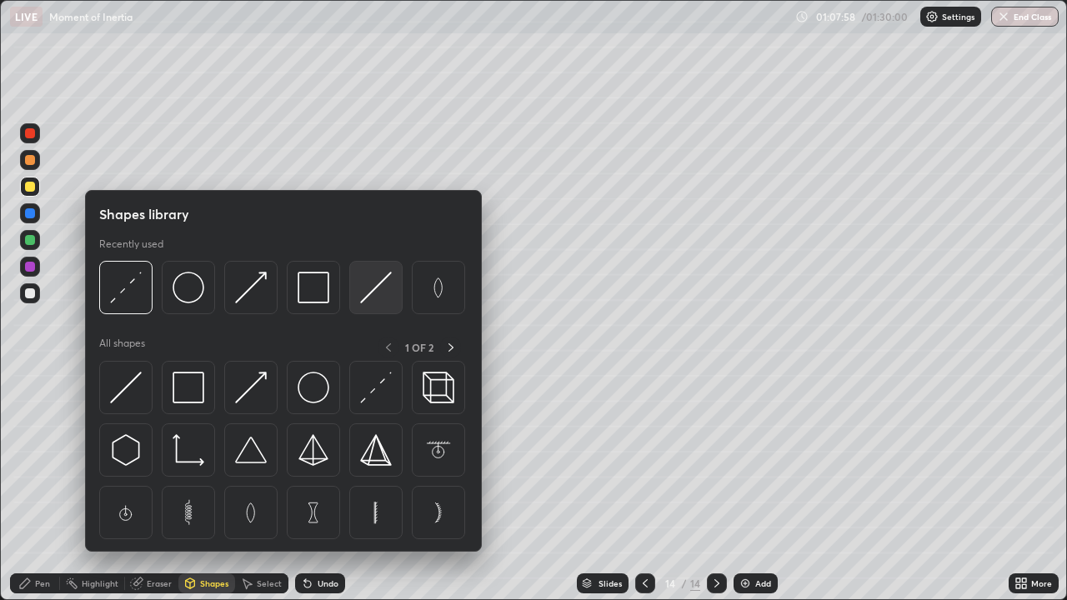
click at [378, 288] on img at bounding box center [376, 288] width 32 height 32
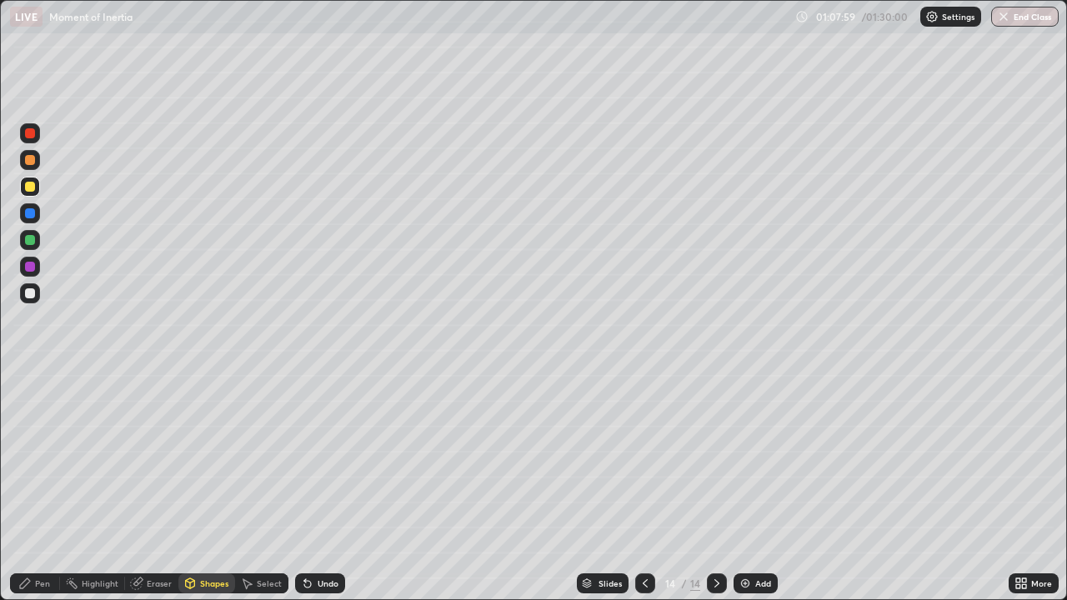
click at [213, 487] on div "Shapes" at bounding box center [214, 584] width 28 height 8
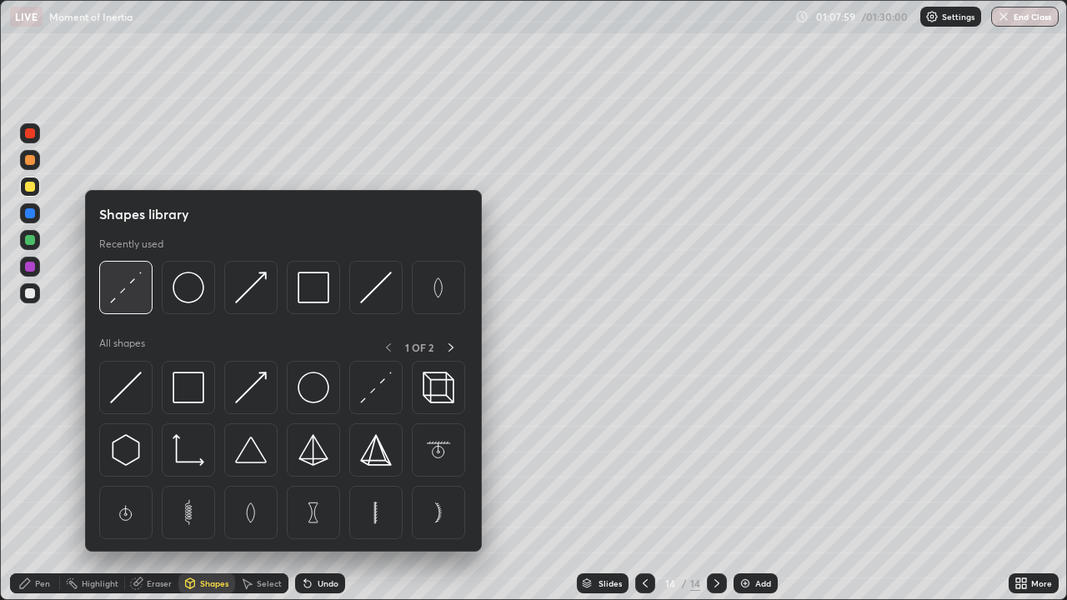
click at [135, 294] on img at bounding box center [126, 288] width 32 height 32
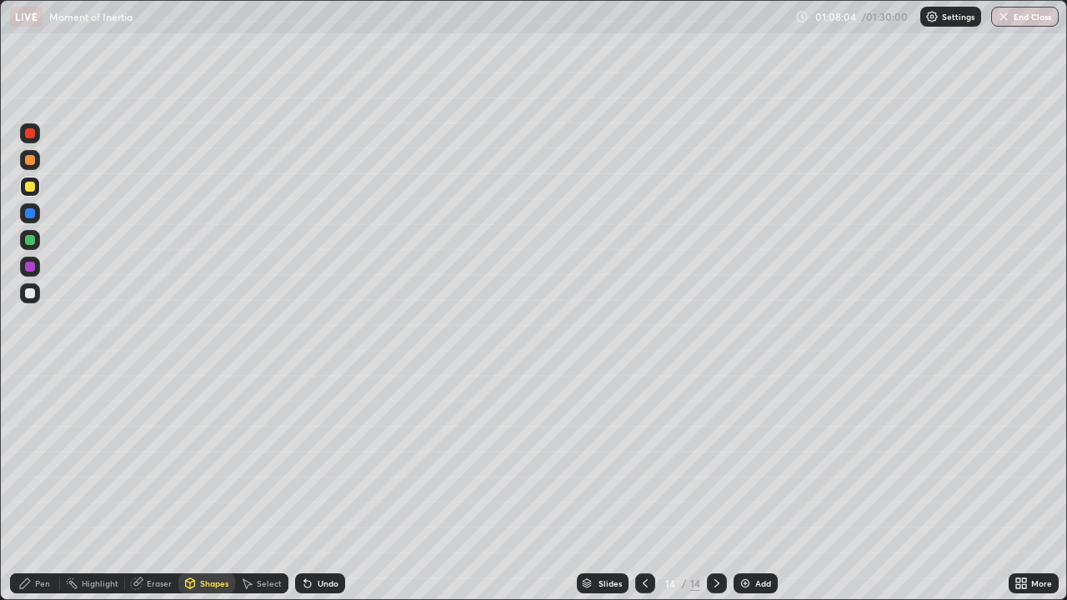
click at [42, 487] on div "Pen" at bounding box center [42, 584] width 15 height 8
click at [34, 296] on div at bounding box center [30, 294] width 10 height 10
click at [751, 487] on img at bounding box center [745, 583] width 13 height 13
click at [211, 487] on div "Shapes" at bounding box center [214, 584] width 28 height 8
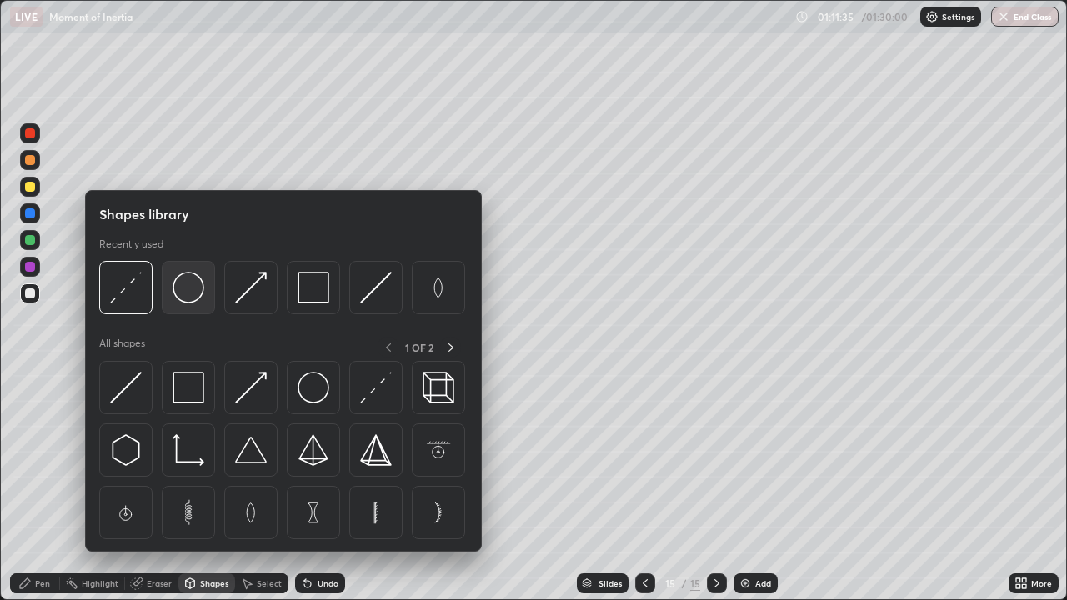
click at [201, 304] on div at bounding box center [188, 287] width 53 height 53
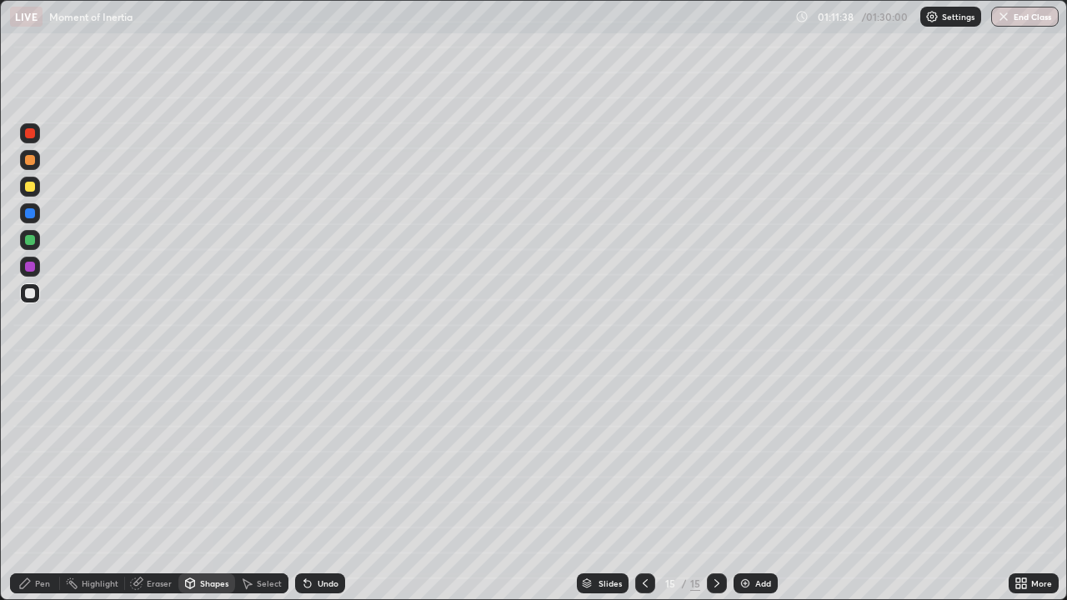
click at [26, 487] on icon at bounding box center [24, 583] width 13 height 13
click at [30, 188] on div at bounding box center [30, 187] width 10 height 10
click at [322, 487] on div "Undo" at bounding box center [328, 584] width 21 height 8
click at [322, 487] on div "Undo" at bounding box center [320, 584] width 50 height 20
click at [32, 295] on div at bounding box center [30, 294] width 10 height 10
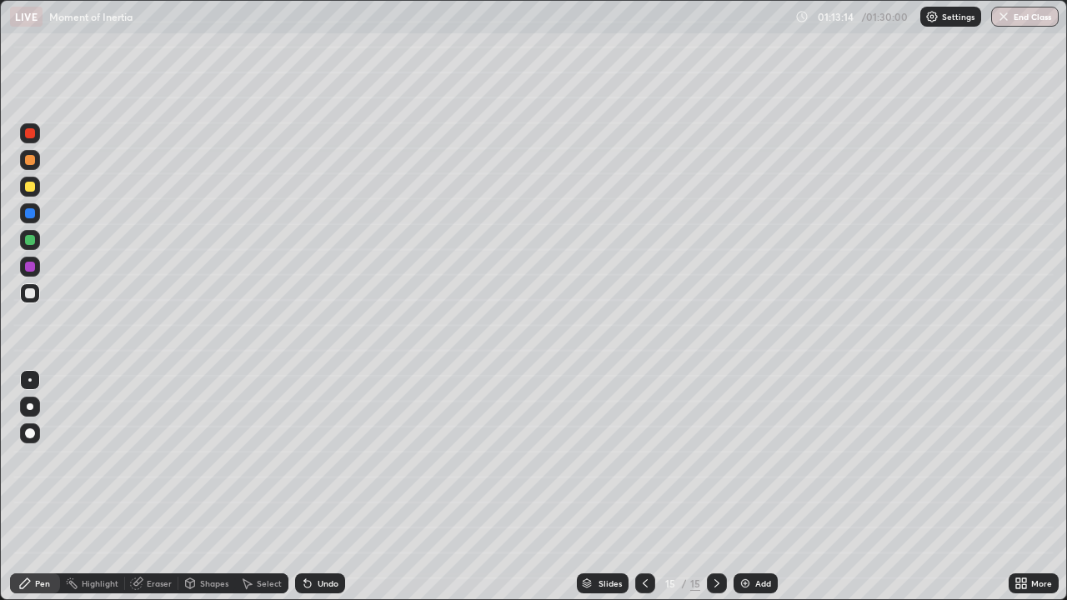
click at [750, 487] on img at bounding box center [745, 583] width 13 height 13
click at [207, 487] on div "Shapes" at bounding box center [214, 584] width 28 height 8
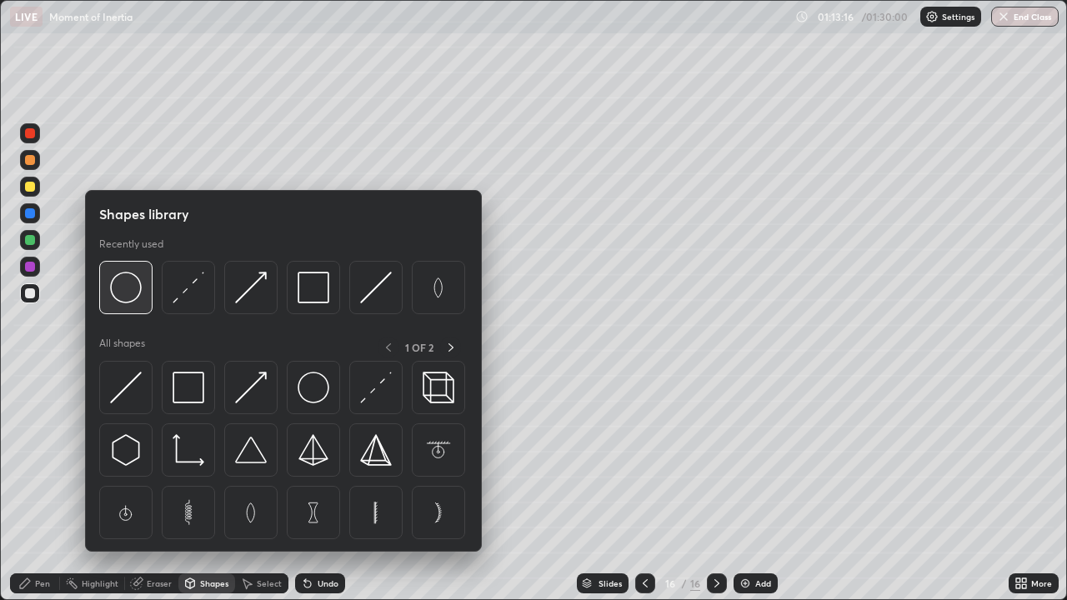
click at [138, 294] on img at bounding box center [126, 288] width 32 height 32
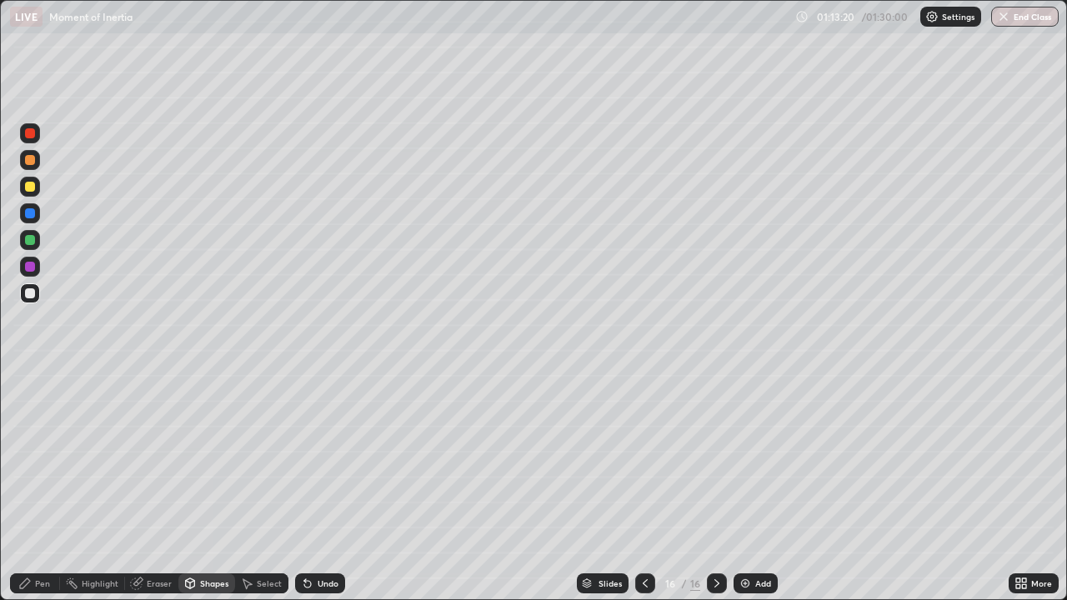
click at [269, 487] on div "Select" at bounding box center [269, 584] width 25 height 8
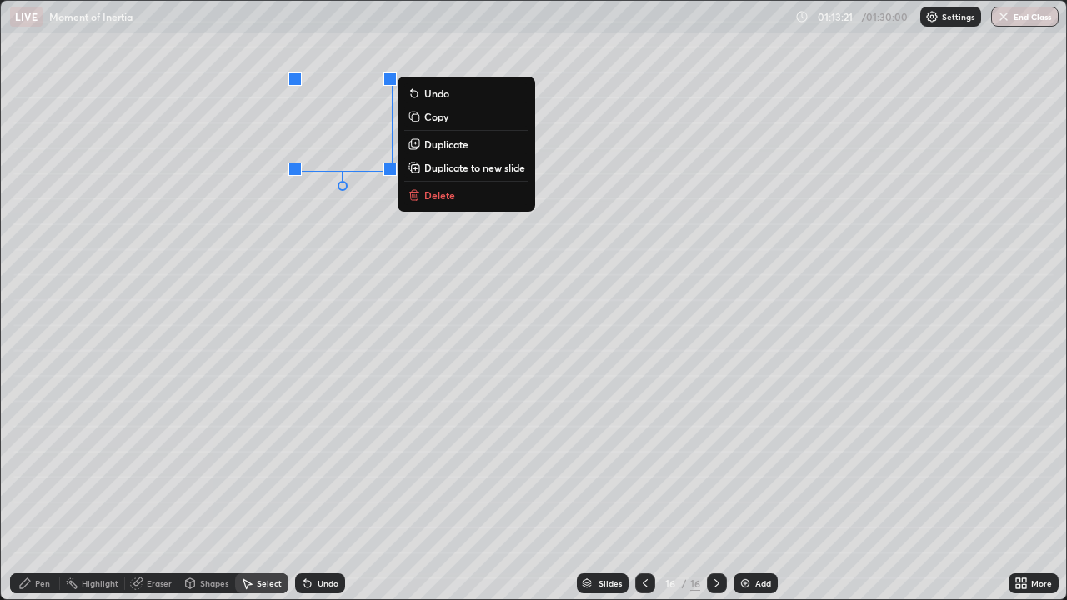
click at [449, 148] on p "Duplicate" at bounding box center [446, 144] width 44 height 13
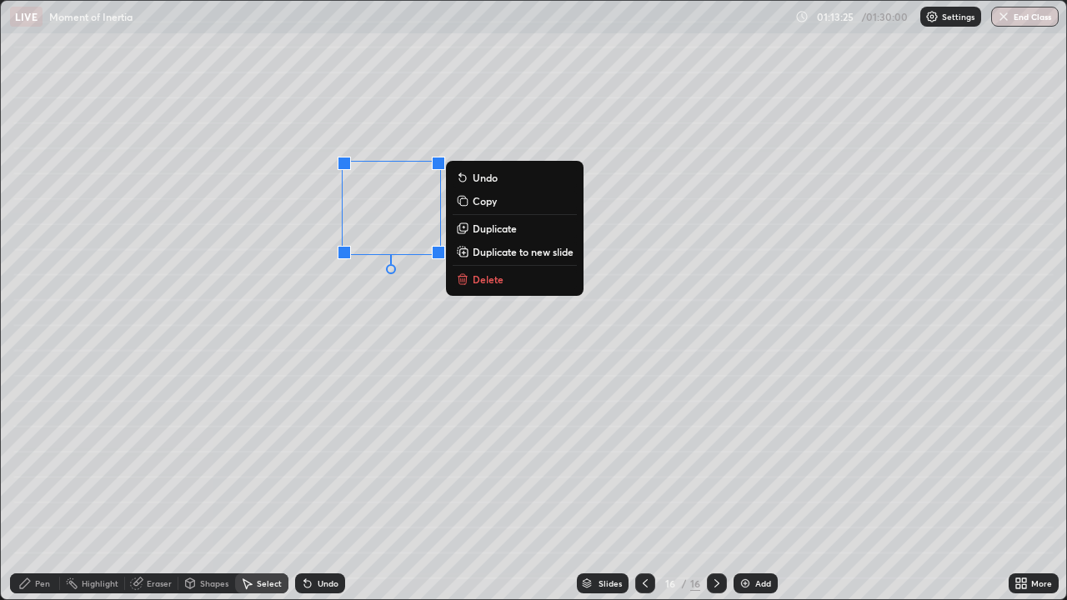
click at [491, 233] on p "Duplicate" at bounding box center [495, 228] width 44 height 13
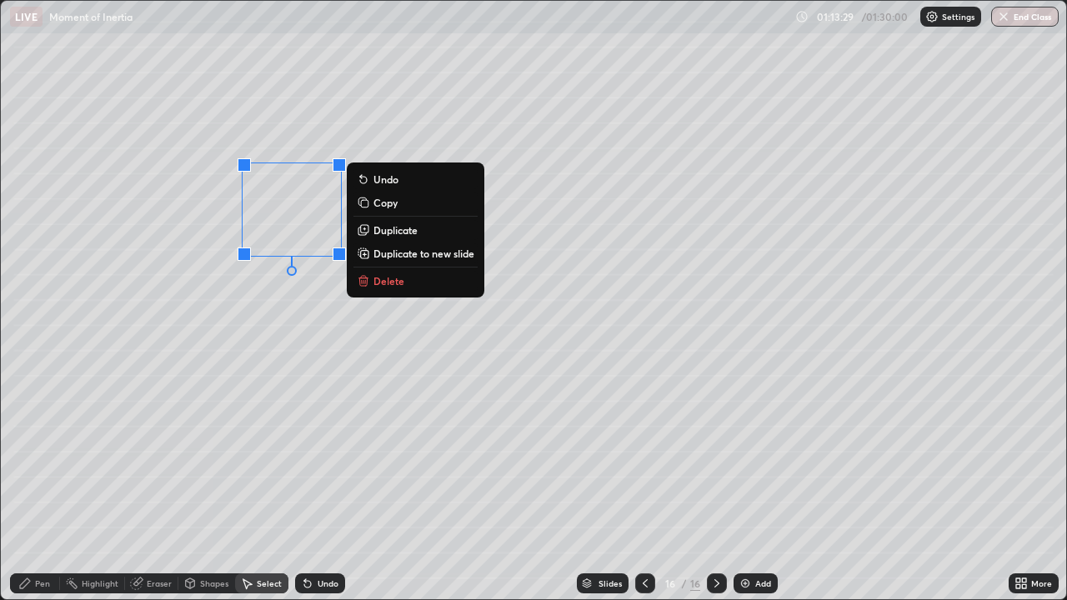
click at [304, 319] on div "0 ° Undo Copy Duplicate Duplicate to new slide Delete" at bounding box center [534, 300] width 1066 height 599
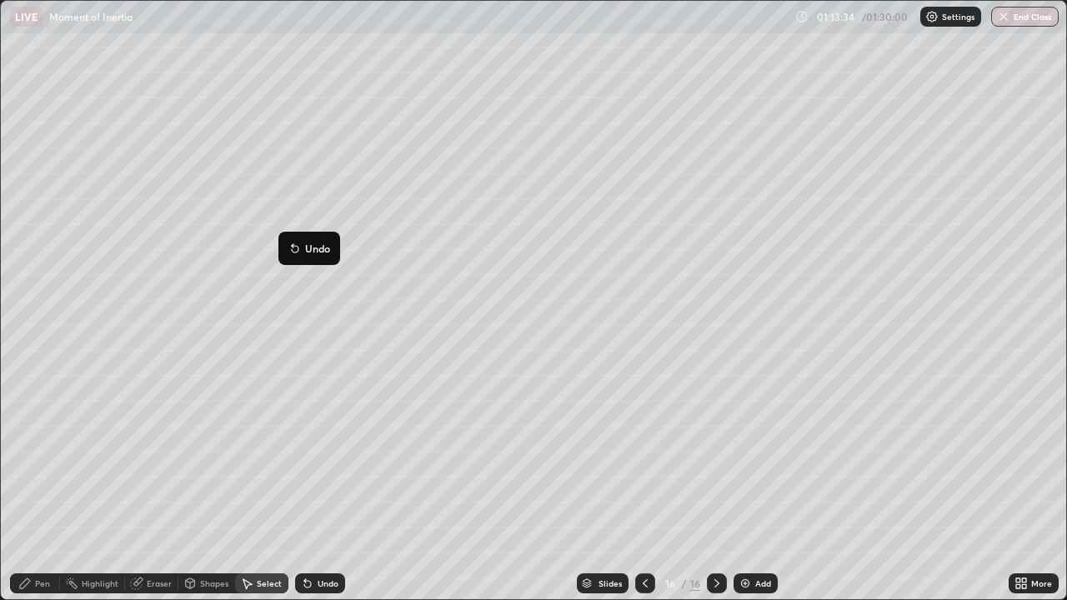
click at [238, 294] on div "0 ° Undo Copy Duplicate Duplicate to new slide Delete" at bounding box center [534, 300] width 1066 height 599
click at [233, 321] on div "0 ° Undo Copy Duplicate Duplicate to new slide Delete" at bounding box center [534, 300] width 1066 height 599
click at [219, 487] on div "Shapes" at bounding box center [214, 584] width 28 height 8
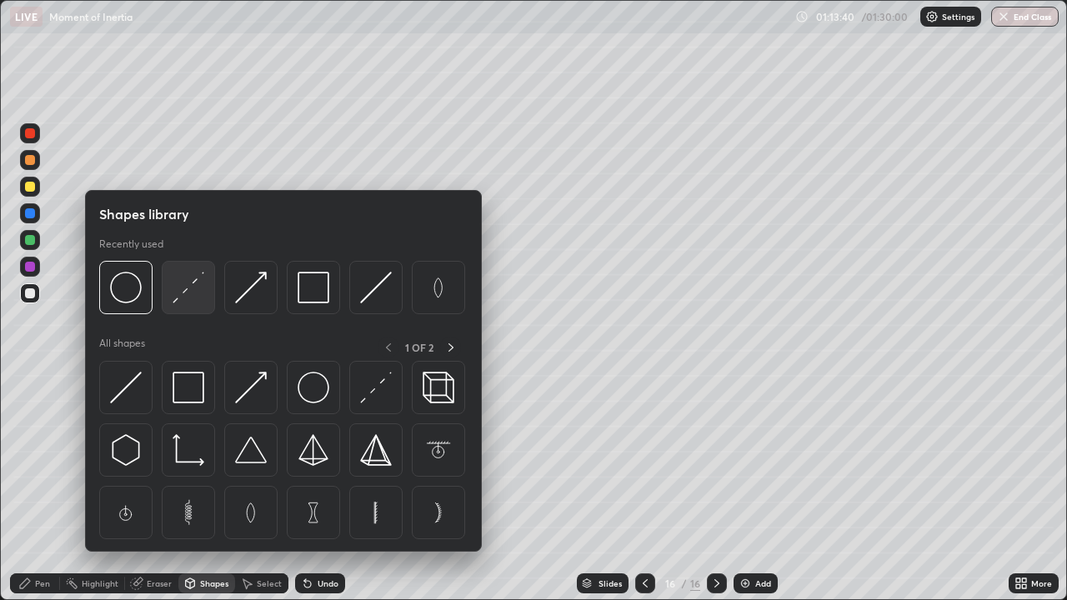
click at [191, 288] on img at bounding box center [189, 288] width 32 height 32
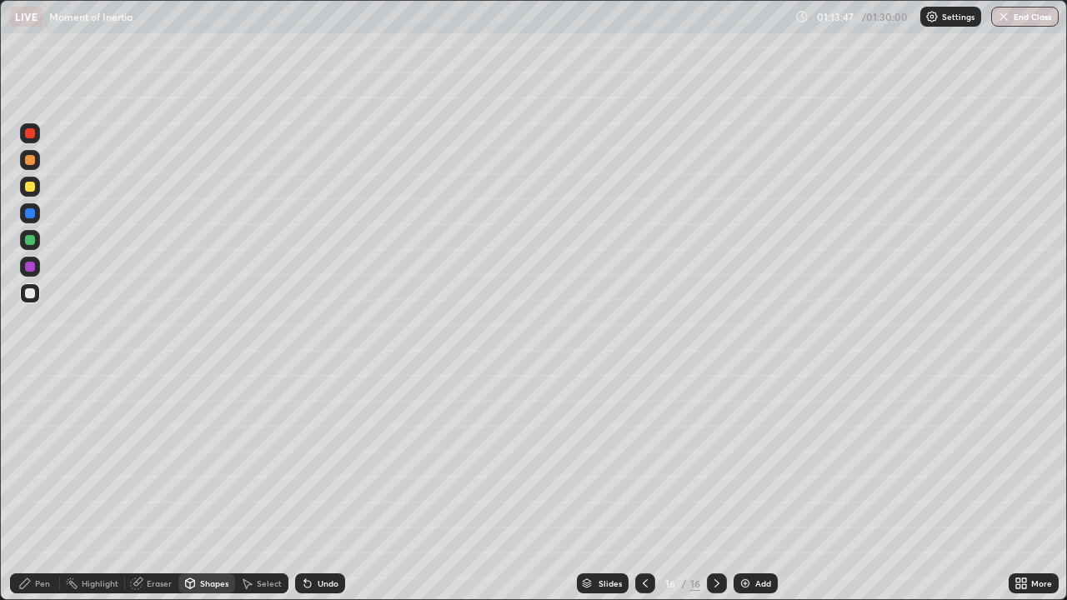
click at [38, 487] on div "Pen" at bounding box center [42, 584] width 15 height 8
click at [1024, 487] on icon at bounding box center [1024, 581] width 4 height 4
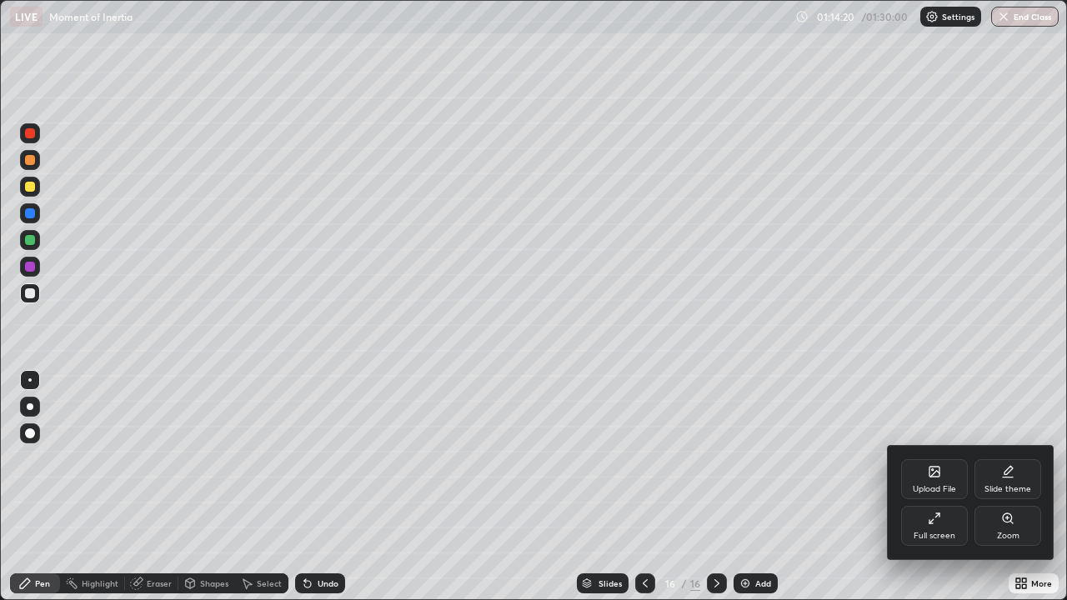
click at [936, 487] on icon at bounding box center [934, 518] width 13 height 13
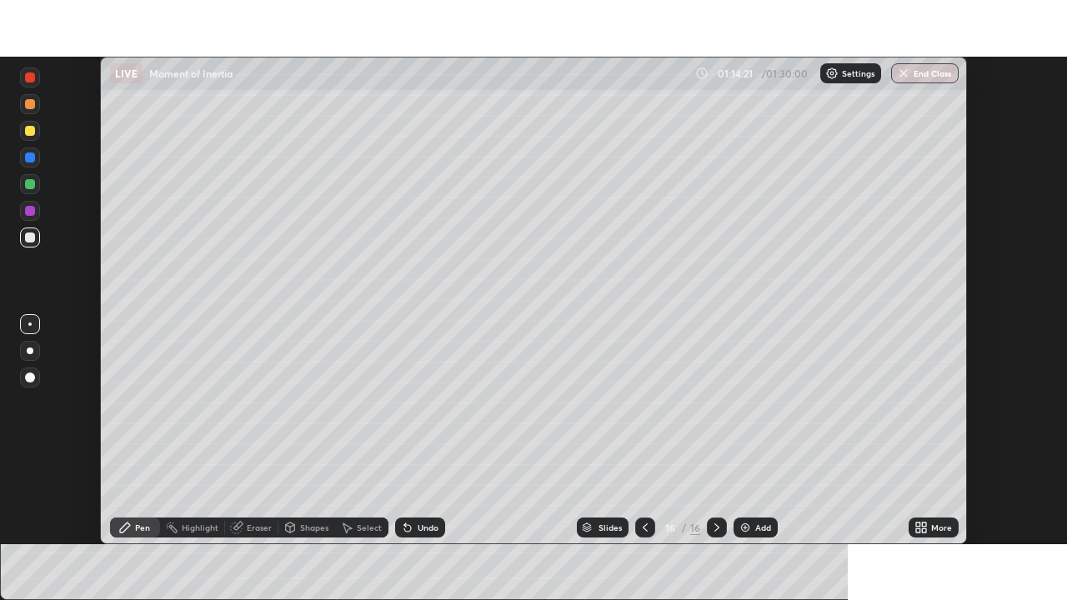
scroll to position [82901, 82322]
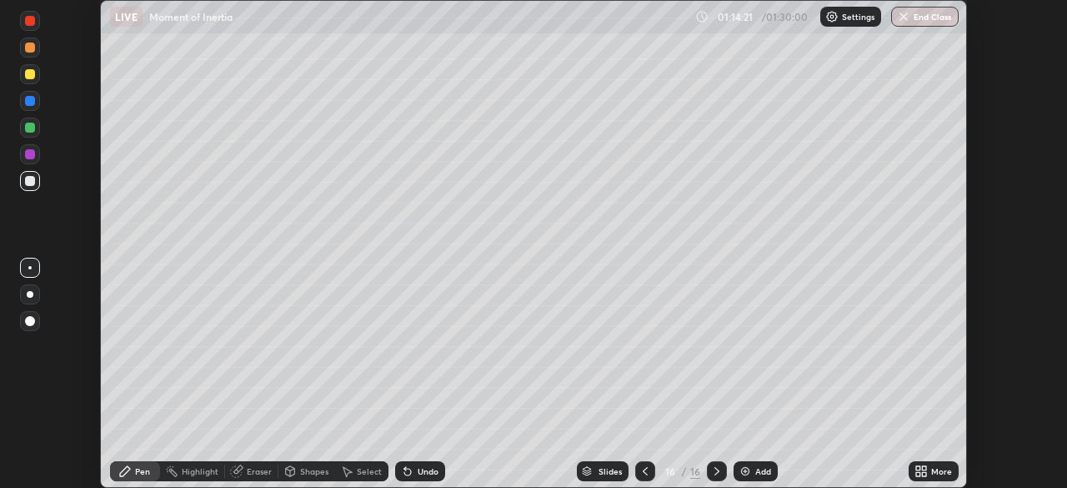
click at [926, 472] on icon at bounding box center [924, 474] width 4 height 4
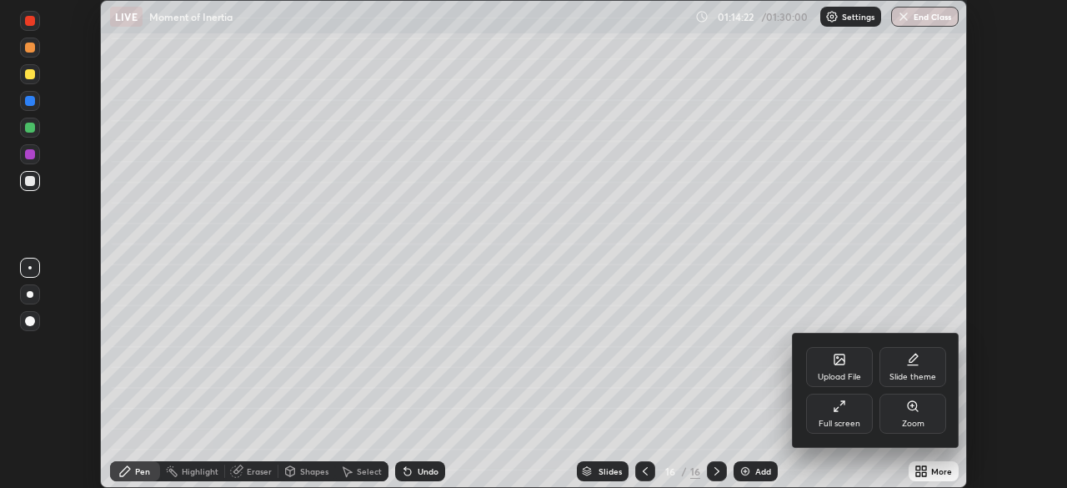
click at [846, 425] on div "Full screen" at bounding box center [840, 423] width 42 height 8
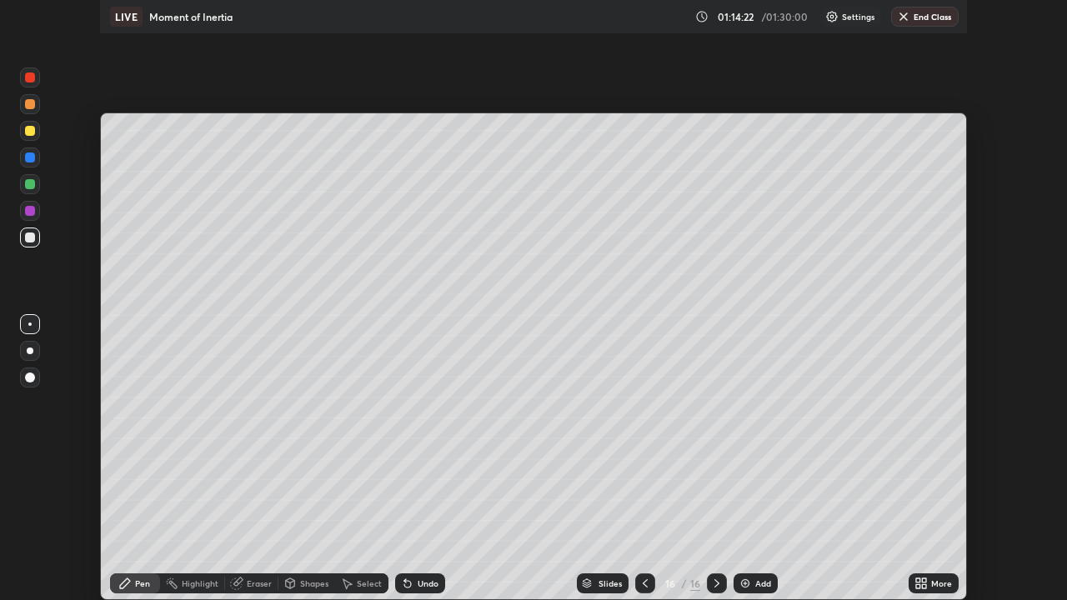
scroll to position [600, 1067]
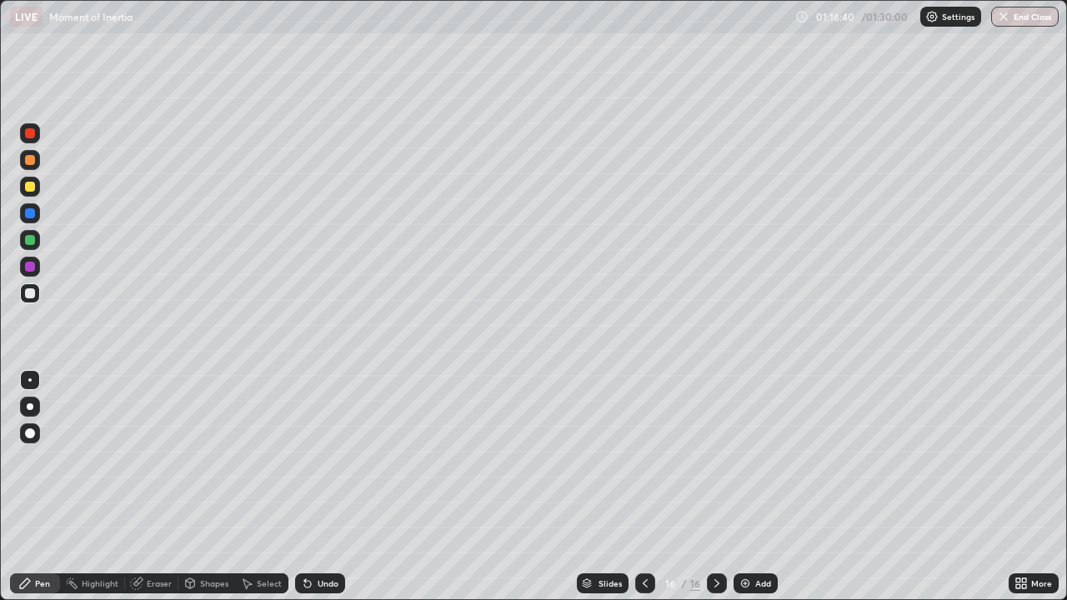
click at [314, 487] on div "Undo" at bounding box center [320, 584] width 50 height 20
click at [319, 487] on div "Undo" at bounding box center [328, 584] width 21 height 8
click at [36, 190] on div at bounding box center [30, 187] width 20 height 20
click at [34, 298] on div at bounding box center [30, 294] width 20 height 20
click at [1032, 18] on button "End Class" at bounding box center [1025, 17] width 68 height 20
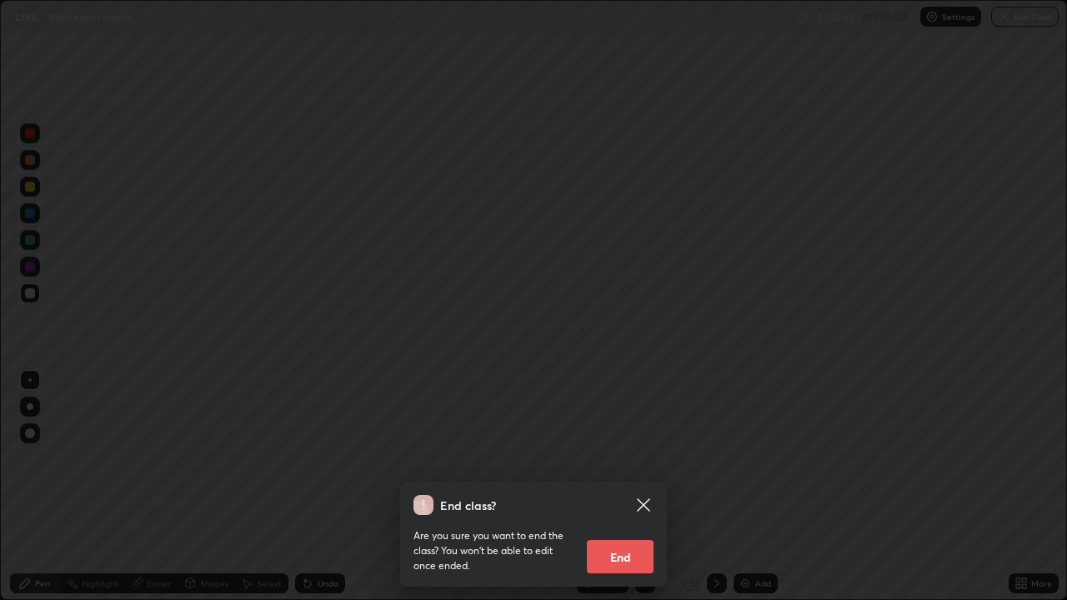
click at [635, 487] on button "End" at bounding box center [620, 556] width 67 height 33
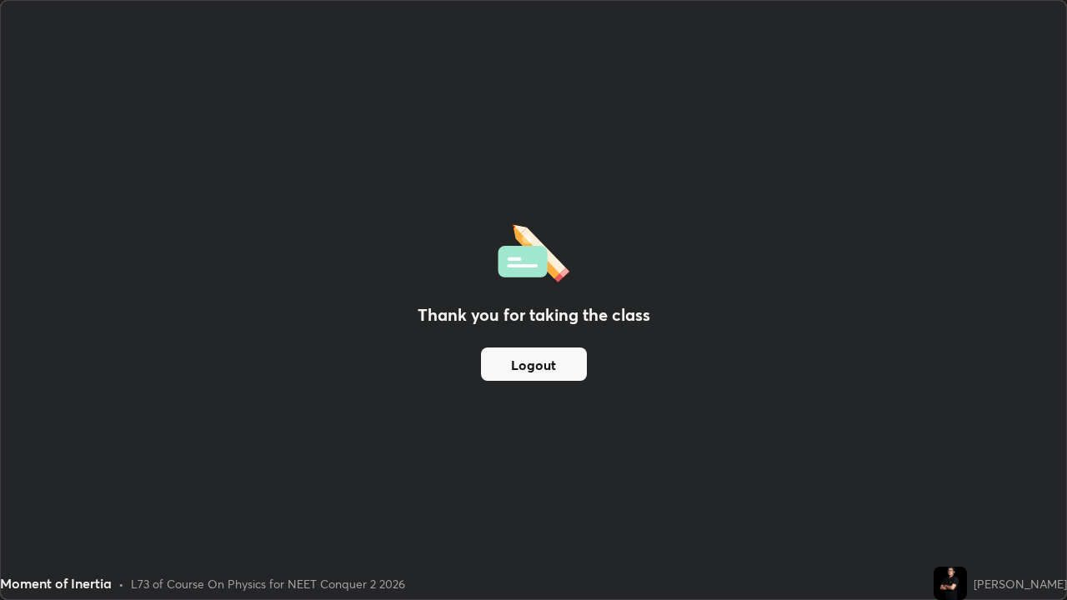
click at [638, 487] on div "Thank you for taking the class Logout" at bounding box center [534, 300] width 1066 height 599
click at [540, 358] on button "Logout" at bounding box center [534, 364] width 106 height 33
